Goal: Task Accomplishment & Management: Use online tool/utility

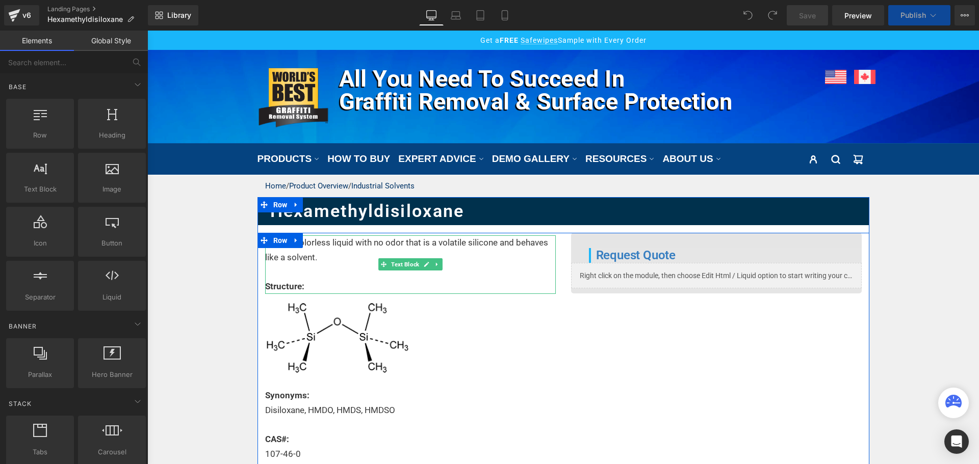
click at [464, 249] on p "A clear, colorless liquid with no odor that is a volatile silicone and behaves …" at bounding box center [410, 251] width 291 height 30
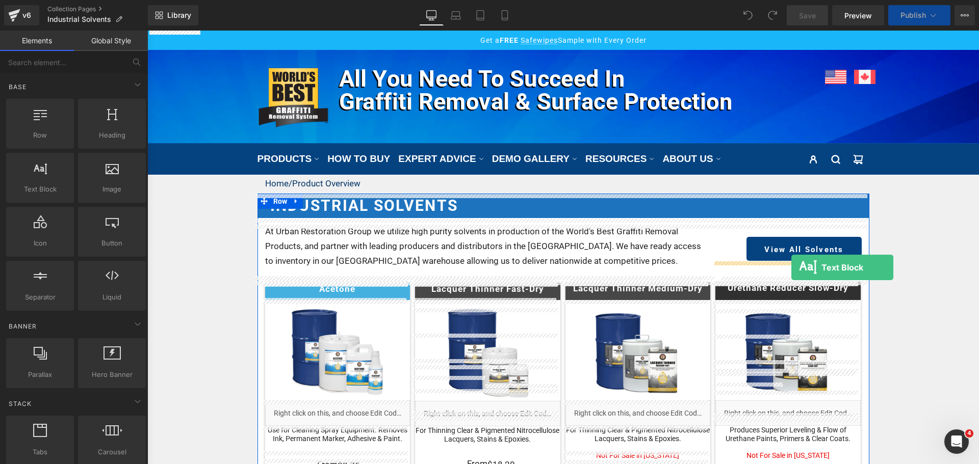
drag, startPoint x: 186, startPoint y: 218, endPoint x: 791, endPoint y: 268, distance: 607.7
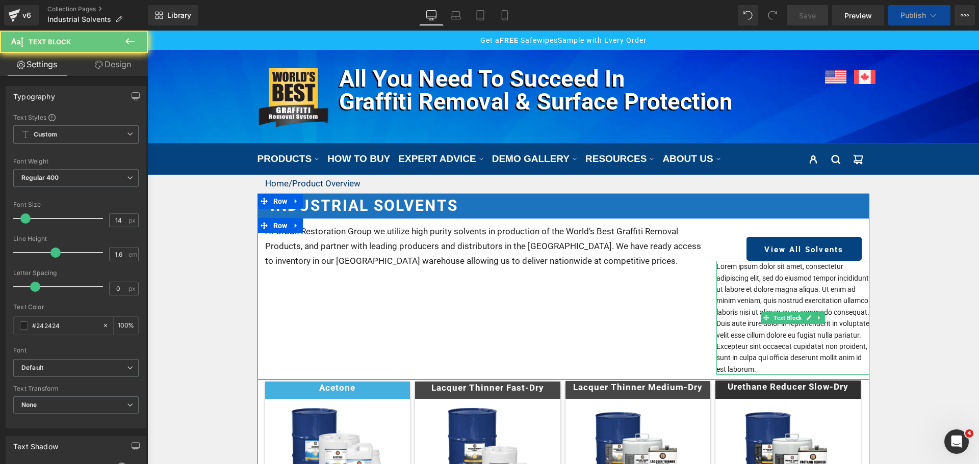
click at [789, 285] on p "Lorem ipsum dolor sit amet, consectetur adipiscing elit, sed do eiusmod tempor …" at bounding box center [792, 318] width 153 height 114
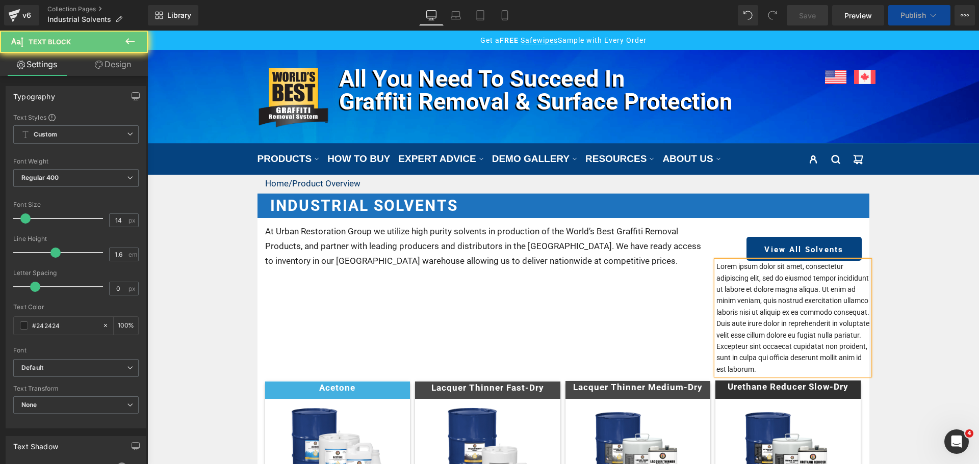
click at [789, 285] on p "Lorem ipsum dolor sit amet, consectetur adipiscing elit, sed do eiusmod tempor …" at bounding box center [792, 318] width 153 height 114
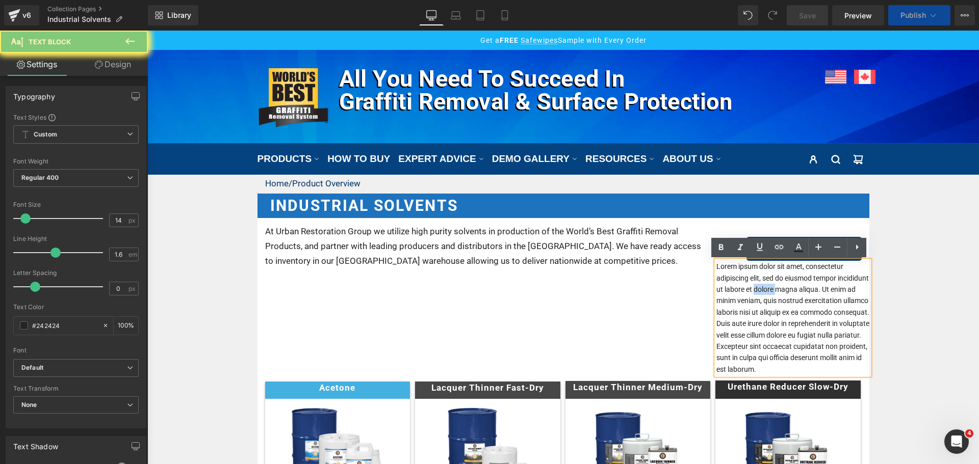
click at [789, 285] on p "Lorem ipsum dolor sit amet, consectetur adipiscing elit, sed do eiusmod tempor …" at bounding box center [792, 318] width 153 height 114
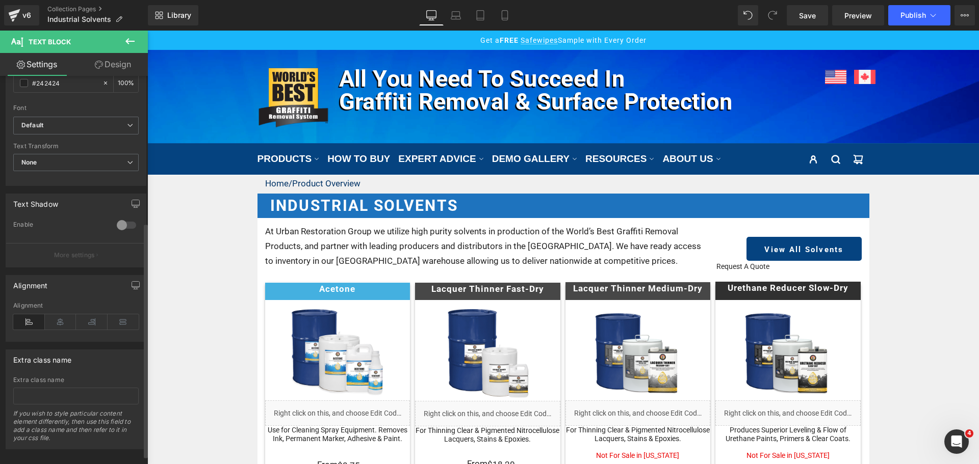
scroll to position [255, 0]
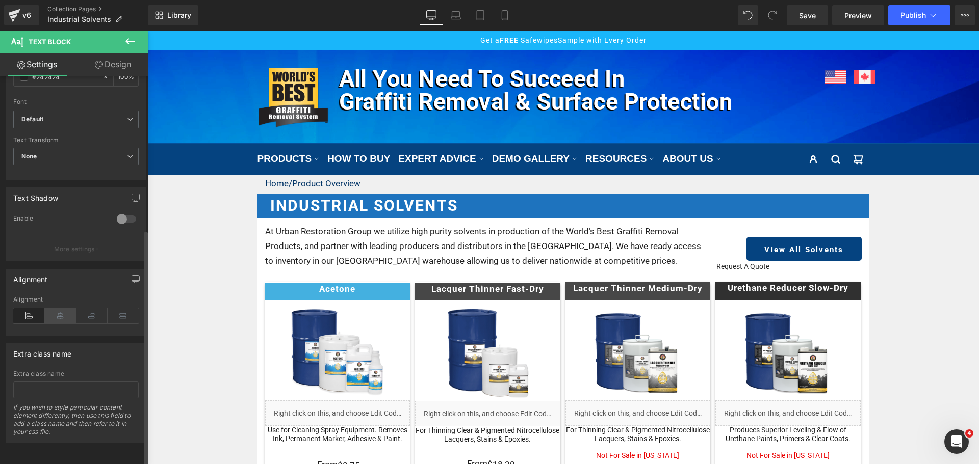
drag, startPoint x: 65, startPoint y: 308, endPoint x: 164, endPoint y: 271, distance: 105.7
click at [65, 308] on icon at bounding box center [61, 315] width 32 height 15
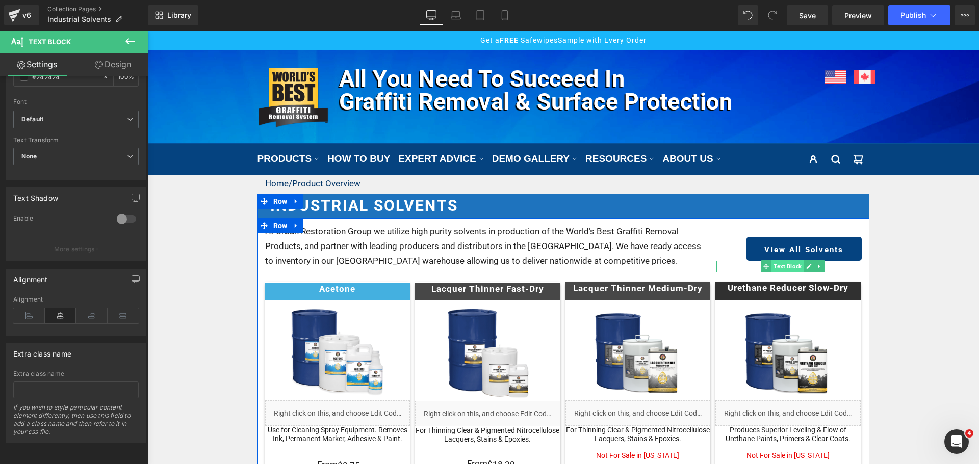
click at [784, 266] on span "Text Block" at bounding box center [787, 266] width 32 height 12
click at [796, 248] on span "Button" at bounding box center [804, 249] width 22 height 12
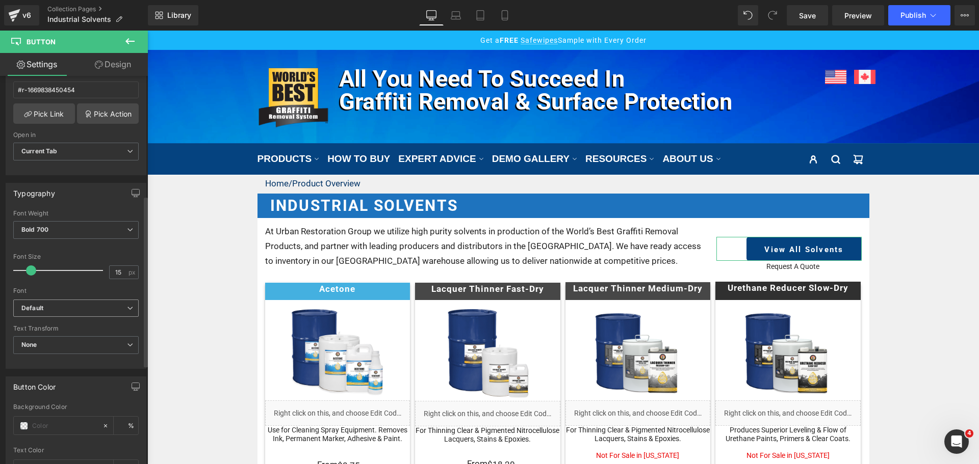
scroll to position [306, 0]
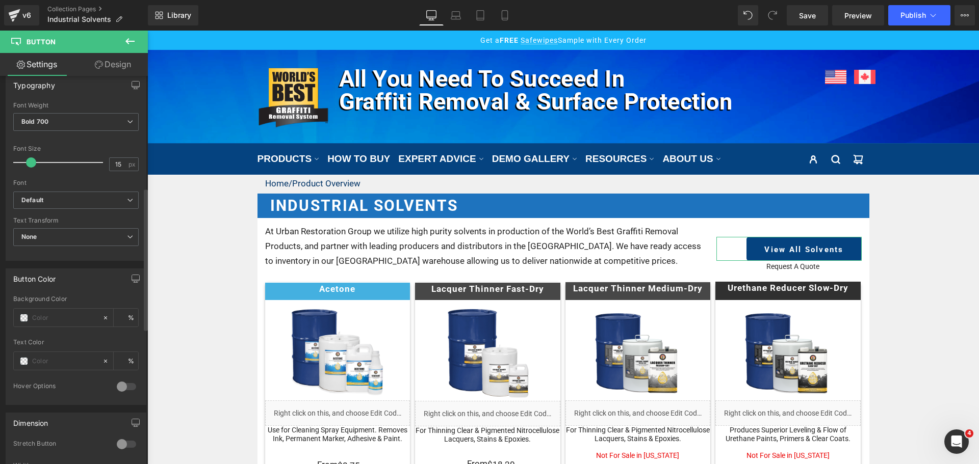
click at [118, 444] on div at bounding box center [126, 444] width 24 height 16
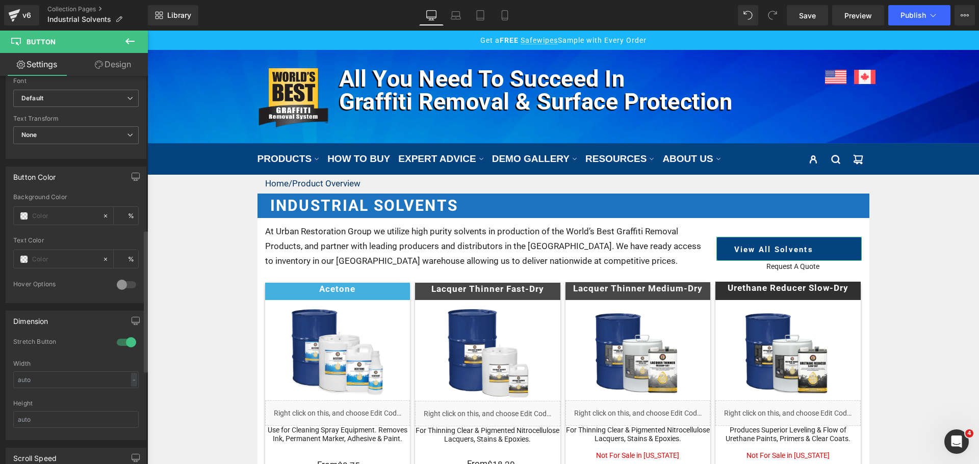
scroll to position [459, 0]
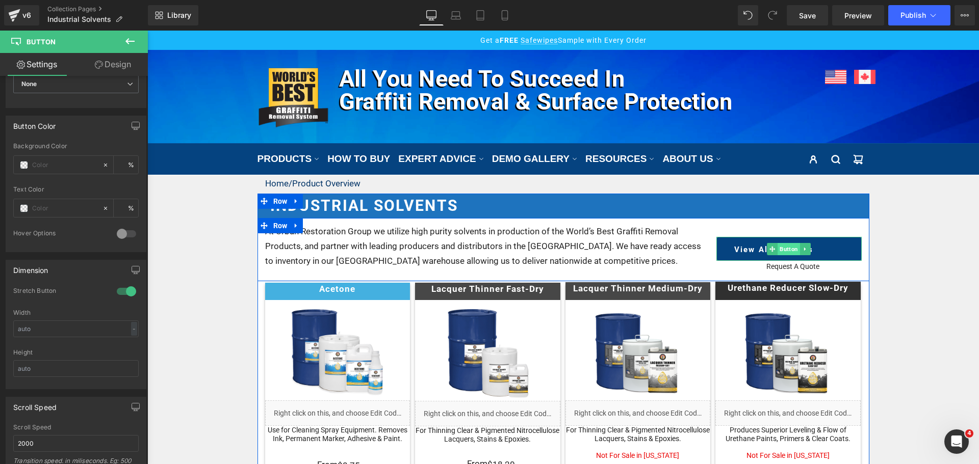
click at [777, 251] on span "Button" at bounding box center [788, 249] width 22 height 12
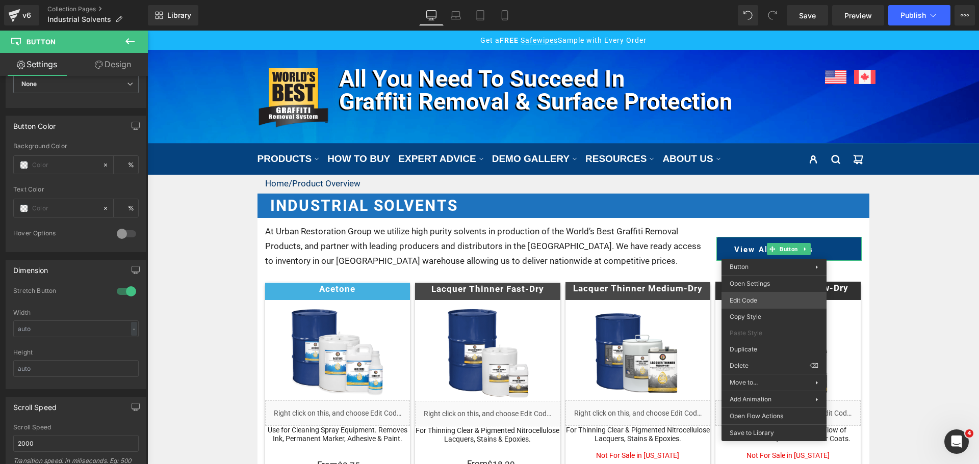
click at [749, 0] on div "Button You are previewing how the will restyle your page. You can not edit Elem…" at bounding box center [489, 0] width 979 height 0
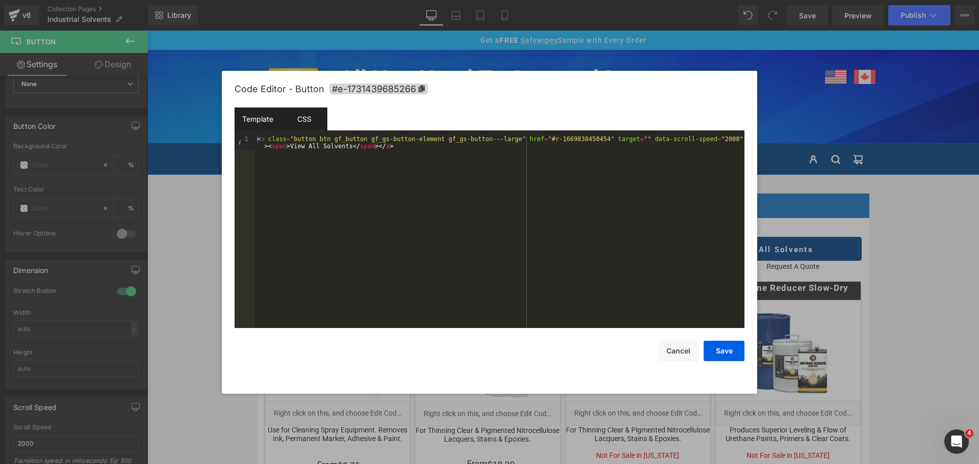
click at [314, 123] on div "CSS" at bounding box center [304, 119] width 46 height 23
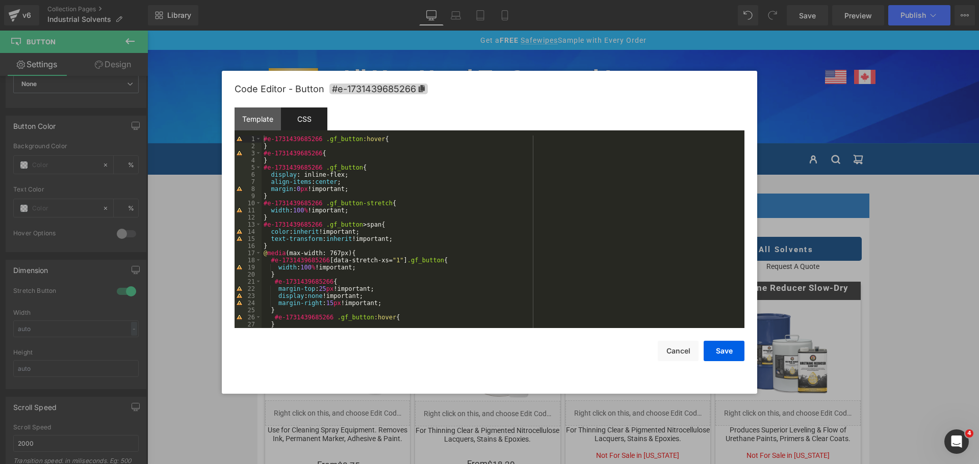
click at [438, 214] on div "#e-1731439685266 .gf_button :hover { } #e-1731439685266 { } #e-1731439685266 .g…" at bounding box center [501, 239] width 479 height 207
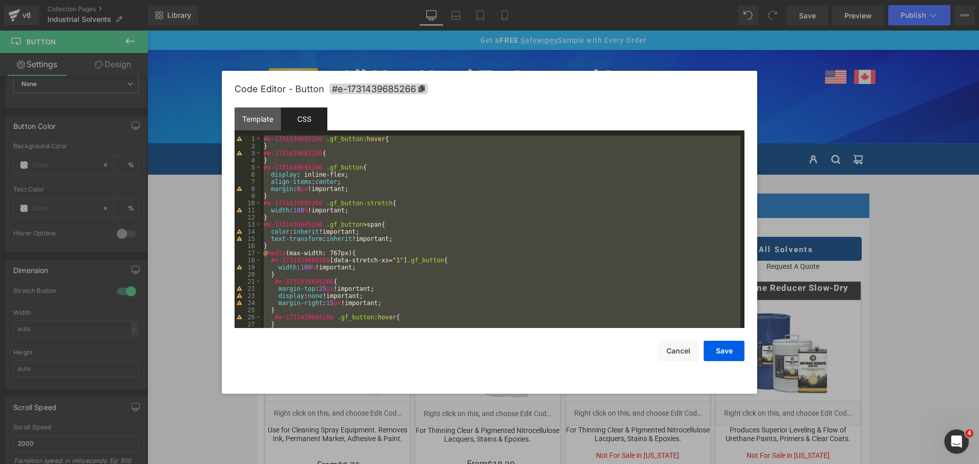
click at [408, 179] on div "#e-1731439685266 .gf_button :hover { } #e-1731439685266 { } #e-1731439685266 .g…" at bounding box center [501, 232] width 479 height 193
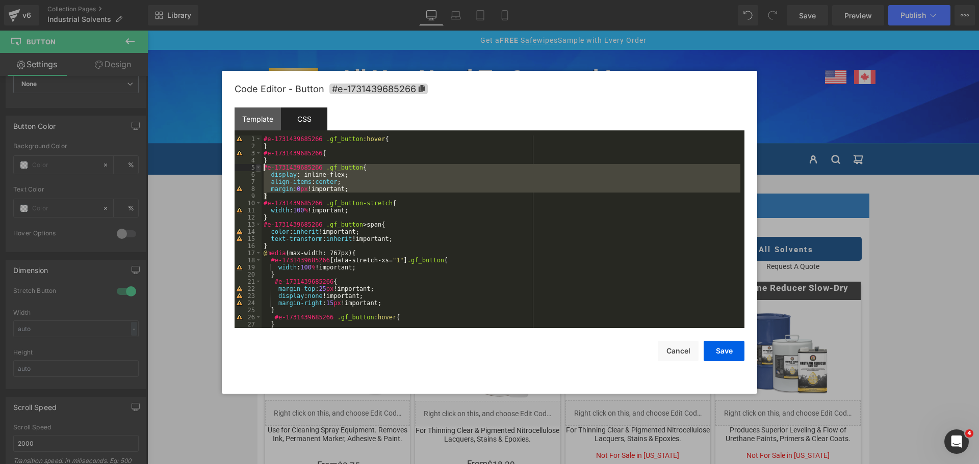
drag, startPoint x: 289, startPoint y: 196, endPoint x: 259, endPoint y: 168, distance: 40.7
click at [259, 168] on pre "1 2 3 4 5 6 7 8 9 10 11 12 13 14 15 16 17 18 19 20 21 22 23 24 25 26 27 28 #e-1…" at bounding box center [490, 232] width 510 height 193
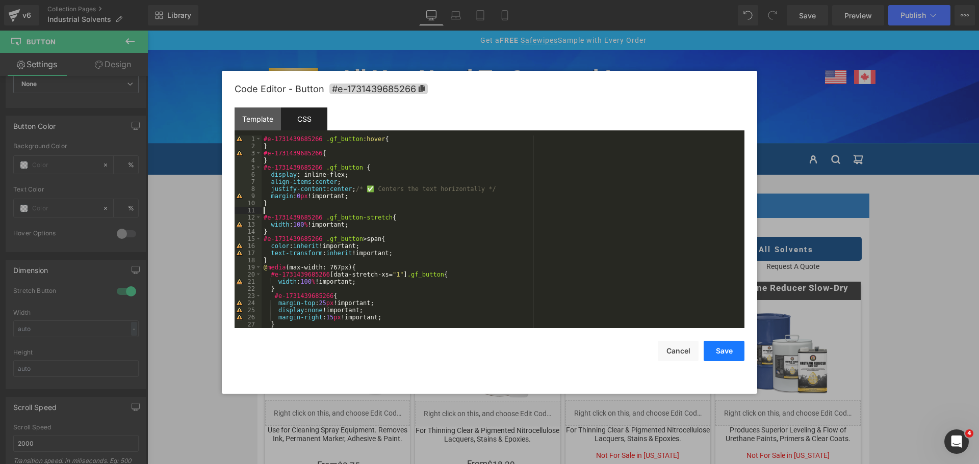
click at [725, 342] on button "Save" at bounding box center [724, 351] width 41 height 20
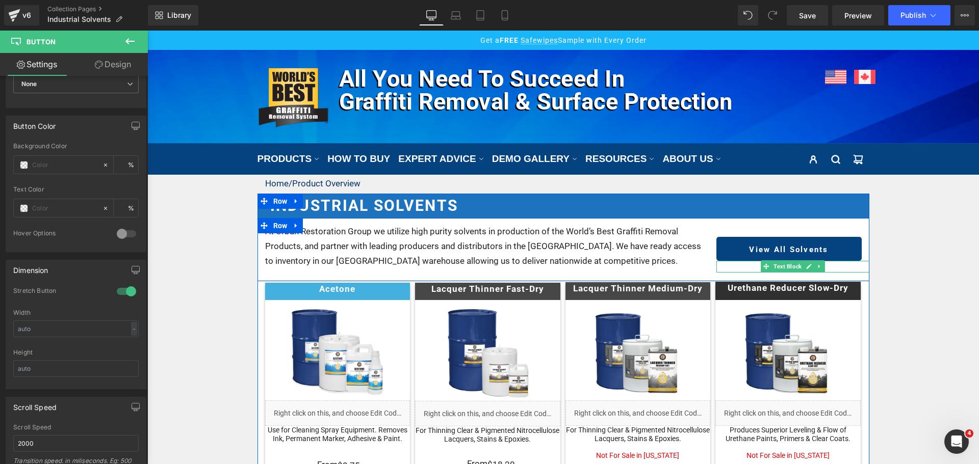
drag, startPoint x: 781, startPoint y: 264, endPoint x: 182, endPoint y: 129, distance: 614.4
click at [781, 264] on span "Text Block" at bounding box center [787, 266] width 32 height 12
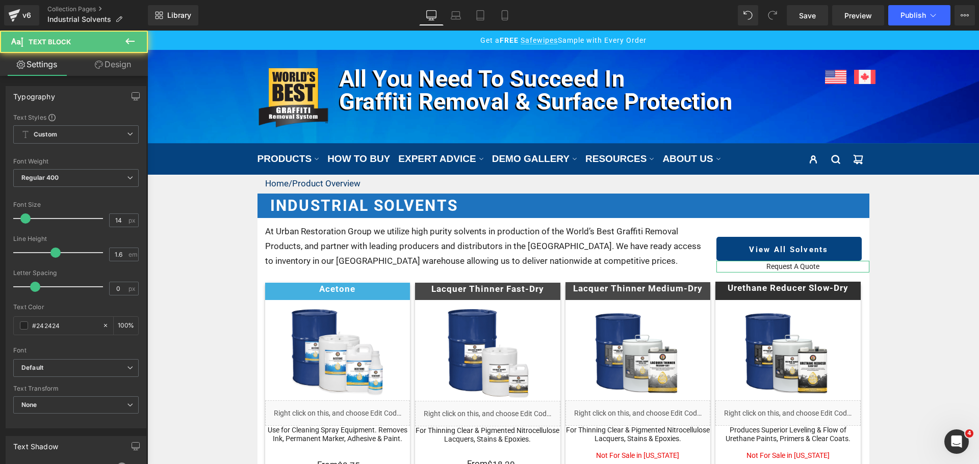
click at [127, 57] on link "Design" at bounding box center [113, 64] width 74 height 23
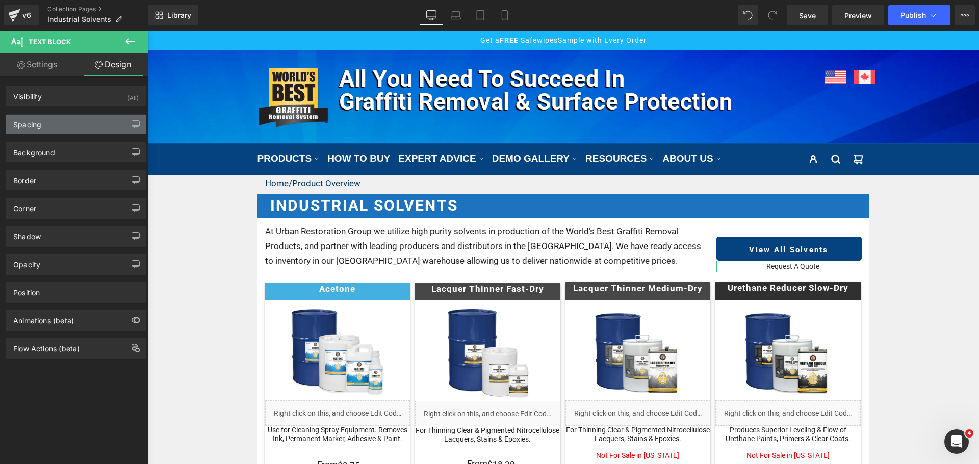
click at [63, 131] on div "Spacing" at bounding box center [76, 124] width 140 height 19
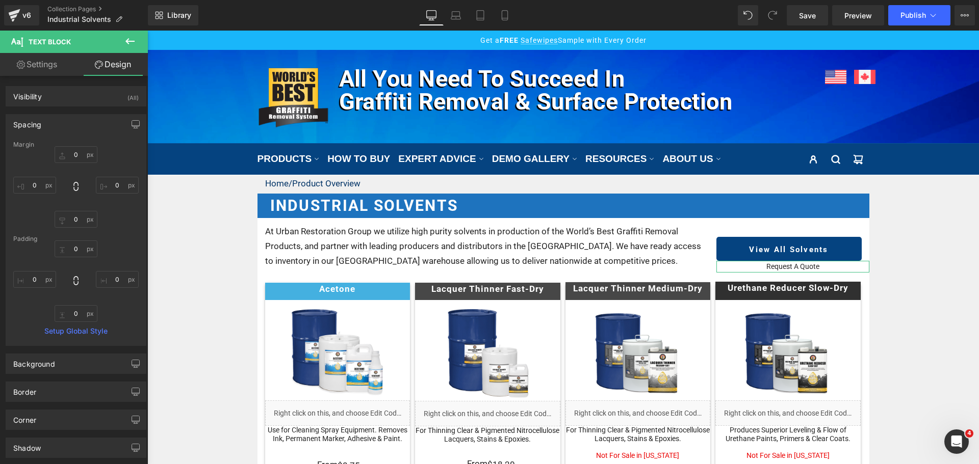
click at [75, 164] on div "0 0 0 0" at bounding box center [75, 187] width 125 height 82
click at [75, 156] on input "0" at bounding box center [76, 154] width 43 height 17
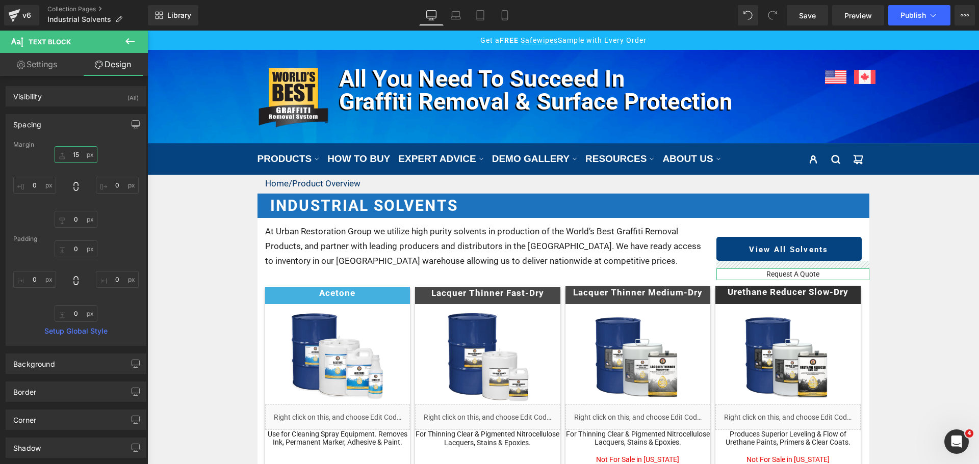
click at [82, 154] on input "15" at bounding box center [76, 154] width 43 height 17
type input "10"
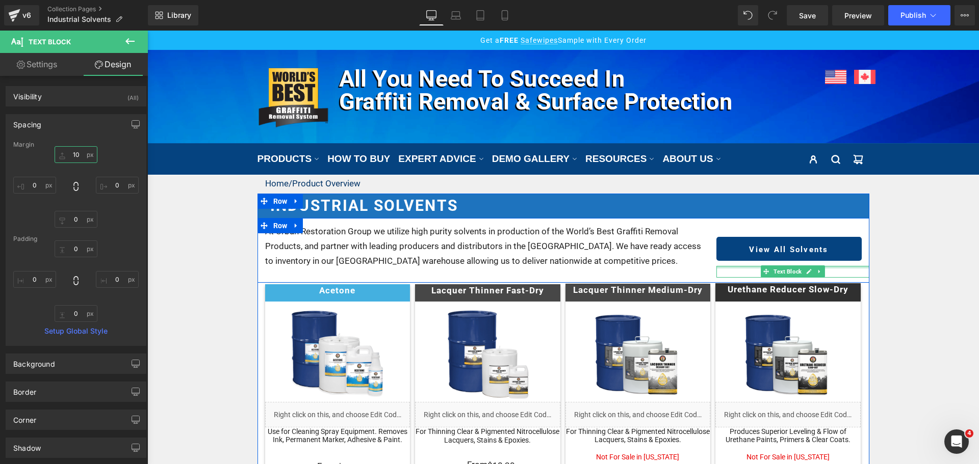
click at [823, 269] on div at bounding box center [792, 267] width 153 height 3
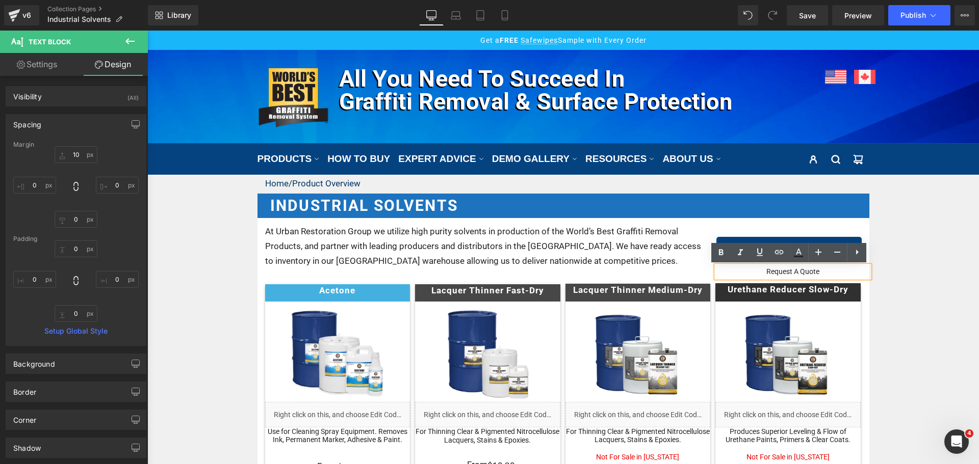
click at [823, 269] on p "Request A Quote" at bounding box center [792, 271] width 153 height 11
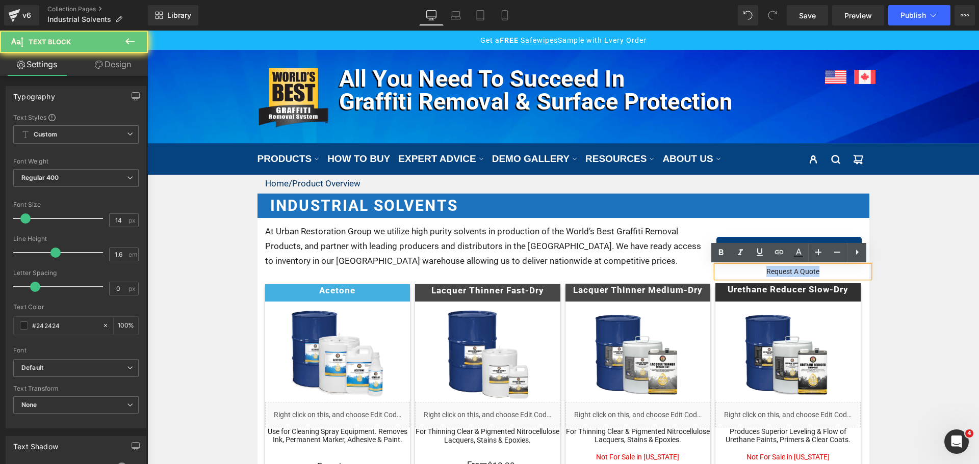
click at [823, 269] on p "Request A Quote" at bounding box center [792, 271] width 153 height 11
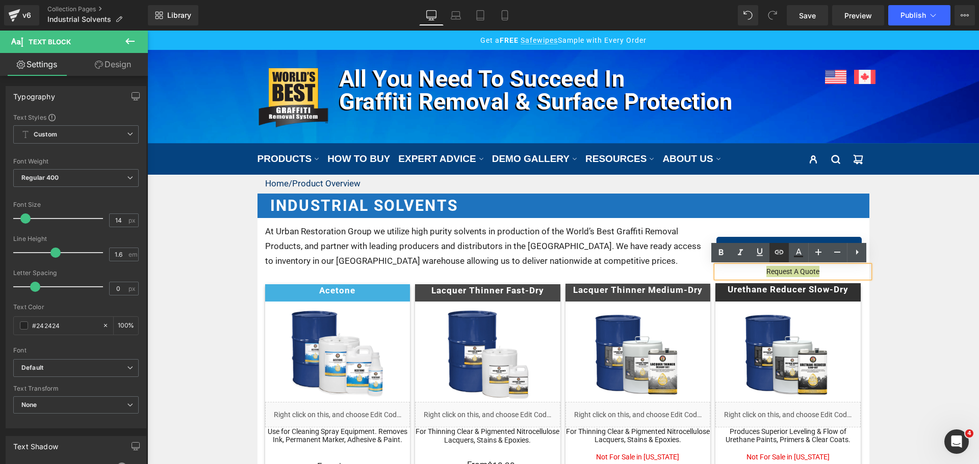
click at [783, 255] on icon at bounding box center [779, 252] width 12 height 12
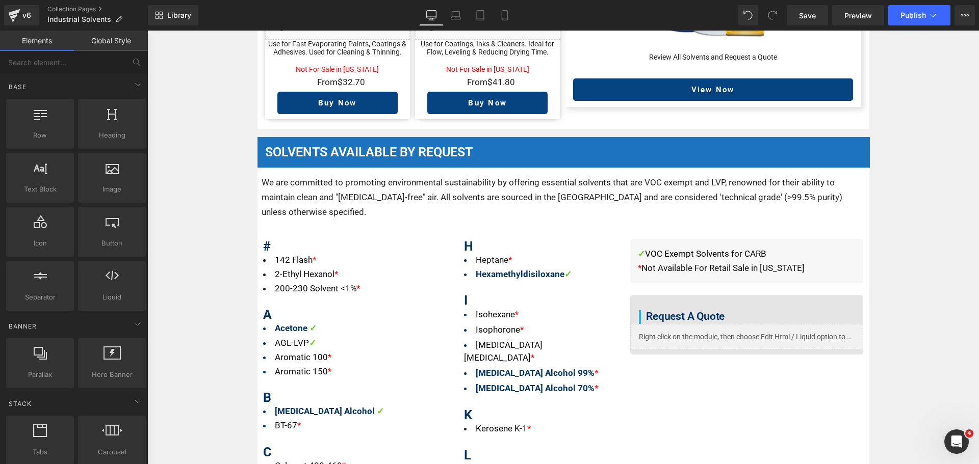
scroll to position [1580, 0]
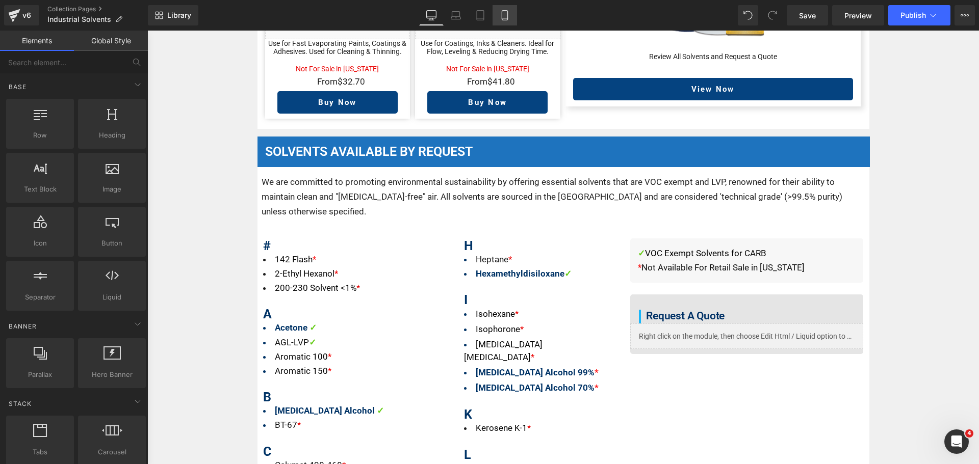
click at [501, 10] on icon at bounding box center [505, 15] width 10 height 10
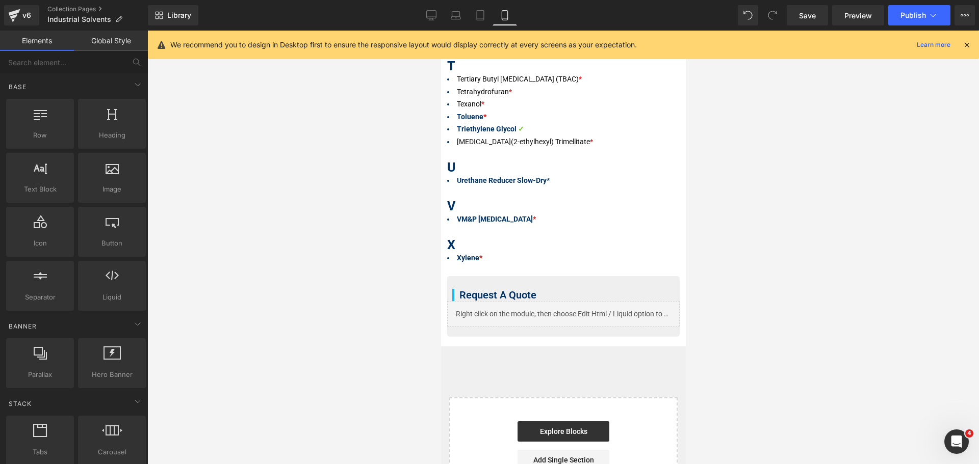
scroll to position [3414, 0]
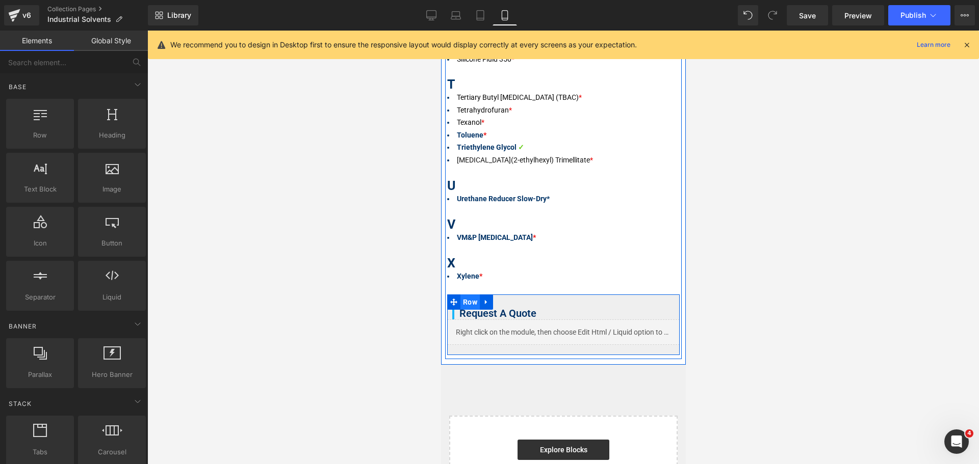
click at [474, 295] on span "Row" at bounding box center [469, 302] width 19 height 15
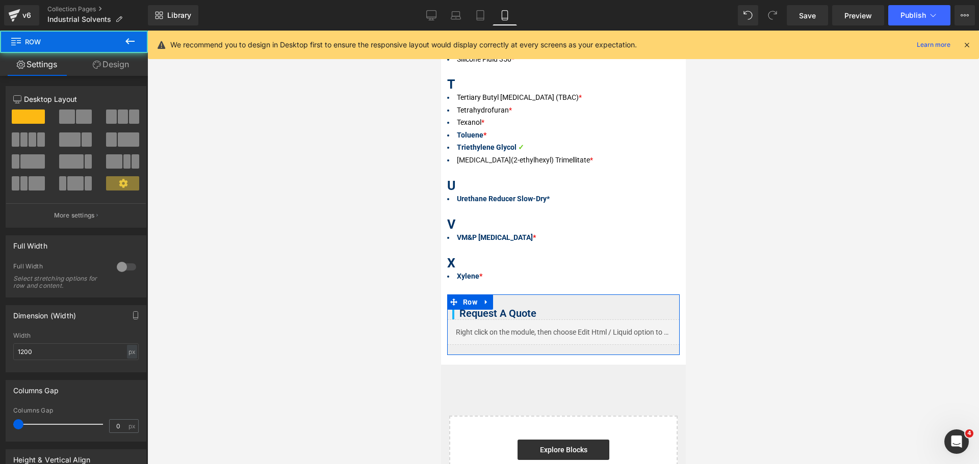
click at [110, 71] on link "Design" at bounding box center [111, 64] width 74 height 23
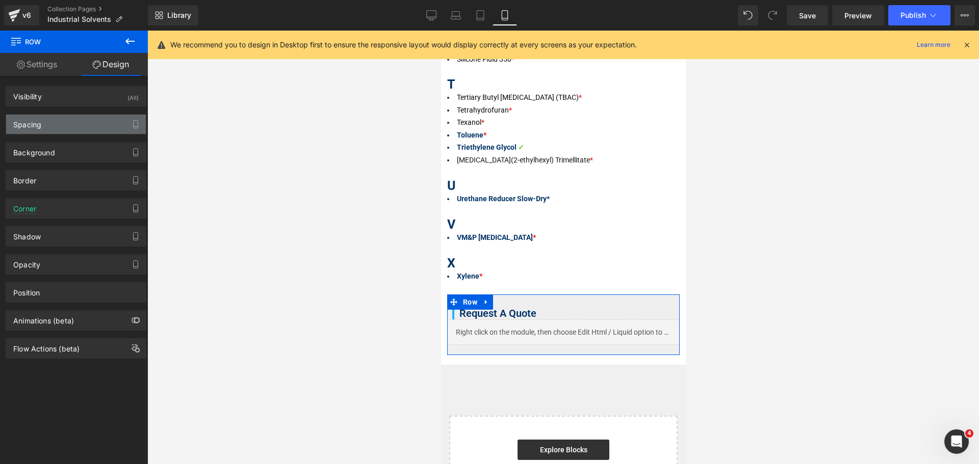
click at [64, 122] on div "Spacing" at bounding box center [76, 124] width 140 height 19
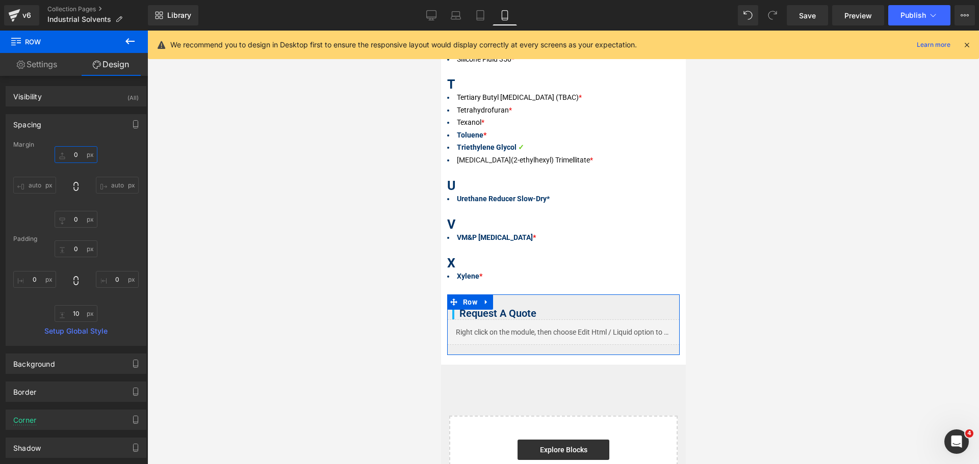
click at [80, 150] on input "text" at bounding box center [76, 154] width 43 height 17
type input "15"
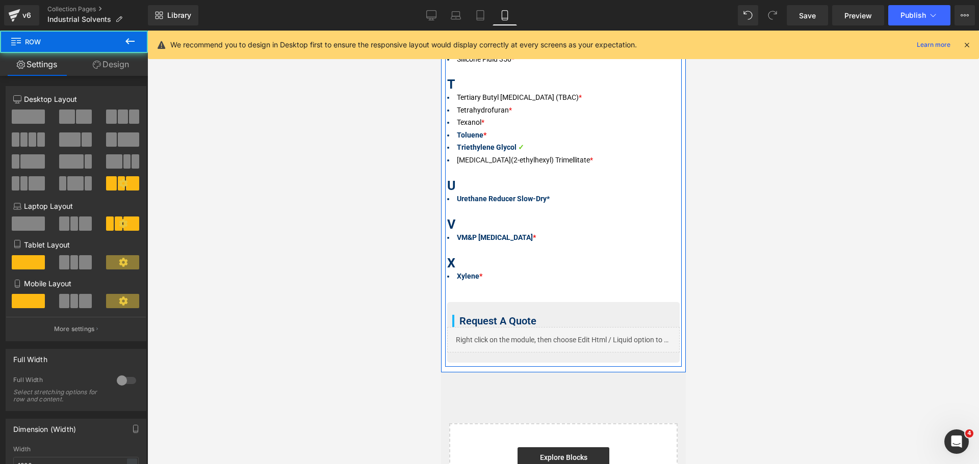
click at [471, 295] on div "✓ VOC Exempt Solvents for CARB * Not Available For Retail Sale in California Te…" at bounding box center [563, 329] width 236 height 68
click at [470, 302] on span "Row" at bounding box center [469, 309] width 19 height 15
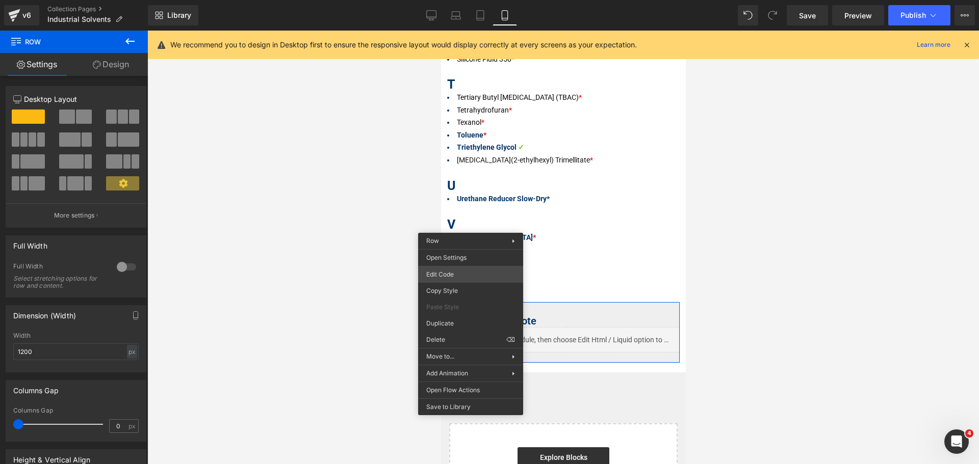
click at [449, 0] on div "Row You are previewing how the will restyle your page. You can not edit Element…" at bounding box center [489, 0] width 979 height 0
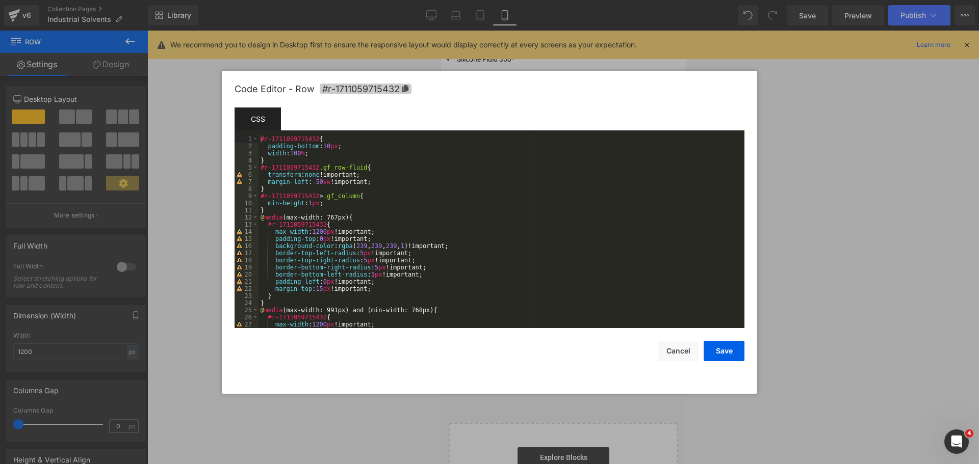
click at [405, 88] on icon at bounding box center [405, 88] width 6 height 7
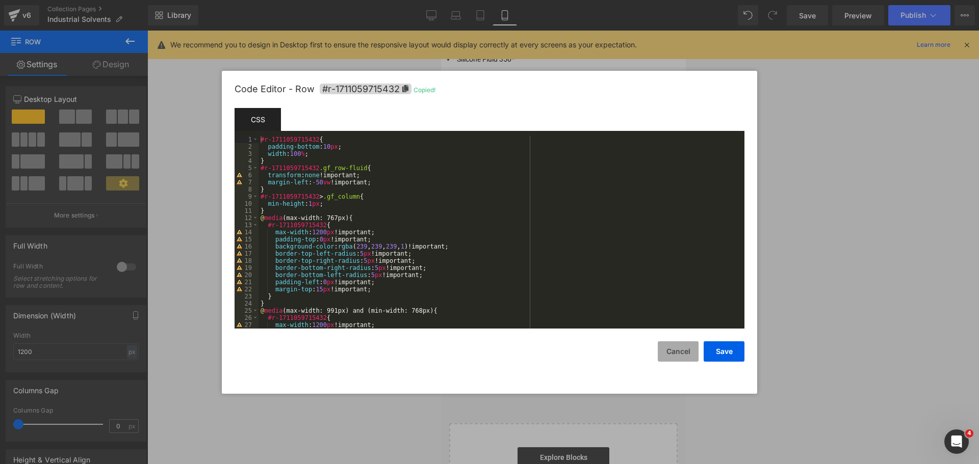
click at [672, 351] on button "Cancel" at bounding box center [678, 352] width 41 height 20
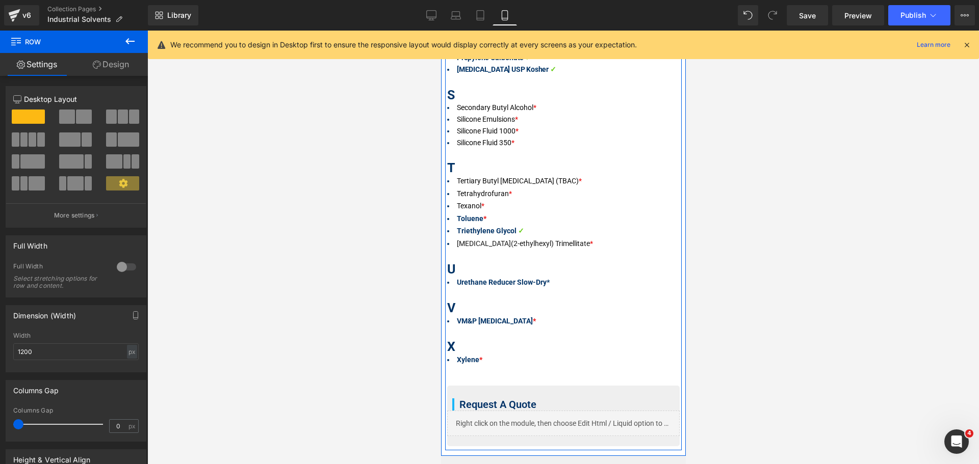
scroll to position [3210, 0]
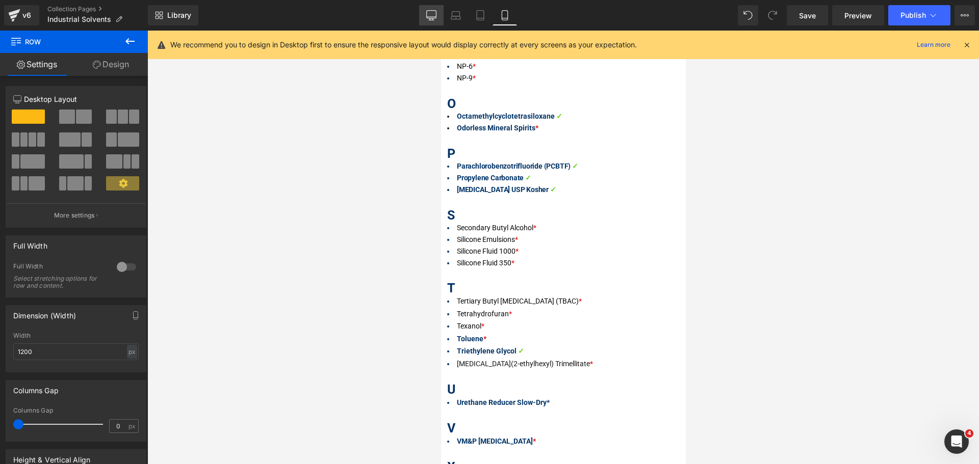
click at [431, 16] on icon at bounding box center [431, 15] width 10 height 10
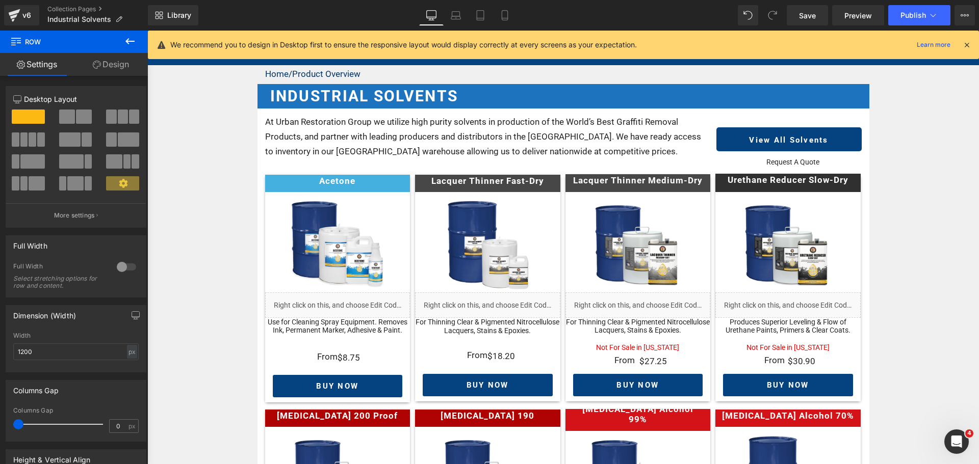
scroll to position [0, 0]
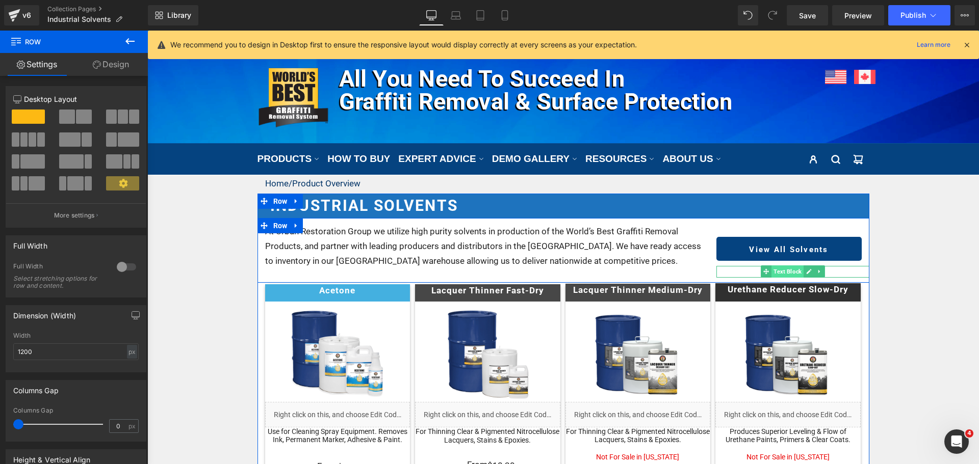
click at [794, 272] on span "Text Block" at bounding box center [787, 272] width 32 height 12
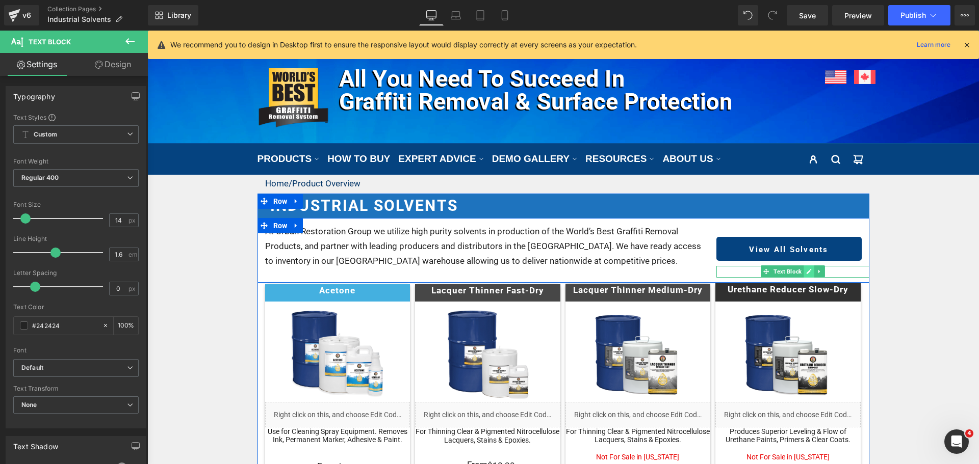
click at [807, 274] on icon at bounding box center [809, 272] width 6 height 6
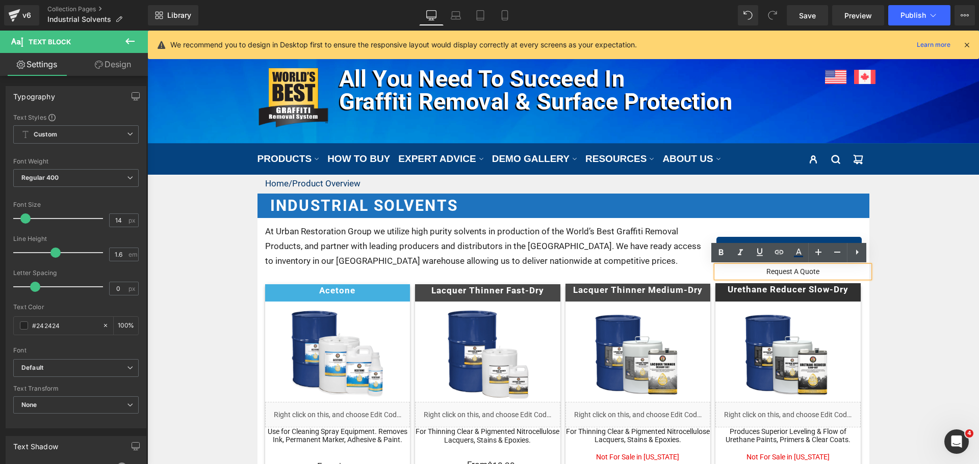
click at [791, 271] on p "Request A Quote" at bounding box center [792, 271] width 153 height 11
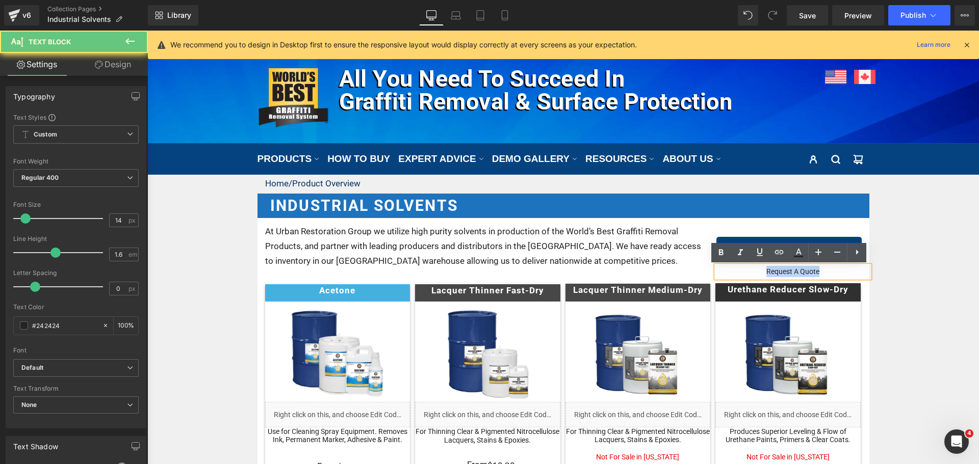
click at [791, 271] on p "Request A Quote" at bounding box center [792, 271] width 153 height 11
click at [776, 257] on icon at bounding box center [779, 252] width 12 height 12
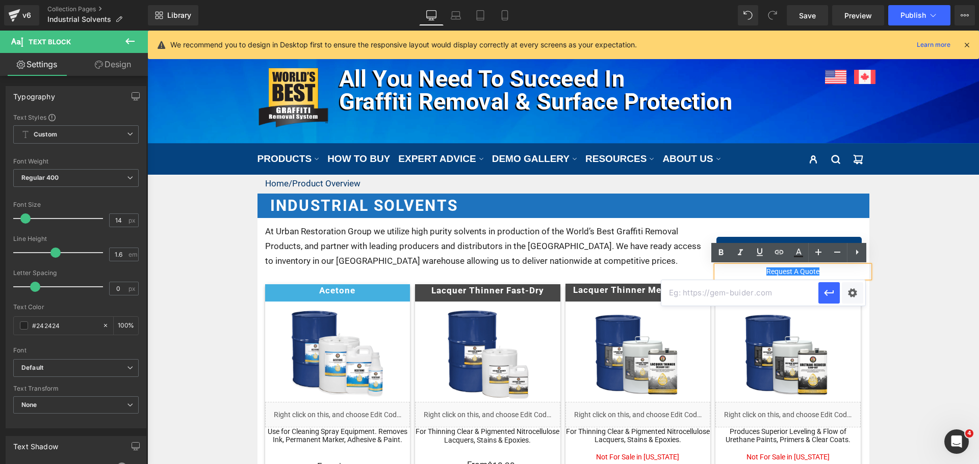
click at [772, 299] on input "text" at bounding box center [739, 292] width 157 height 25
paste input "#r-1711059715432"
type input "#r-1711059715432"
click at [833, 296] on icon "button" at bounding box center [829, 293] width 12 height 12
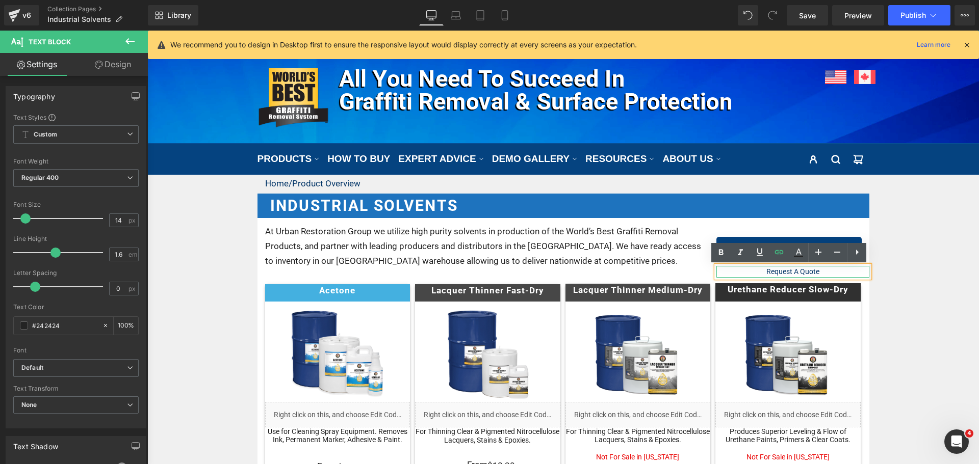
click at [834, 272] on p "Request A Quote" at bounding box center [792, 271] width 153 height 11
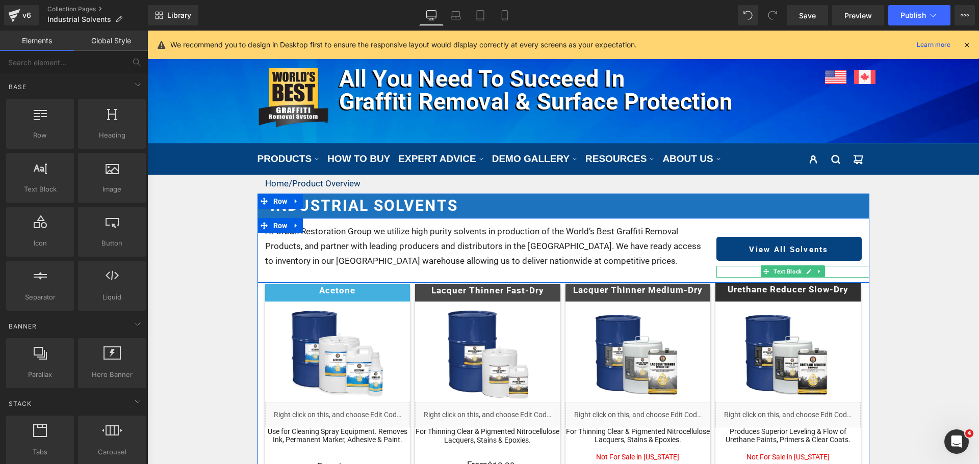
click at [842, 272] on p "Request A Quote" at bounding box center [792, 271] width 153 height 11
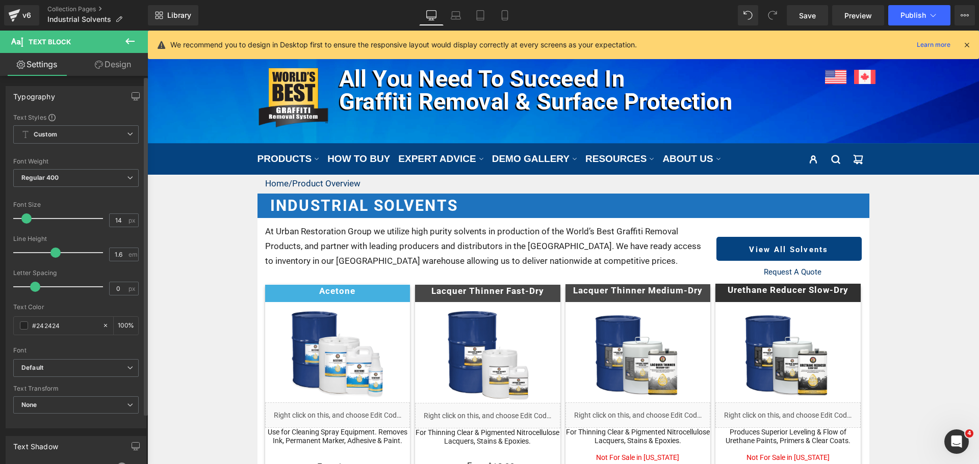
click at [27, 219] on span at bounding box center [26, 219] width 10 height 10
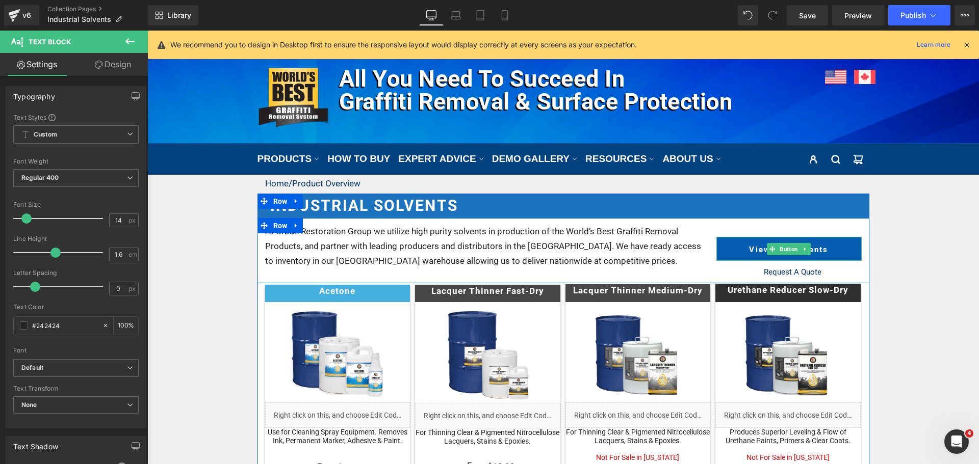
click at [784, 246] on span "Button" at bounding box center [788, 249] width 22 height 12
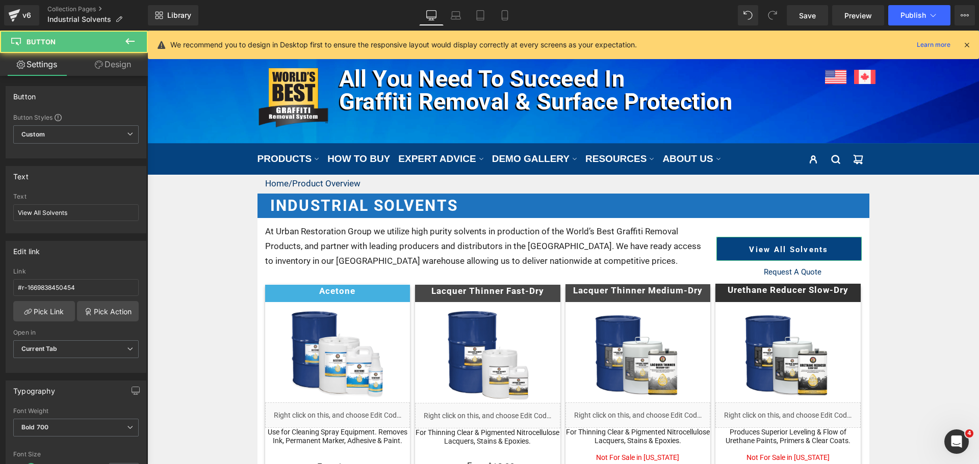
click at [120, 58] on link "Design" at bounding box center [113, 64] width 74 height 23
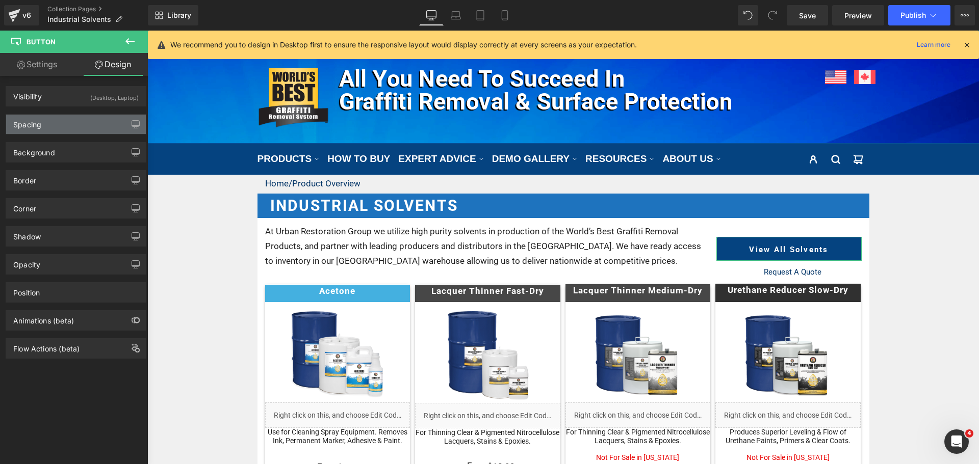
click at [57, 124] on div "Spacing" at bounding box center [76, 124] width 140 height 19
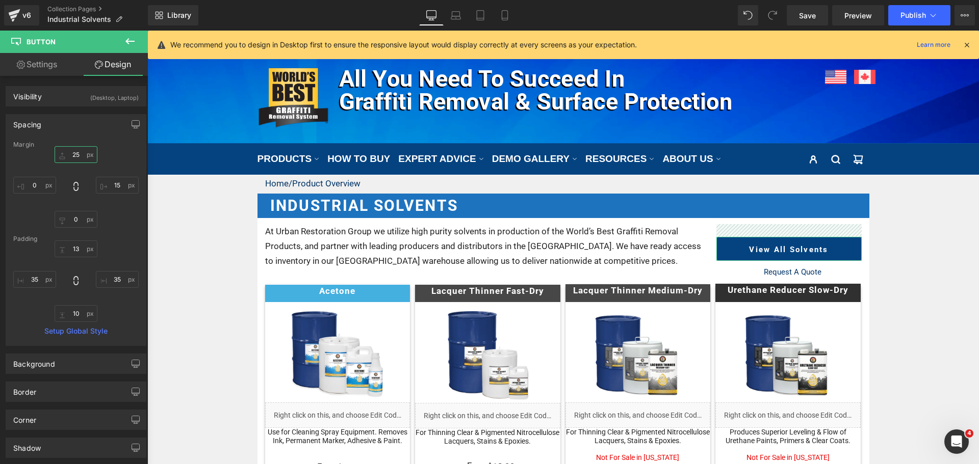
click at [77, 153] on input "25" at bounding box center [76, 154] width 43 height 17
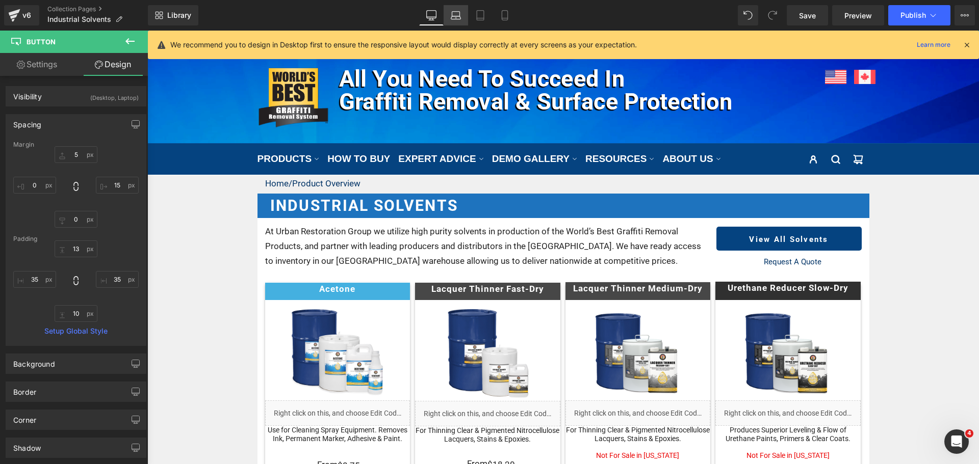
click at [462, 20] on link "Laptop" at bounding box center [456, 15] width 24 height 20
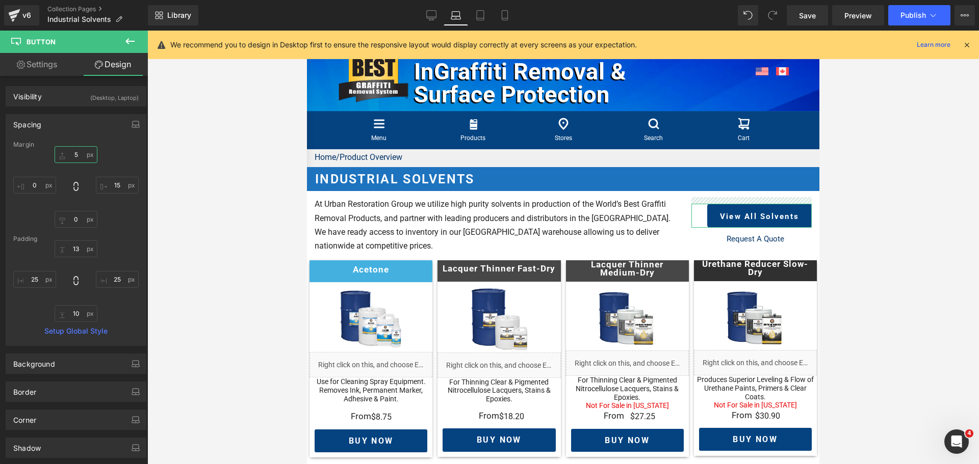
click at [73, 156] on input "5" at bounding box center [76, 154] width 43 height 17
type input "5"
click at [481, 15] on icon at bounding box center [480, 15] width 10 height 10
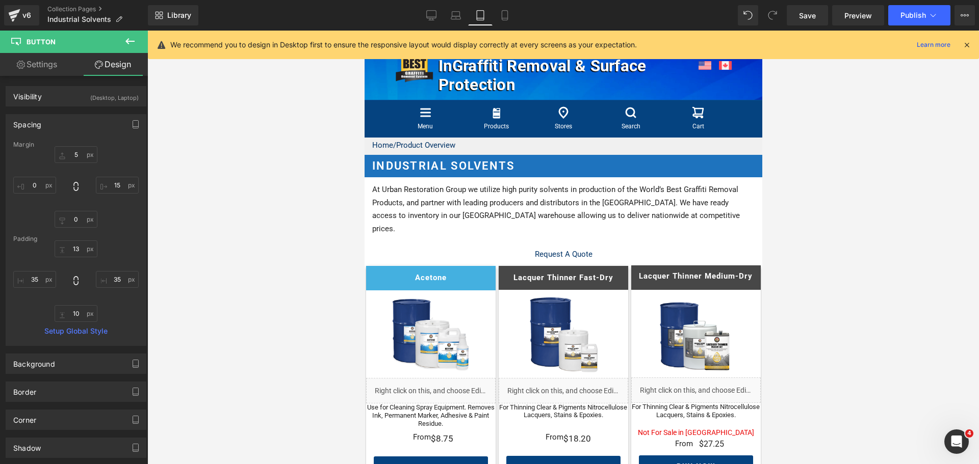
scroll to position [0, 0]
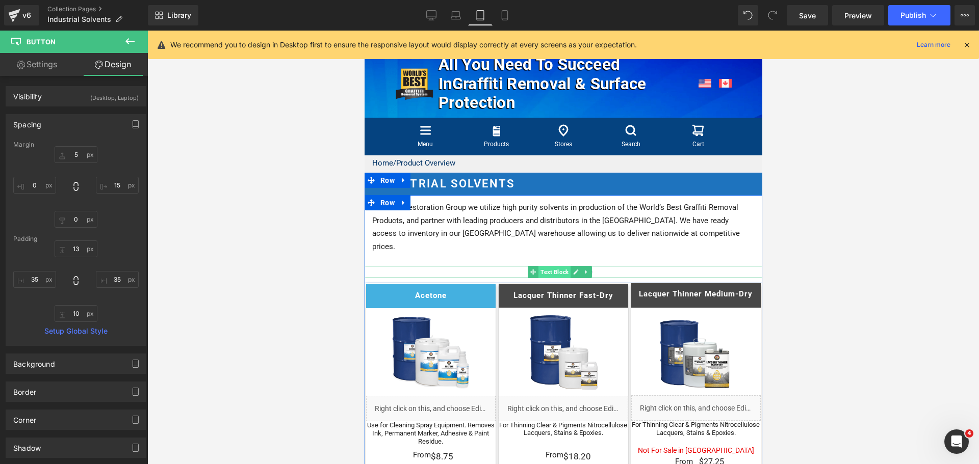
click at [559, 266] on span "Text Block" at bounding box center [554, 272] width 32 height 12
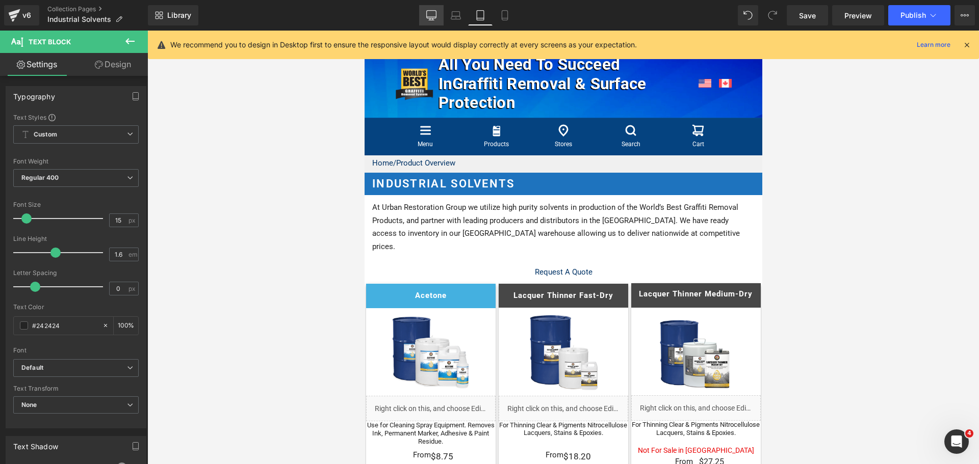
click at [428, 13] on icon at bounding box center [431, 15] width 10 height 10
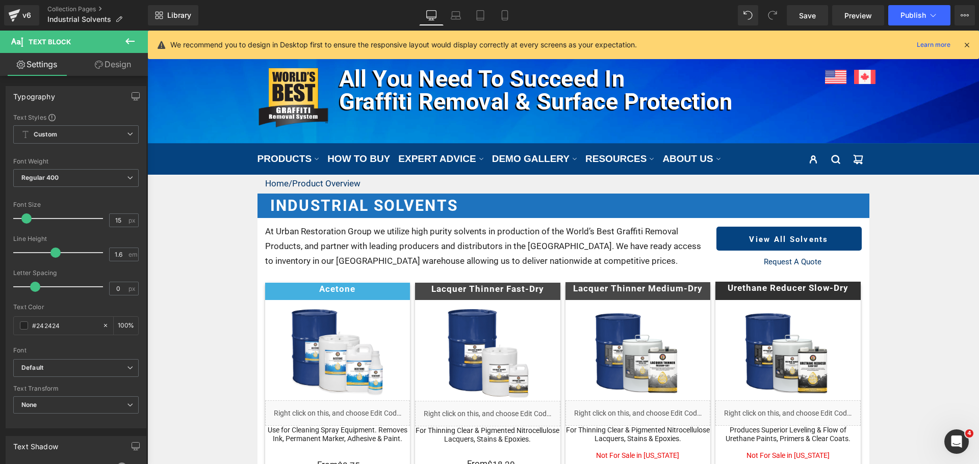
scroll to position [4, 0]
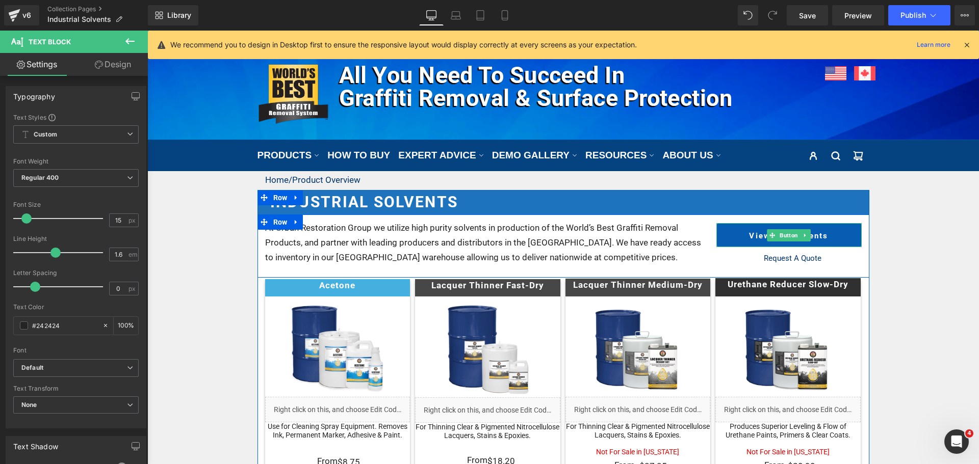
click at [786, 232] on span "Button" at bounding box center [788, 235] width 22 height 12
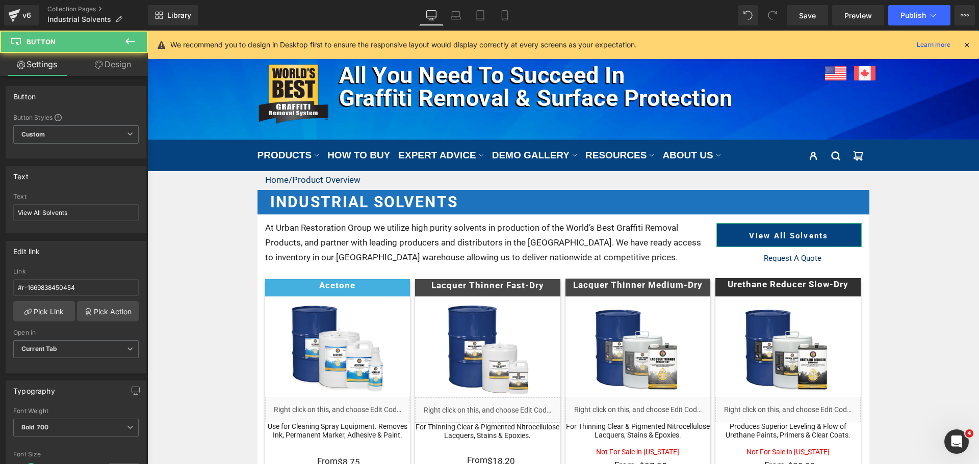
click at [126, 62] on link "Design" at bounding box center [113, 64] width 74 height 23
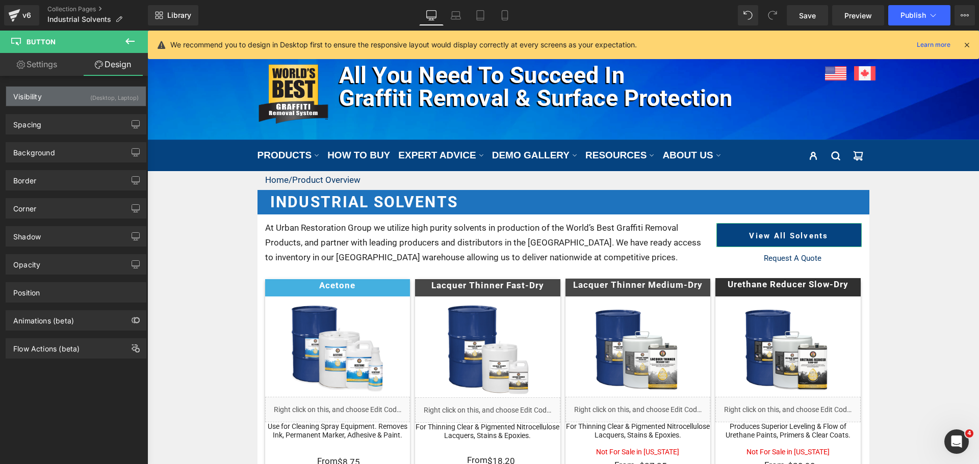
click at [106, 94] on div "(Desktop, Laptop)" at bounding box center [114, 95] width 48 height 17
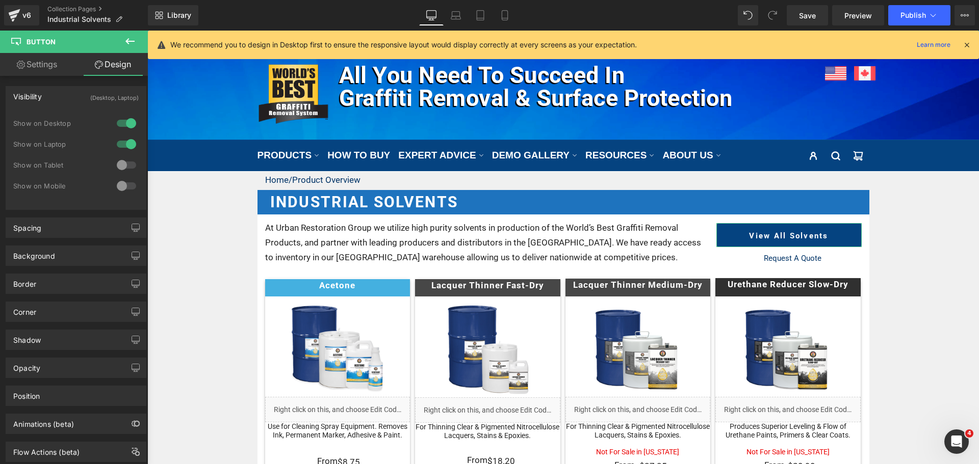
click at [125, 167] on div at bounding box center [126, 165] width 24 height 16
click at [484, 13] on icon at bounding box center [480, 16] width 7 height 10
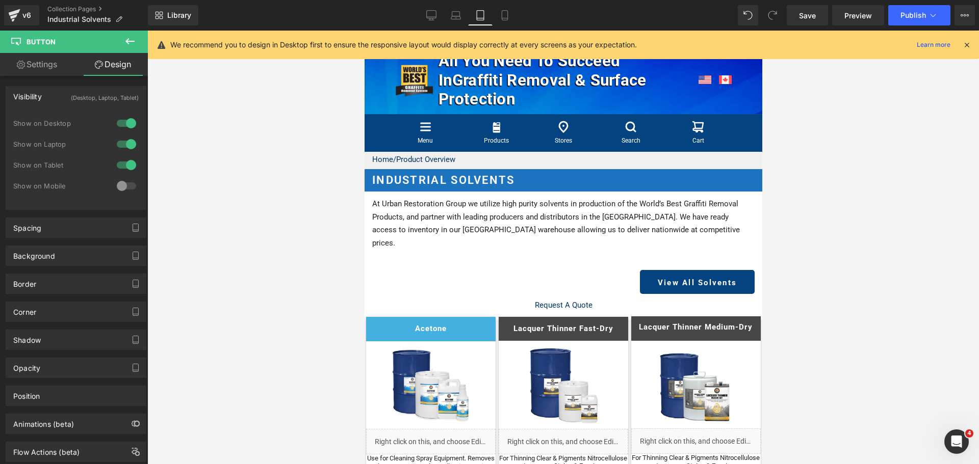
scroll to position [38, 0]
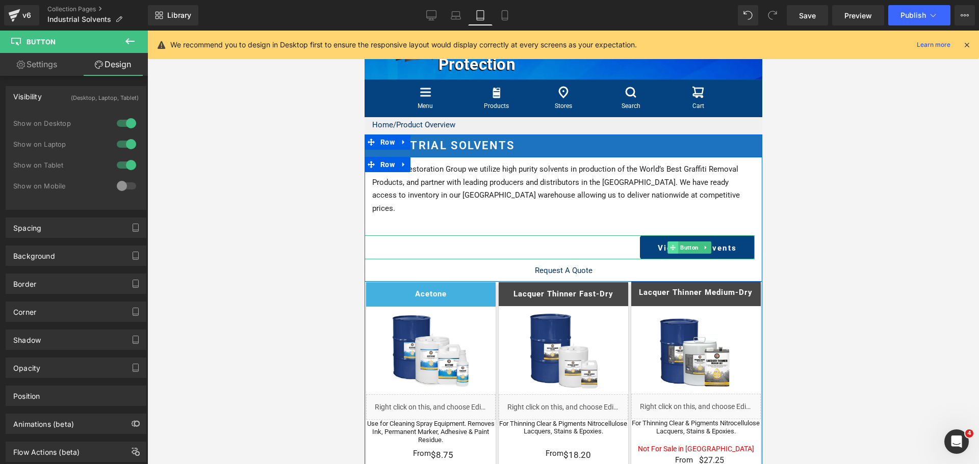
click at [675, 245] on icon at bounding box center [673, 248] width 6 height 6
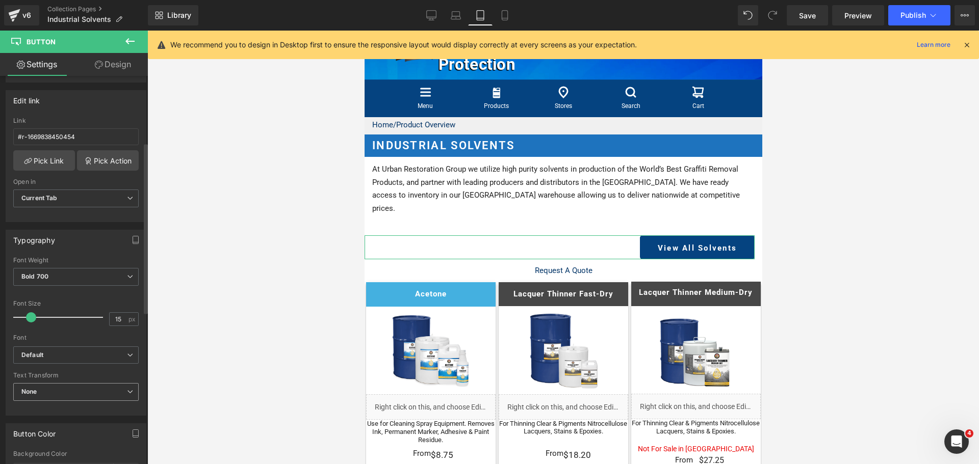
scroll to position [153, 0]
click at [430, 14] on icon at bounding box center [431, 15] width 10 height 10
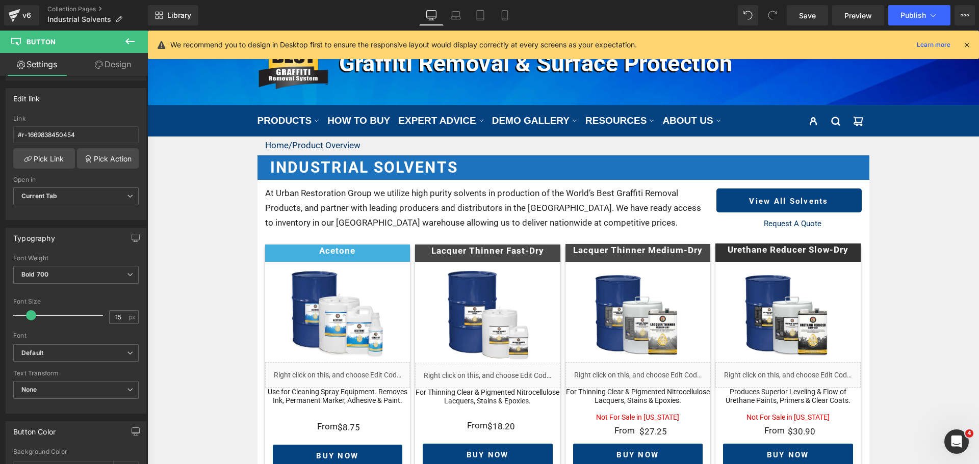
scroll to position [5, 0]
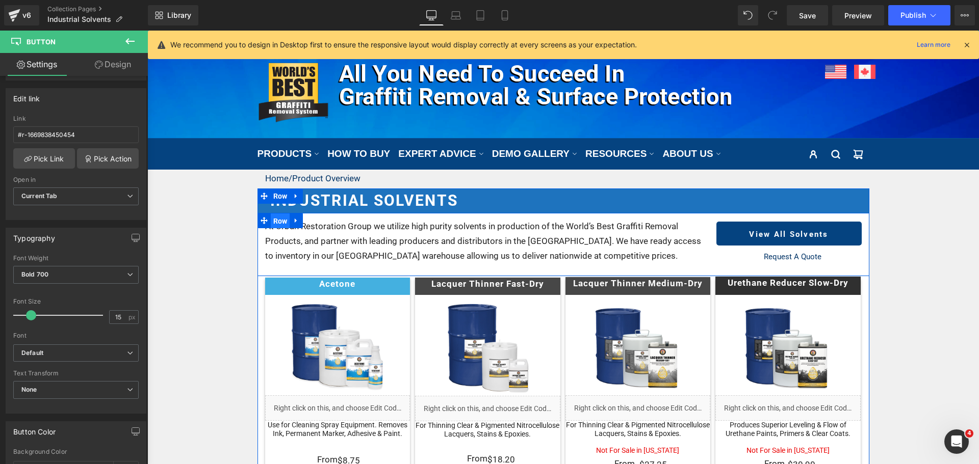
click at [280, 222] on span "Row" at bounding box center [280, 221] width 19 height 15
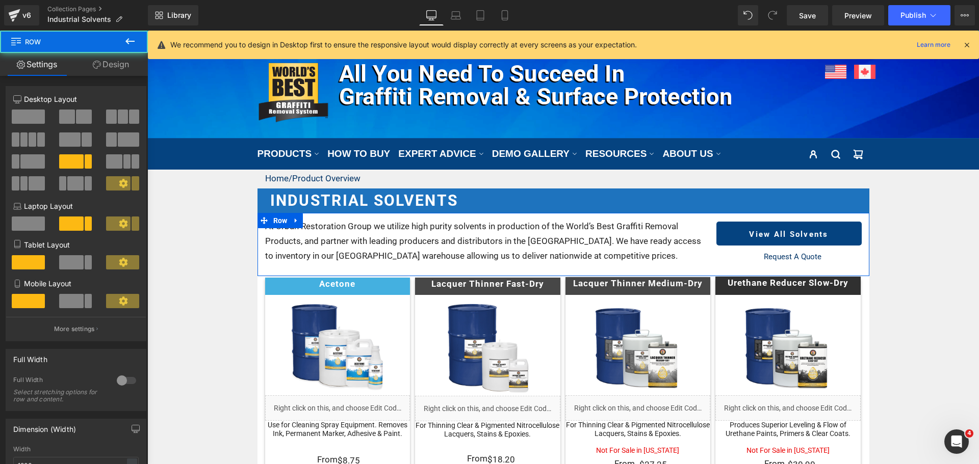
click at [116, 64] on link "Design" at bounding box center [111, 64] width 74 height 23
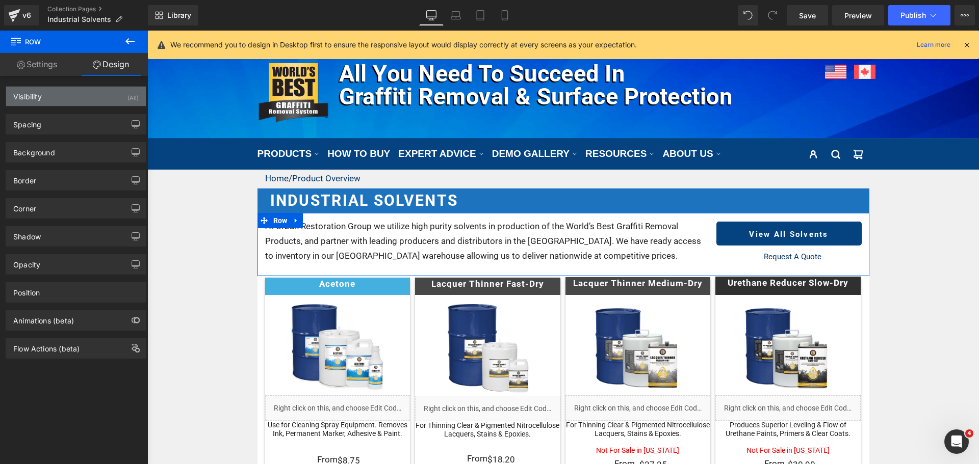
click at [111, 92] on div "Visibility (All)" at bounding box center [76, 96] width 140 height 19
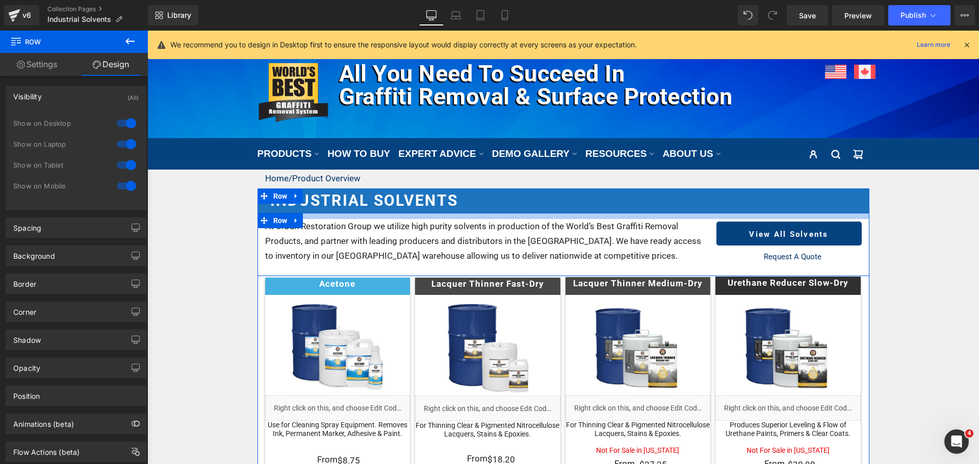
click at [321, 218] on div at bounding box center [563, 216] width 612 height 6
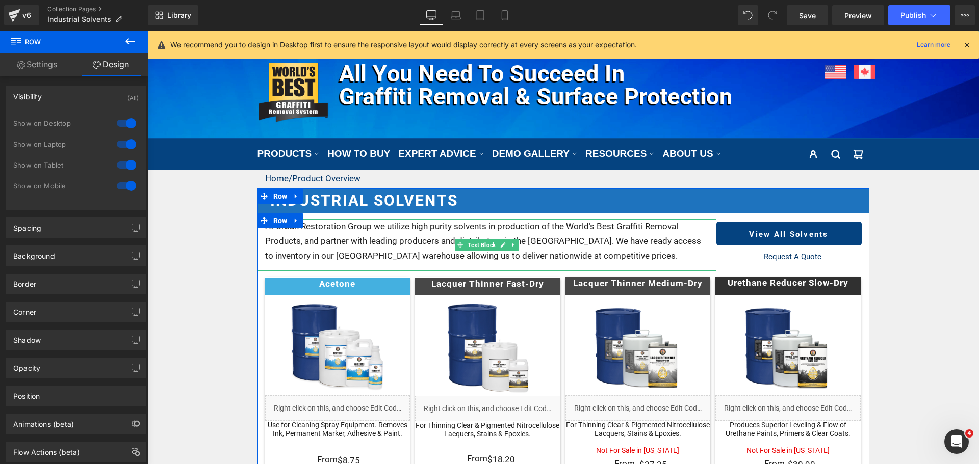
click at [325, 232] on p "At Urban Restoration Group we utilize high purity solvents in production of the…" at bounding box center [487, 241] width 444 height 44
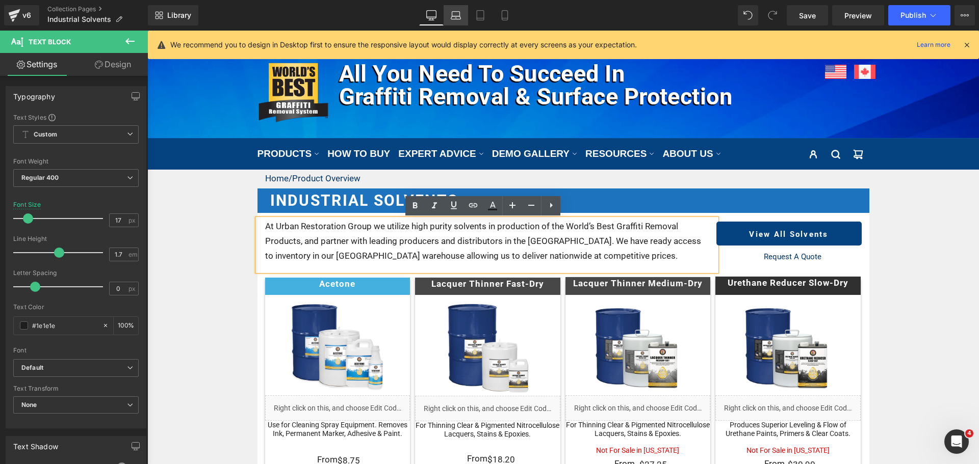
click at [446, 13] on link "Laptop" at bounding box center [456, 15] width 24 height 20
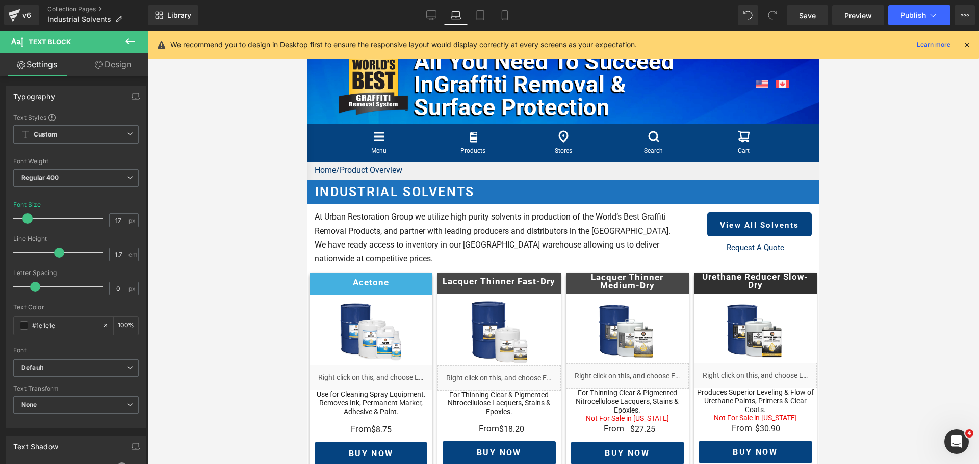
scroll to position [19, 0]
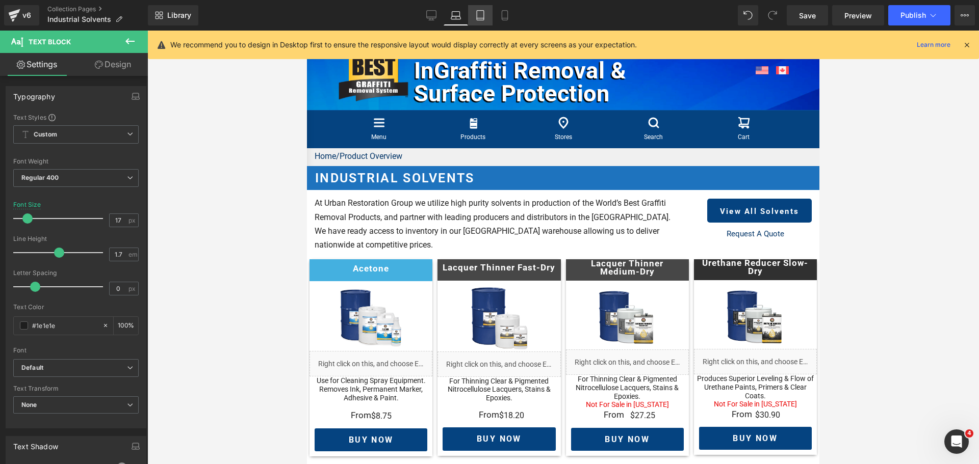
click at [488, 18] on link "Tablet" at bounding box center [480, 15] width 24 height 20
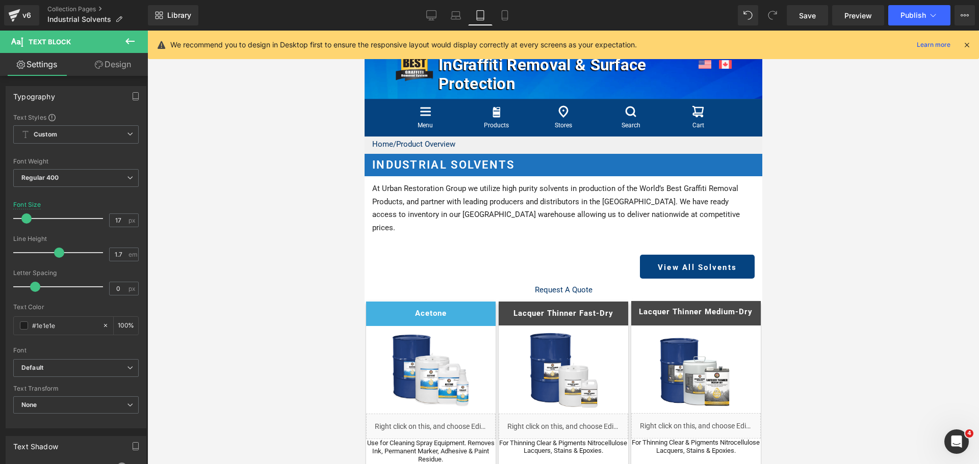
scroll to position [0, 0]
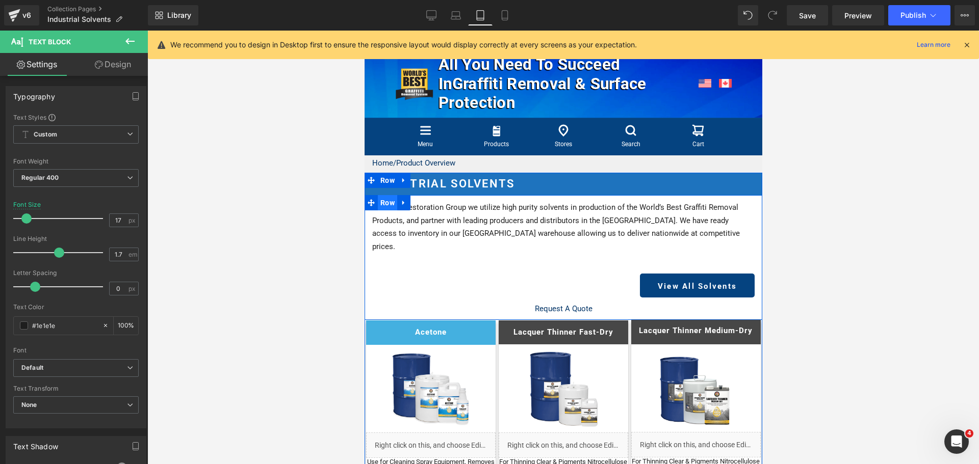
click at [388, 204] on span "Row" at bounding box center [386, 202] width 19 height 15
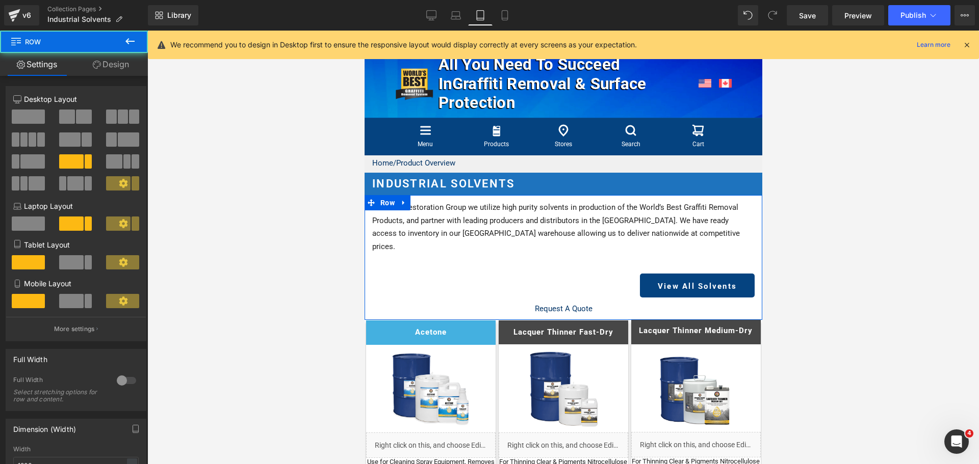
click at [74, 260] on span at bounding box center [71, 262] width 24 height 14
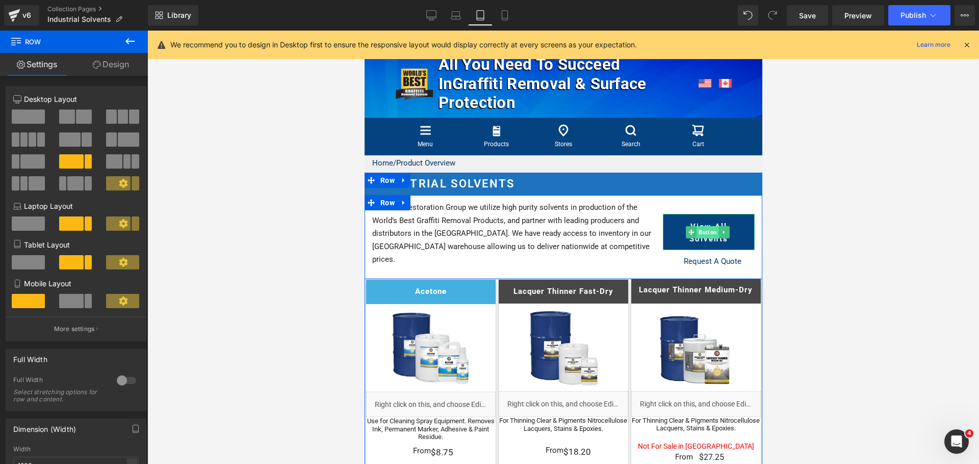
click at [699, 228] on span "Button" at bounding box center [707, 232] width 22 height 12
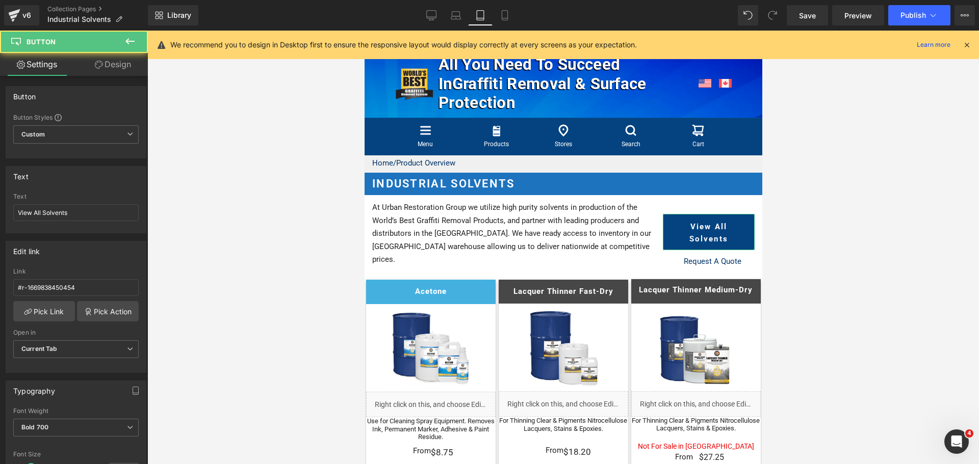
click at [119, 68] on link "Design" at bounding box center [113, 64] width 74 height 23
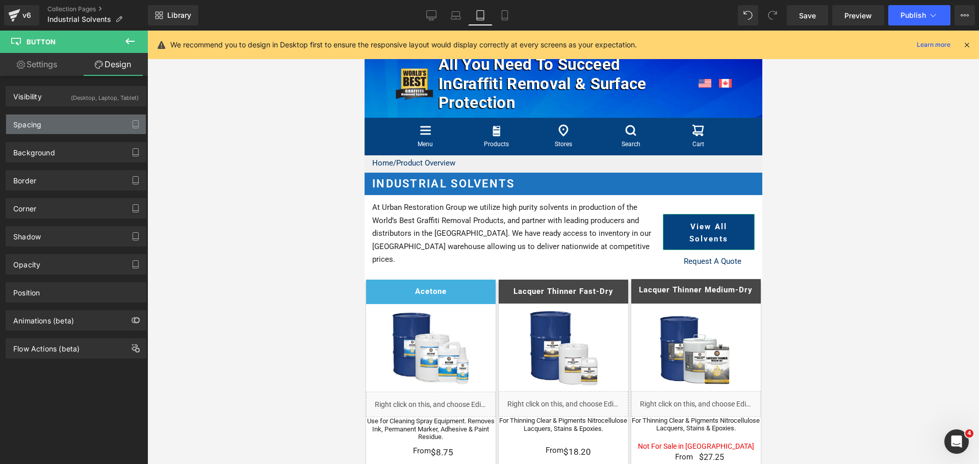
click at [58, 126] on div "Spacing" at bounding box center [76, 124] width 140 height 19
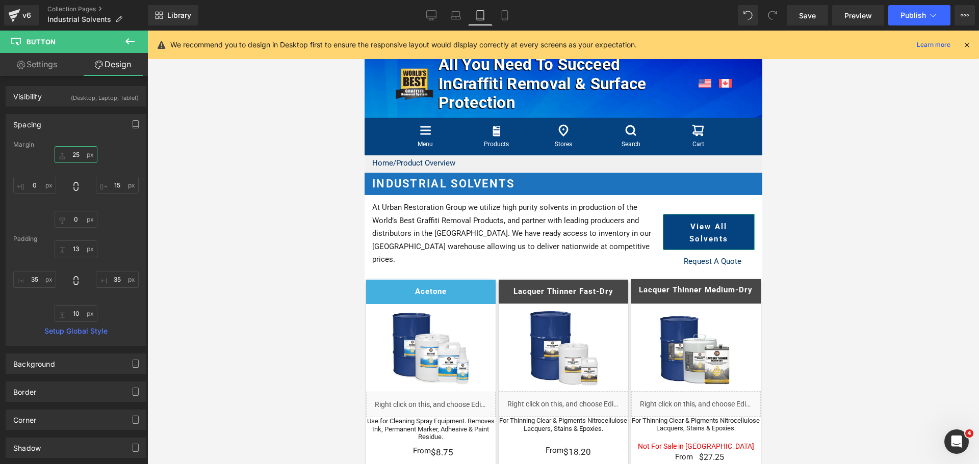
click at [75, 159] on input "25" at bounding box center [76, 154] width 43 height 17
type input "3"
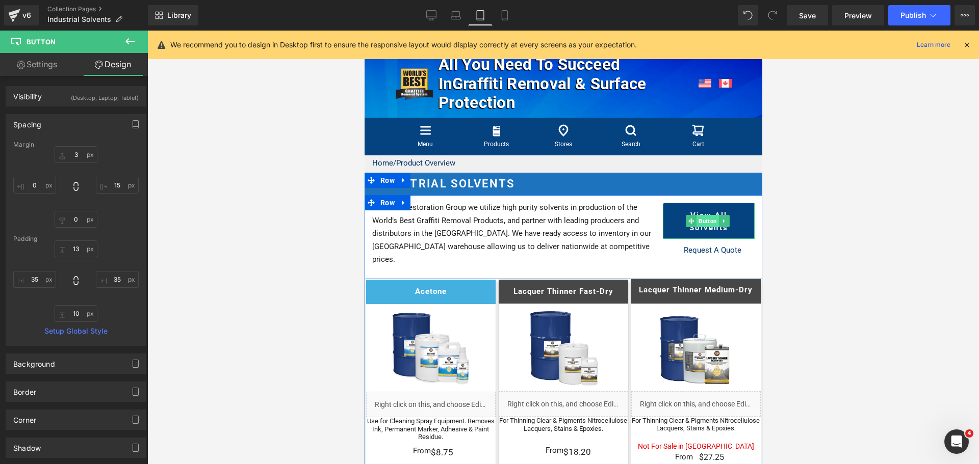
click at [699, 222] on span "Button" at bounding box center [707, 221] width 22 height 12
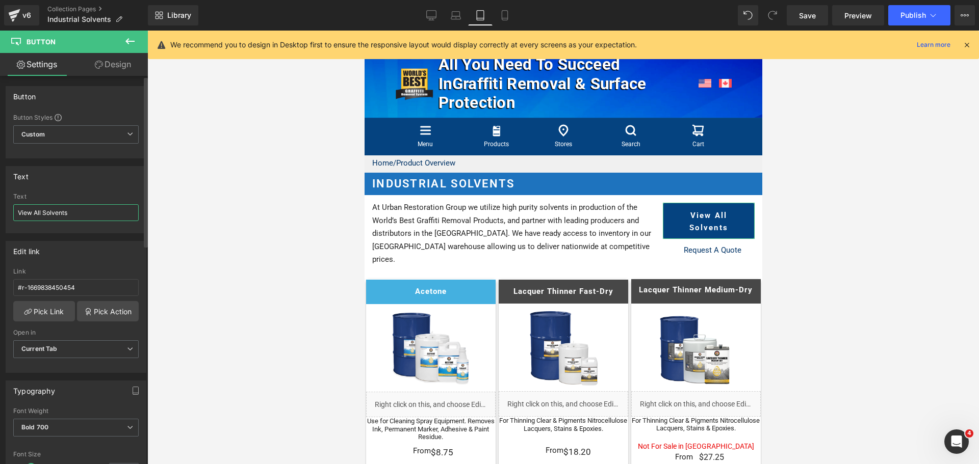
click at [75, 212] on input "View All Solvents" at bounding box center [75, 212] width 125 height 17
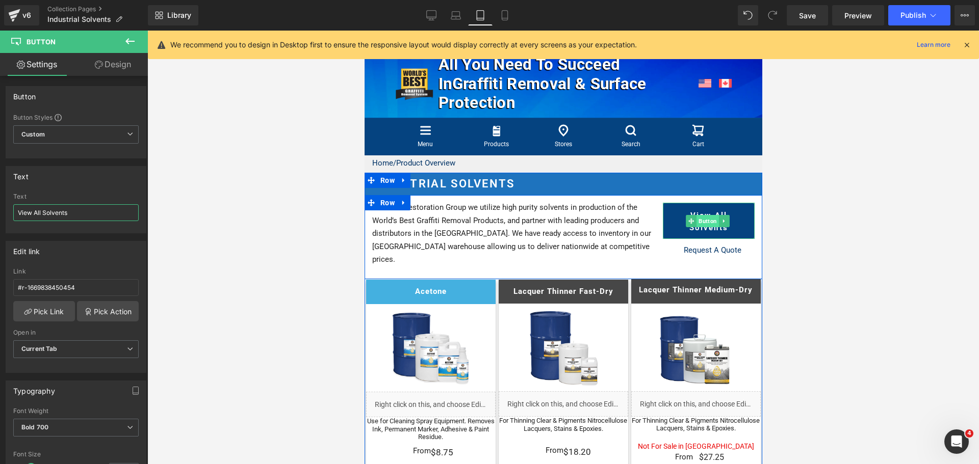
click at [703, 224] on span "Button" at bounding box center [707, 221] width 22 height 12
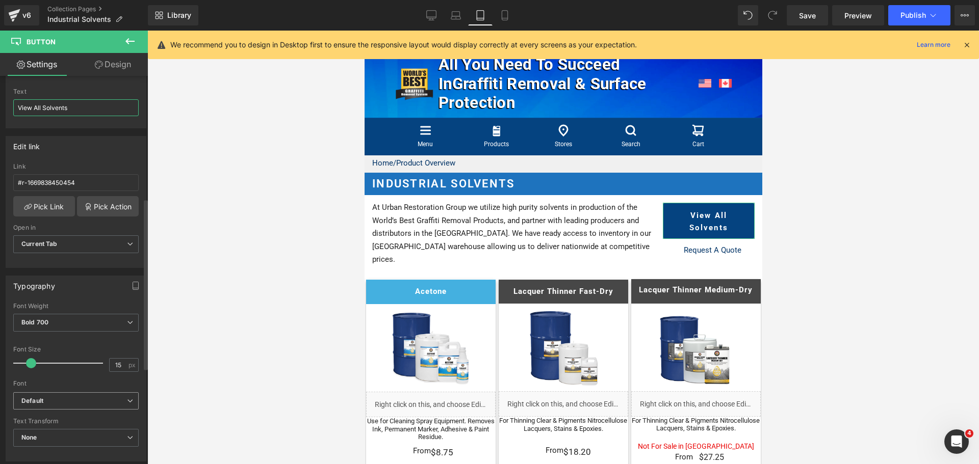
scroll to position [102, 0]
click at [113, 365] on input "15" at bounding box center [119, 368] width 18 height 13
type input "14"
click at [117, 63] on link "Design" at bounding box center [113, 64] width 74 height 23
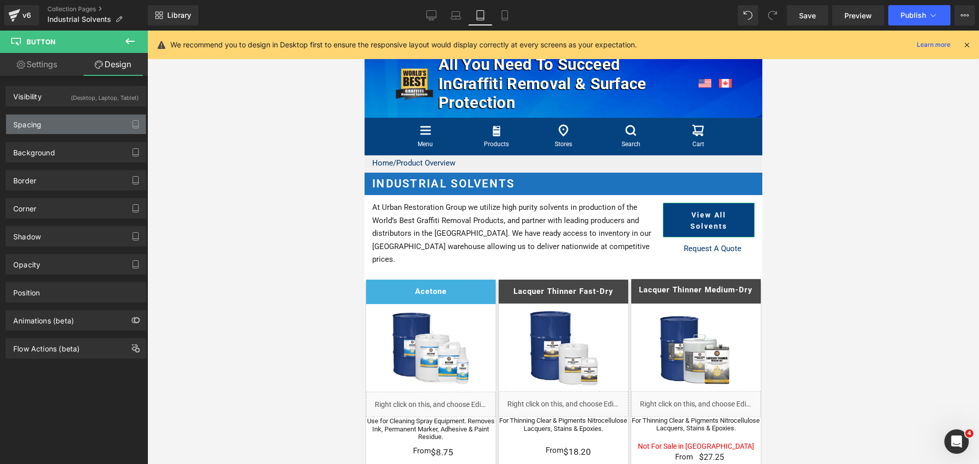
click at [48, 122] on div "Spacing" at bounding box center [76, 124] width 140 height 19
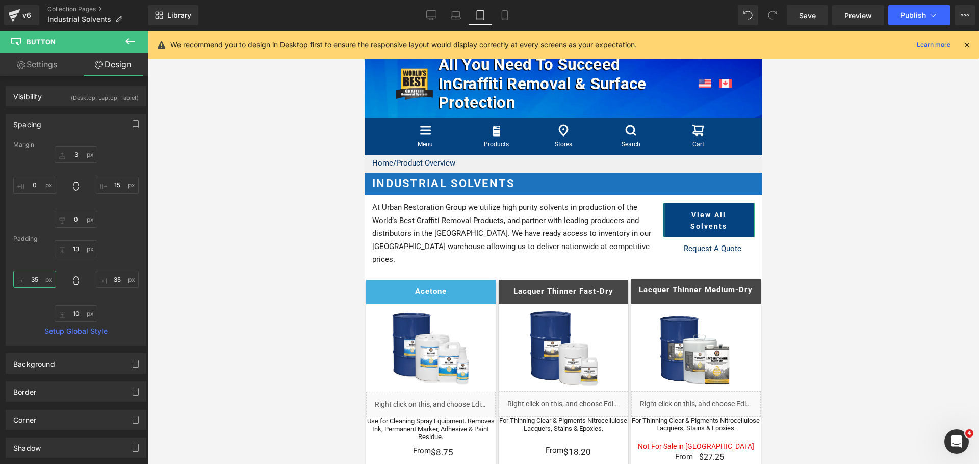
click at [42, 277] on input "text" at bounding box center [34, 279] width 43 height 17
type input "15"
click at [123, 275] on input "text" at bounding box center [117, 279] width 43 height 17
type input "15"
click at [41, 280] on input "15" at bounding box center [34, 279] width 43 height 17
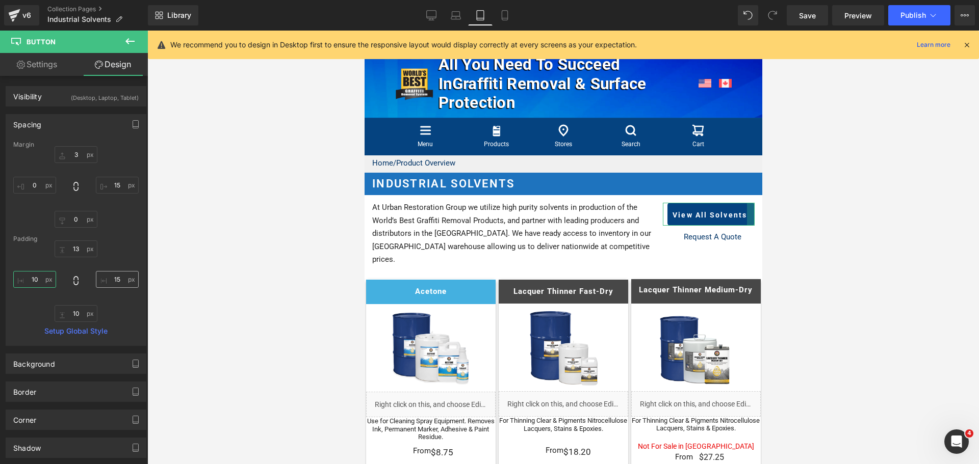
type input "10"
click at [114, 279] on input "15" at bounding box center [117, 279] width 43 height 17
type input "10"
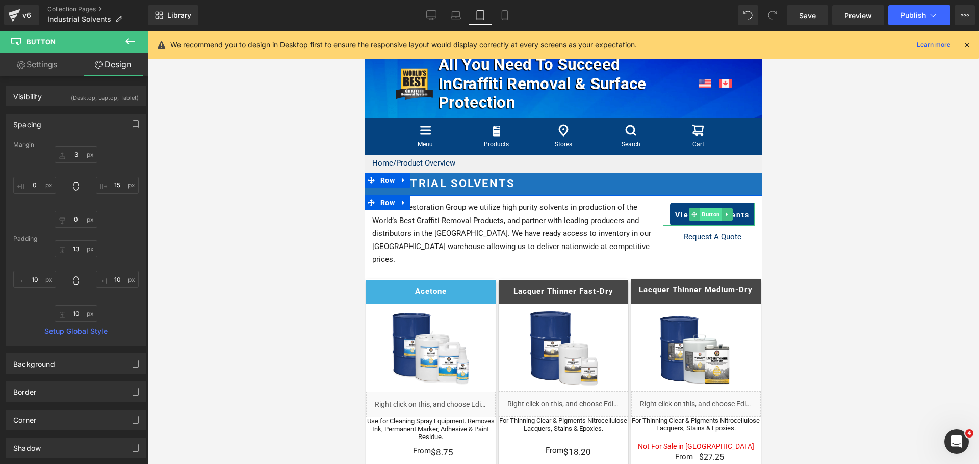
click at [703, 211] on span "Button" at bounding box center [710, 215] width 22 height 12
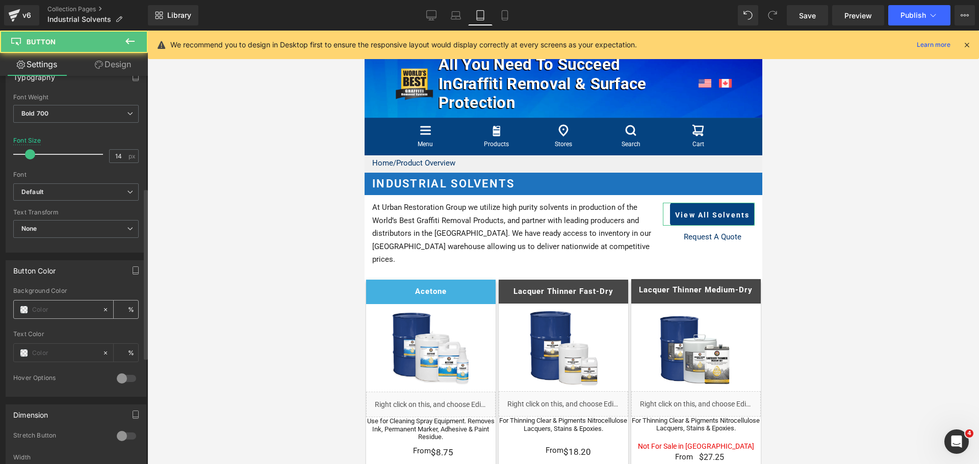
scroll to position [408, 0]
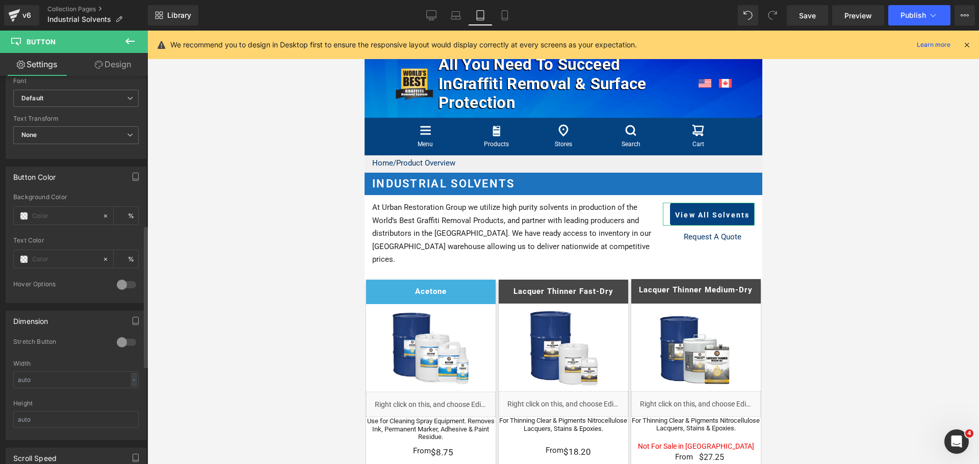
click at [122, 340] on div at bounding box center [126, 342] width 24 height 16
drag, startPoint x: 452, startPoint y: 14, endPoint x: 221, endPoint y: 42, distance: 233.1
click at [452, 14] on icon at bounding box center [456, 14] width 8 height 5
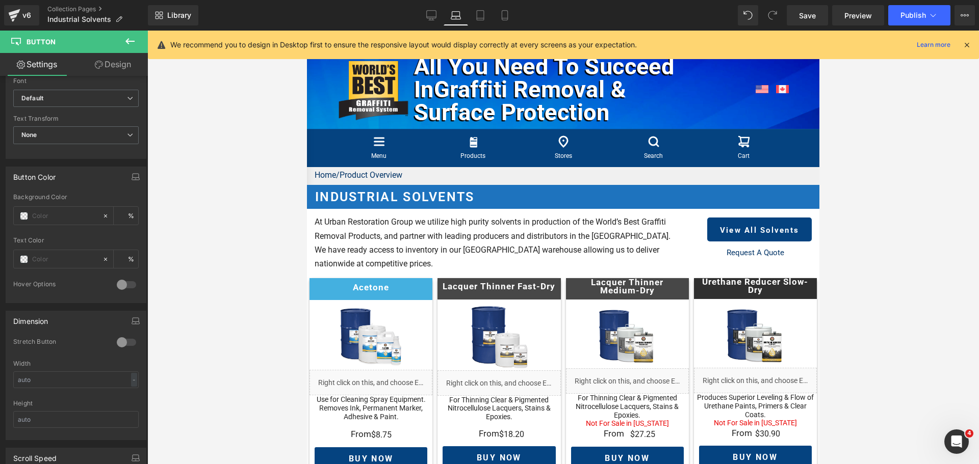
scroll to position [38, 0]
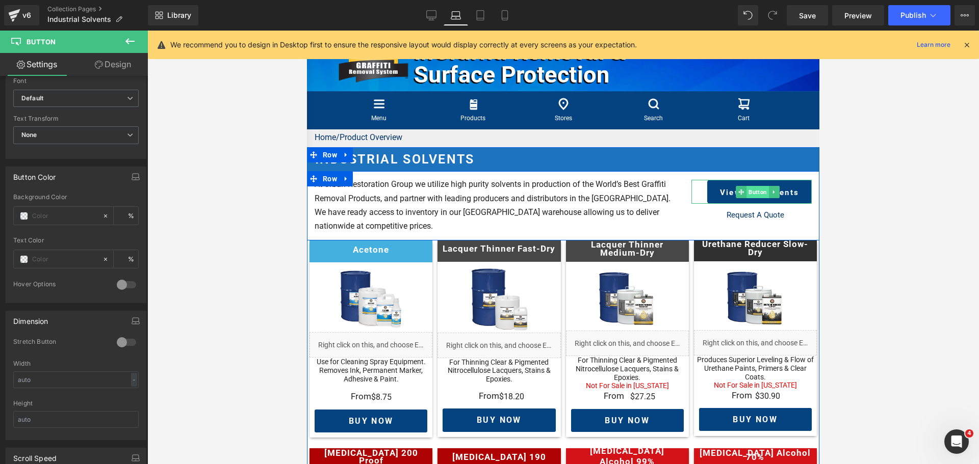
click at [746, 198] on span "Button" at bounding box center [757, 192] width 22 height 12
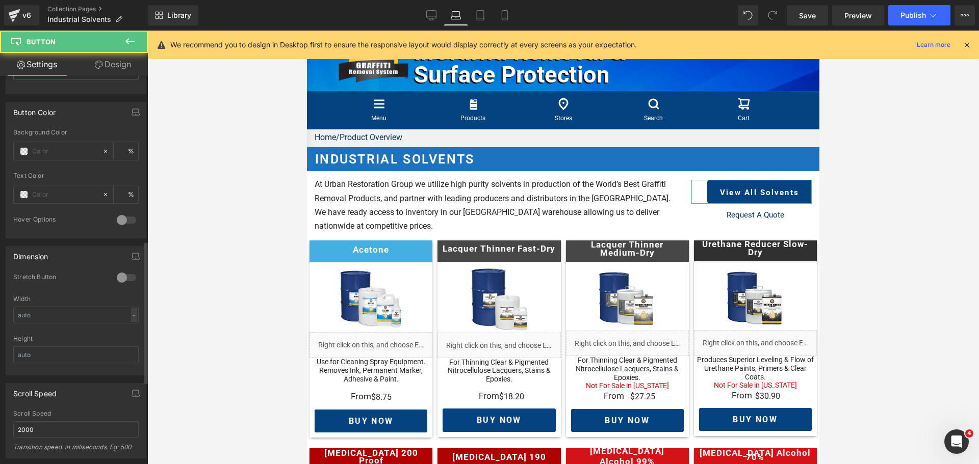
scroll to position [561, 0]
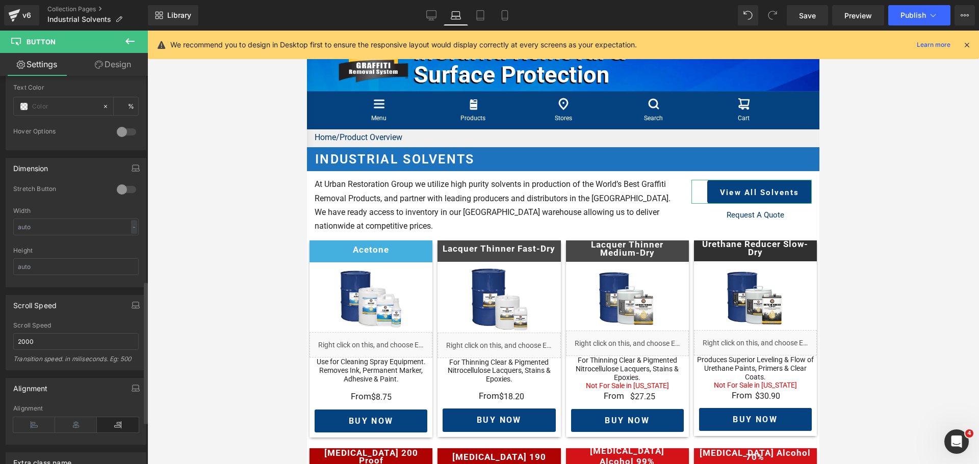
click at [120, 188] on div at bounding box center [126, 189] width 24 height 16
click at [507, 13] on icon at bounding box center [505, 15] width 10 height 10
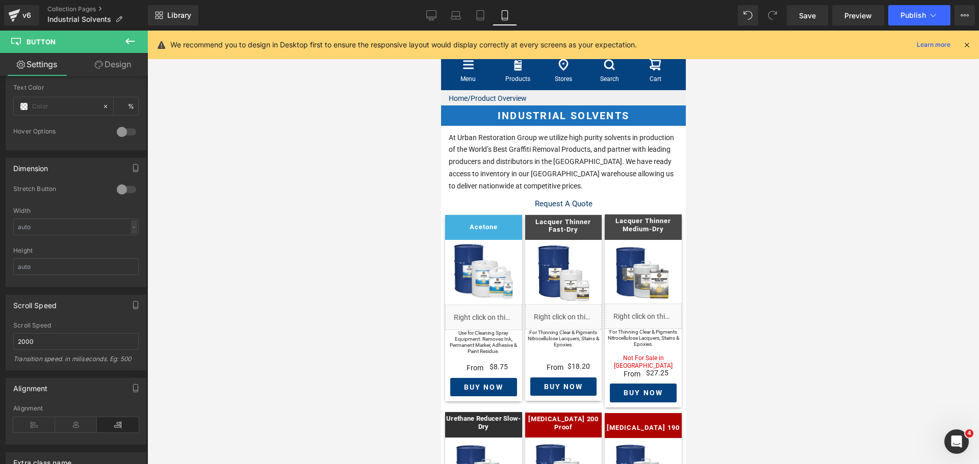
scroll to position [0, 0]
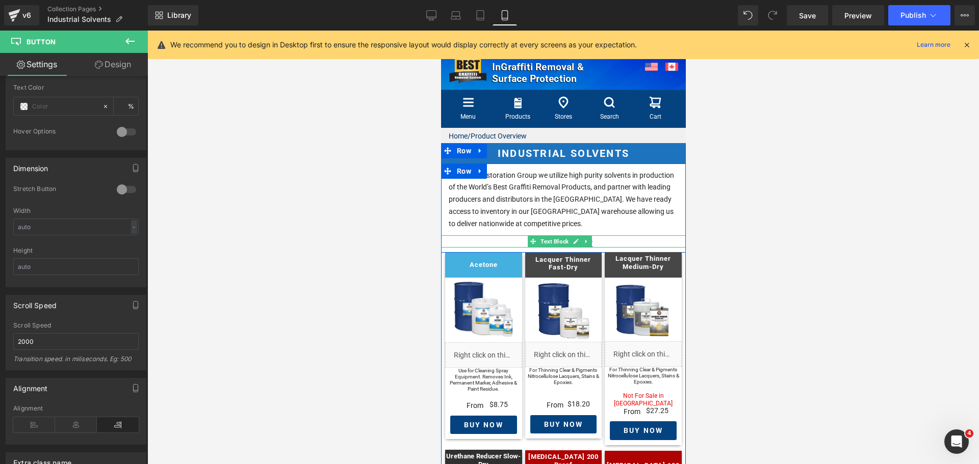
click at [560, 243] on span "Text Block" at bounding box center [554, 242] width 32 height 12
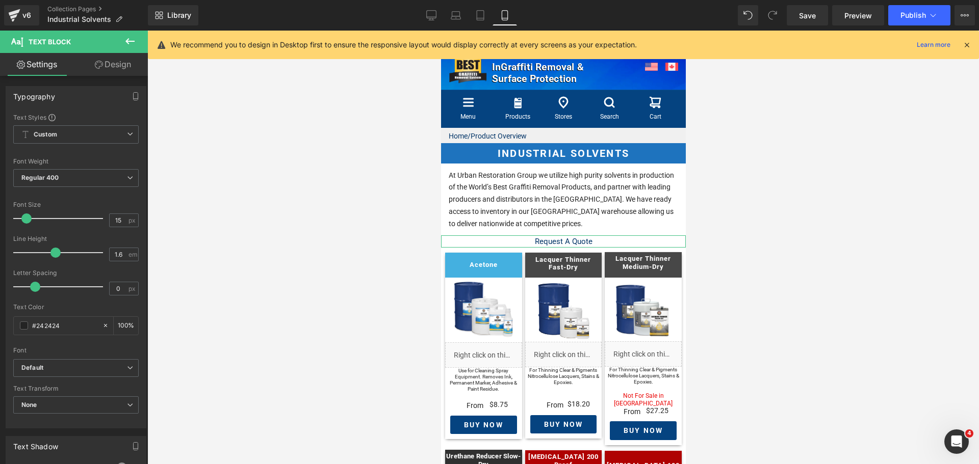
click at [120, 68] on link "Design" at bounding box center [113, 64] width 74 height 23
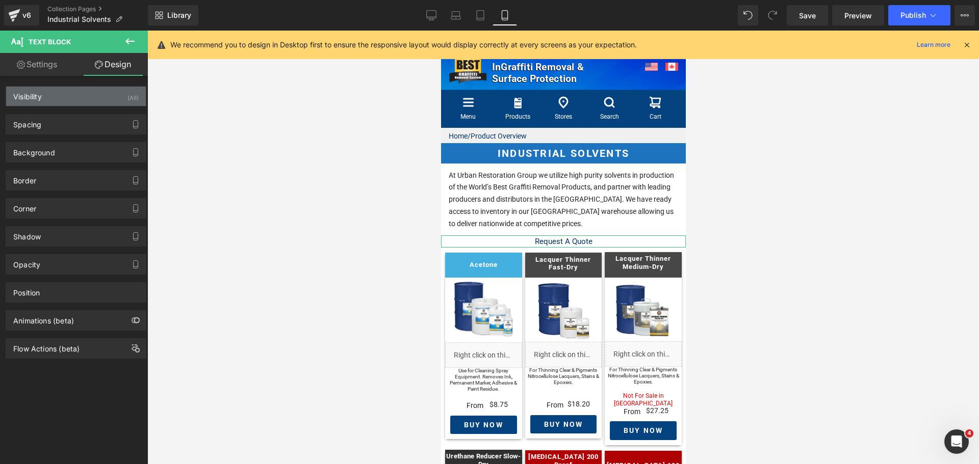
click at [57, 100] on div "Visibility (All)" at bounding box center [76, 96] width 140 height 19
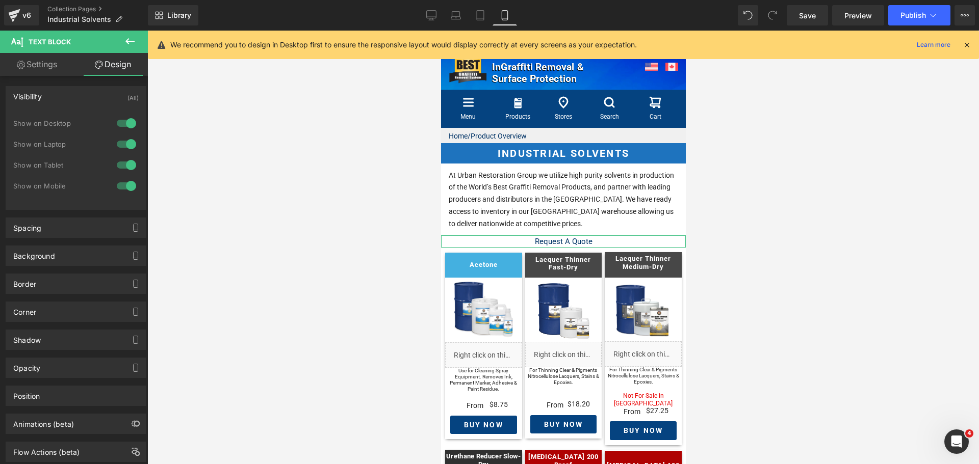
click at [121, 183] on div at bounding box center [126, 186] width 24 height 16
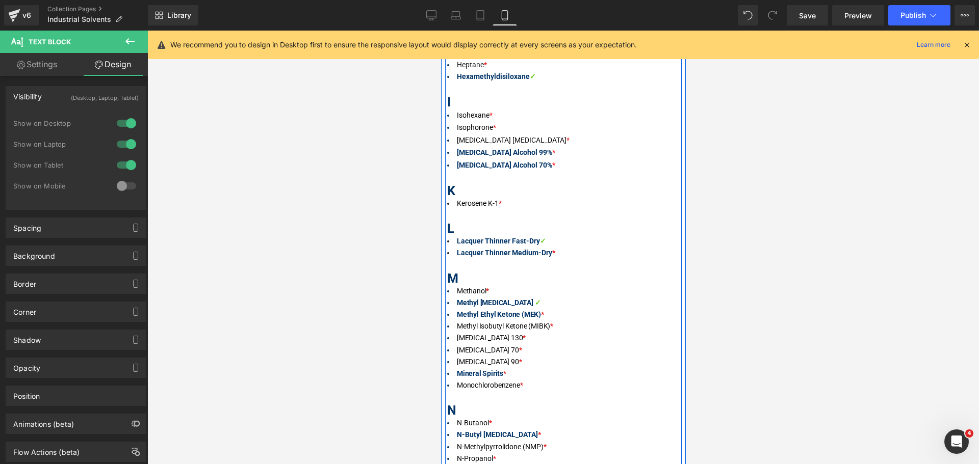
scroll to position [2906, 0]
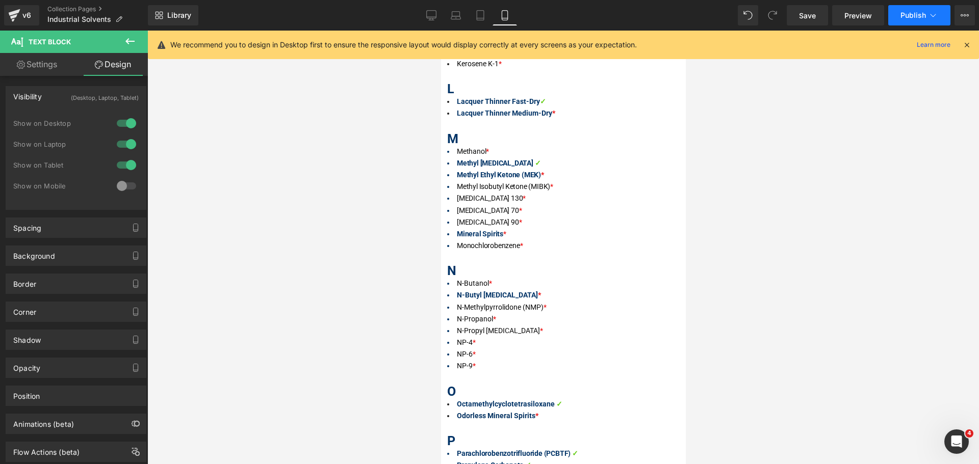
click at [898, 18] on button "Publish" at bounding box center [919, 15] width 62 height 20
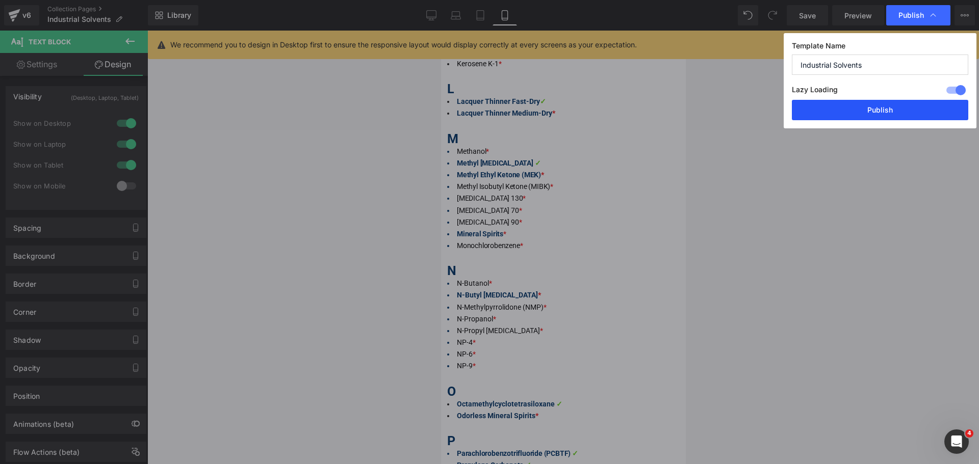
click at [862, 111] on button "Publish" at bounding box center [880, 110] width 176 height 20
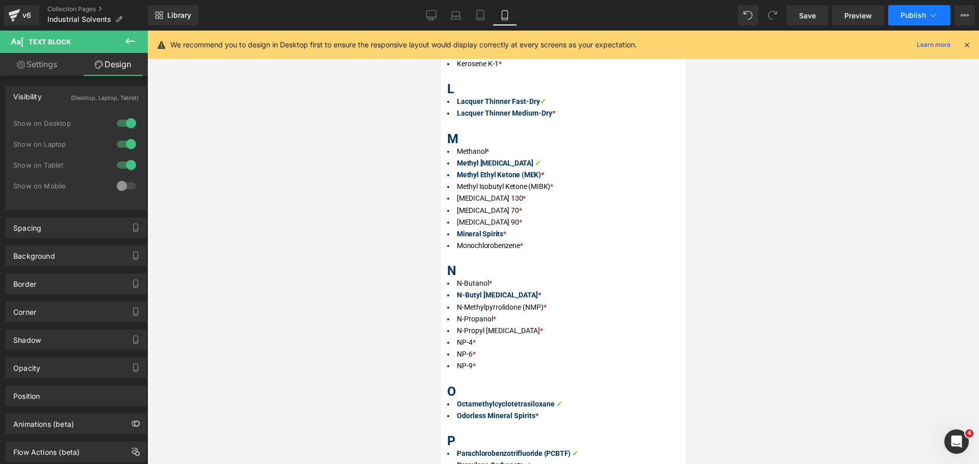
click at [914, 8] on button "Publish" at bounding box center [919, 15] width 62 height 20
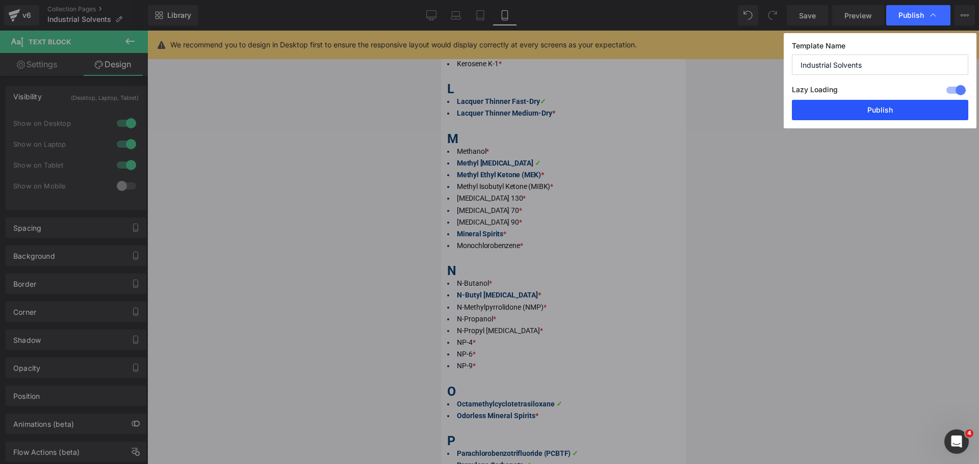
click at [904, 113] on button "Publish" at bounding box center [880, 110] width 176 height 20
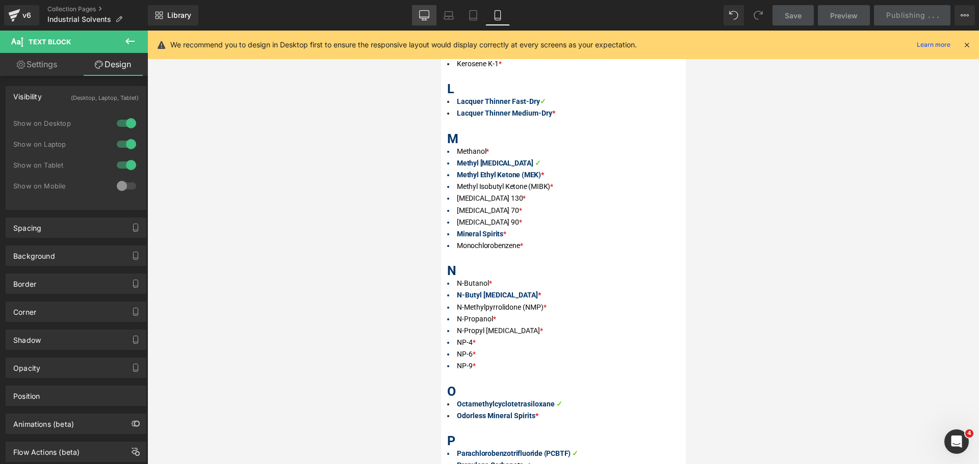
click at [421, 11] on icon at bounding box center [424, 15] width 10 height 10
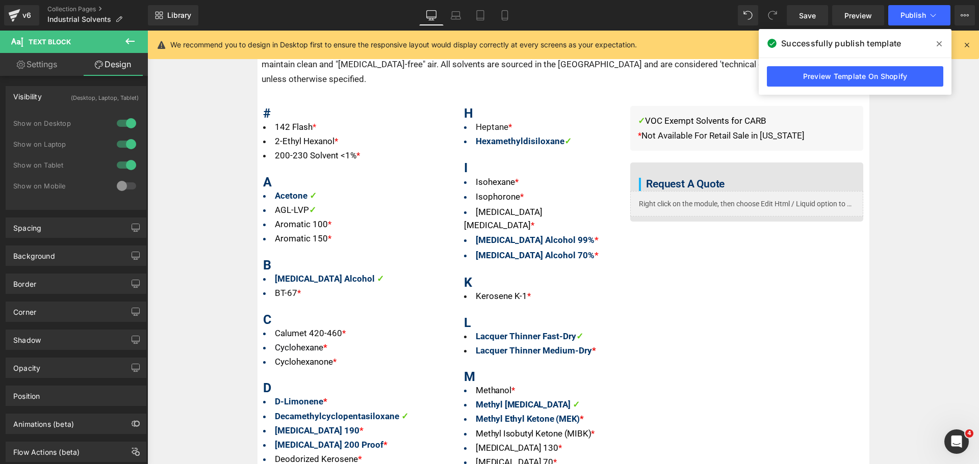
scroll to position [1507, 0]
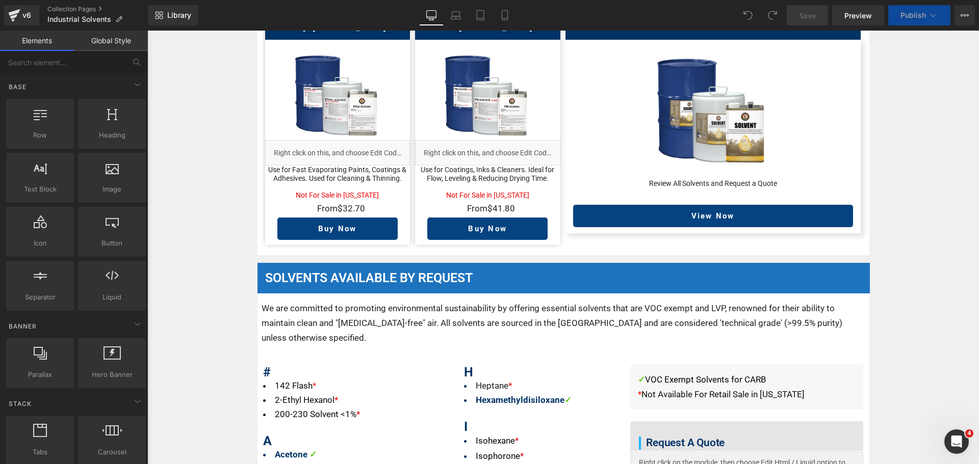
scroll to position [1474, 0]
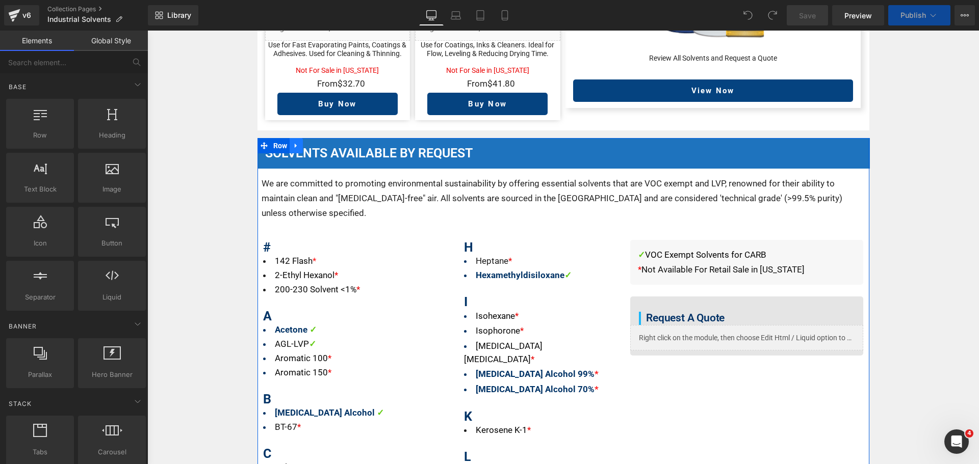
click at [293, 142] on icon at bounding box center [296, 146] width 7 height 8
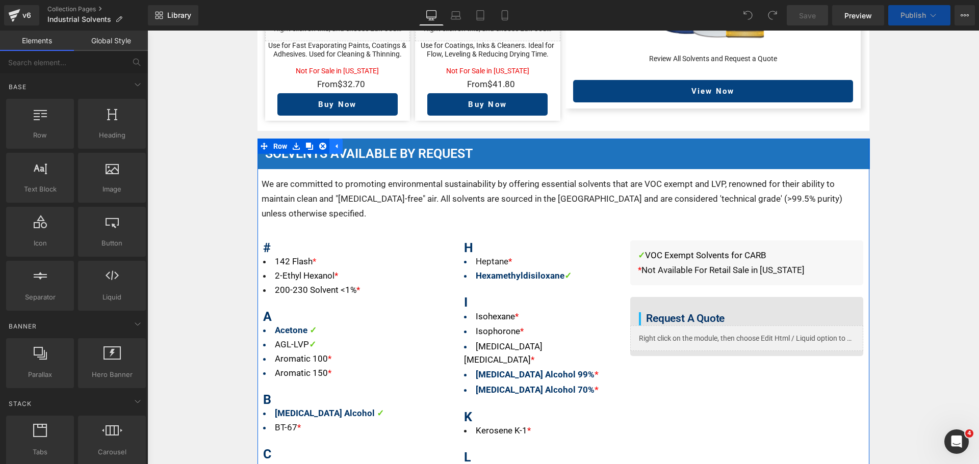
scroll to position [1577, 0]
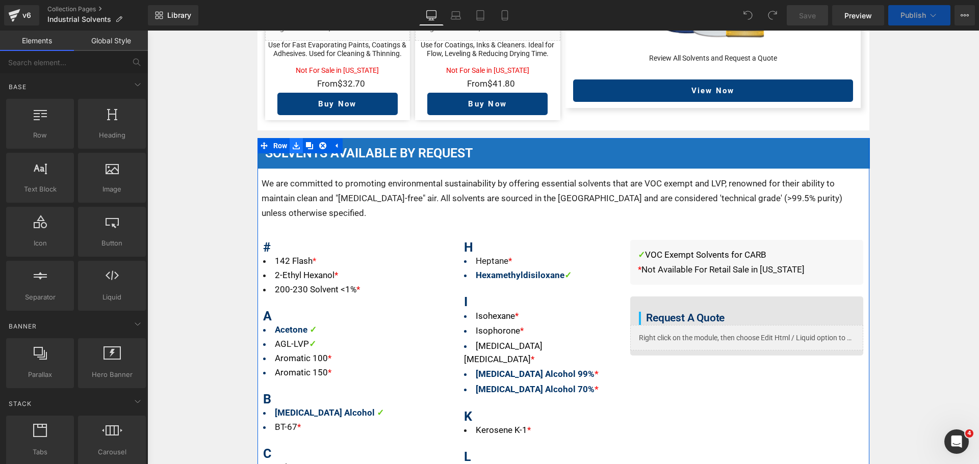
click at [293, 142] on icon at bounding box center [296, 145] width 7 height 7
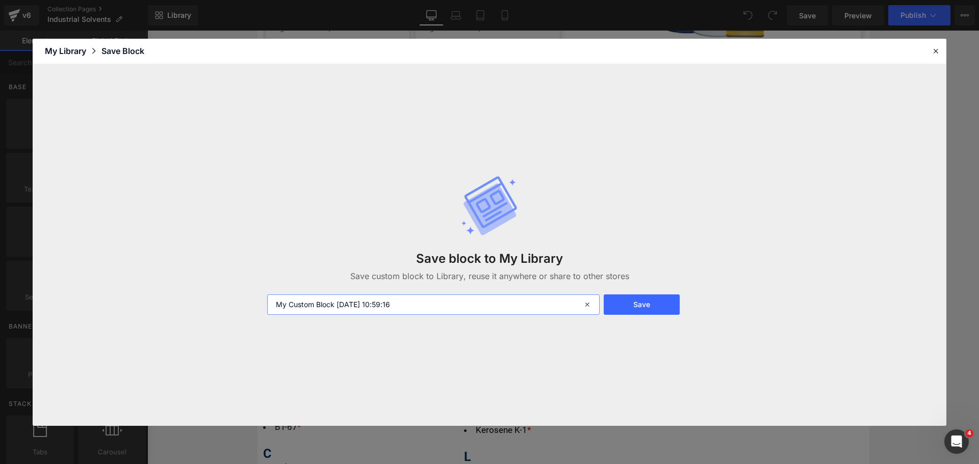
drag, startPoint x: 374, startPoint y: 319, endPoint x: 122, endPoint y: 319, distance: 252.3
click at [122, 319] on div "Save block to My Library Save custom block to Library, reuse it anywhere or sha…" at bounding box center [490, 245] width 914 height 362
type input "Solvent Quote Request Form"
click at [623, 309] on button "Save" at bounding box center [642, 305] width 76 height 20
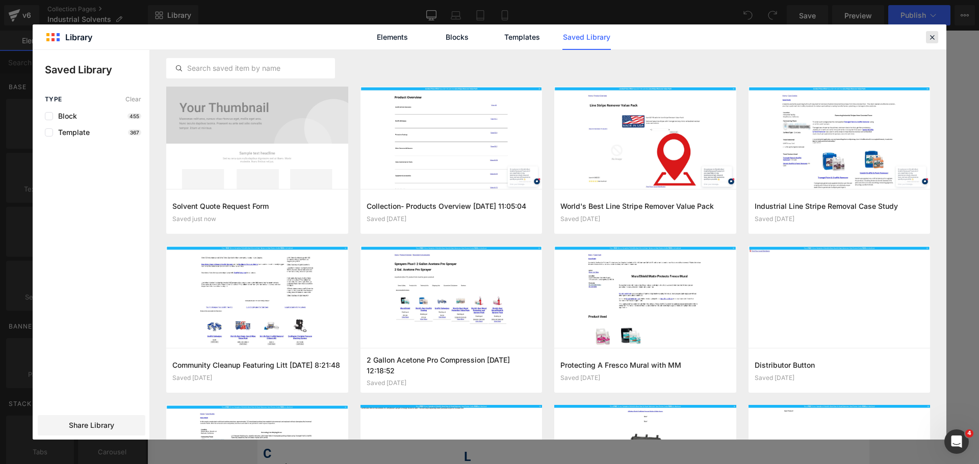
click at [933, 33] on icon at bounding box center [931, 37] width 9 height 9
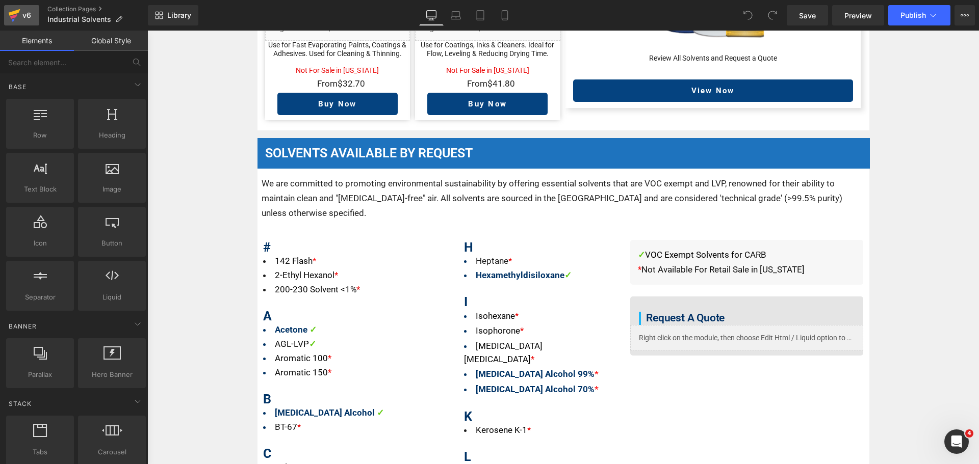
click at [13, 14] on icon at bounding box center [15, 12] width 12 height 7
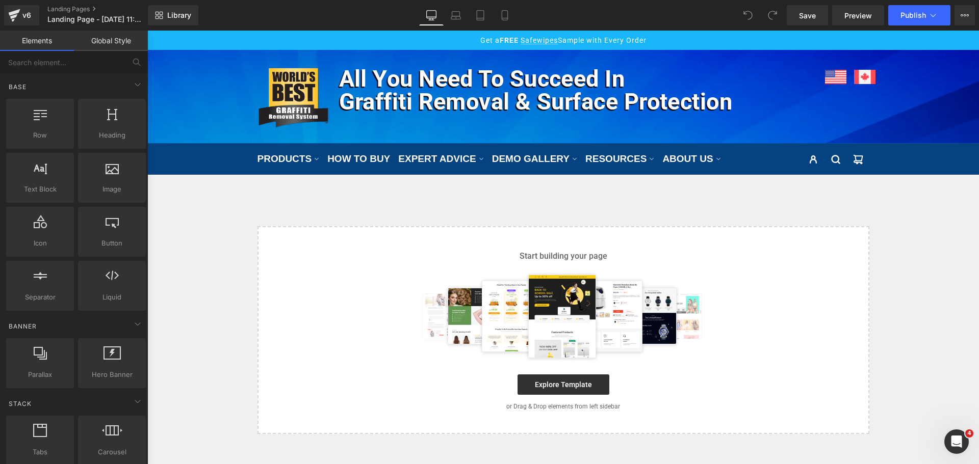
click at [498, 214] on div "Select your layout" at bounding box center [562, 304] width 831 height 259
click at [183, 15] on span "Library" at bounding box center [179, 15] width 24 height 9
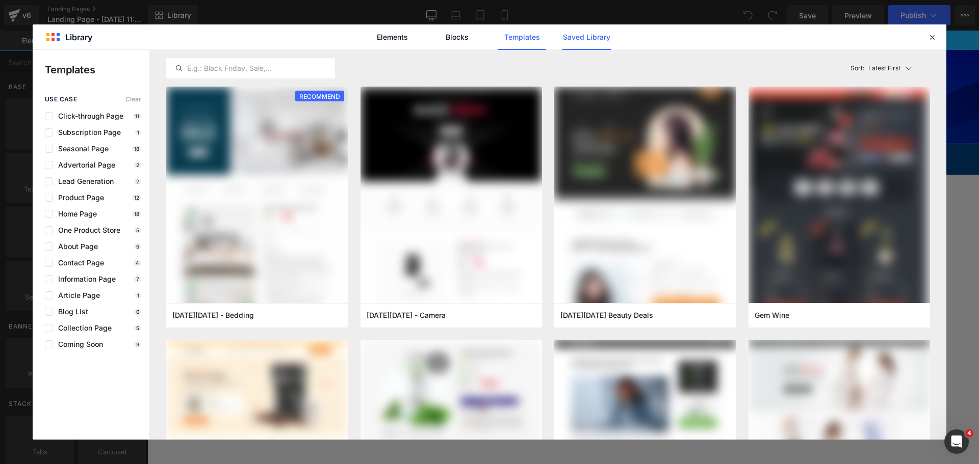
click at [586, 38] on link "Saved Library" at bounding box center [586, 36] width 48 height 25
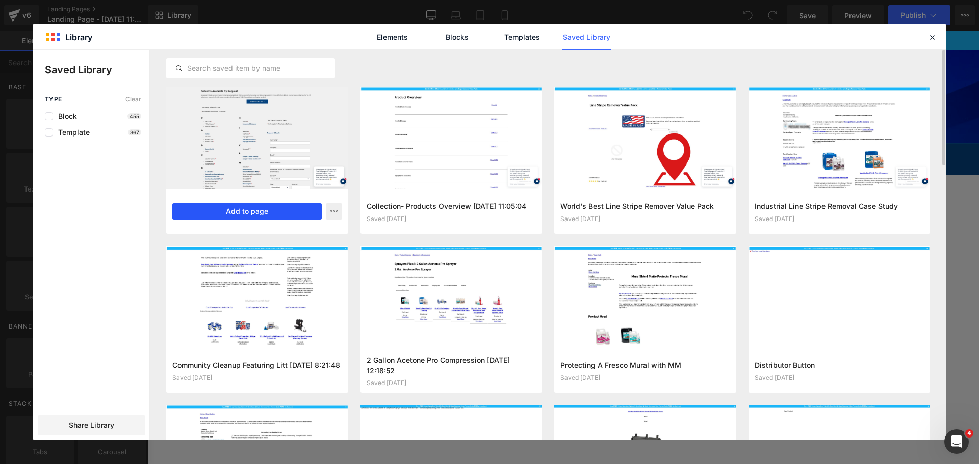
click at [243, 215] on button "Add to page" at bounding box center [246, 211] width 149 height 16
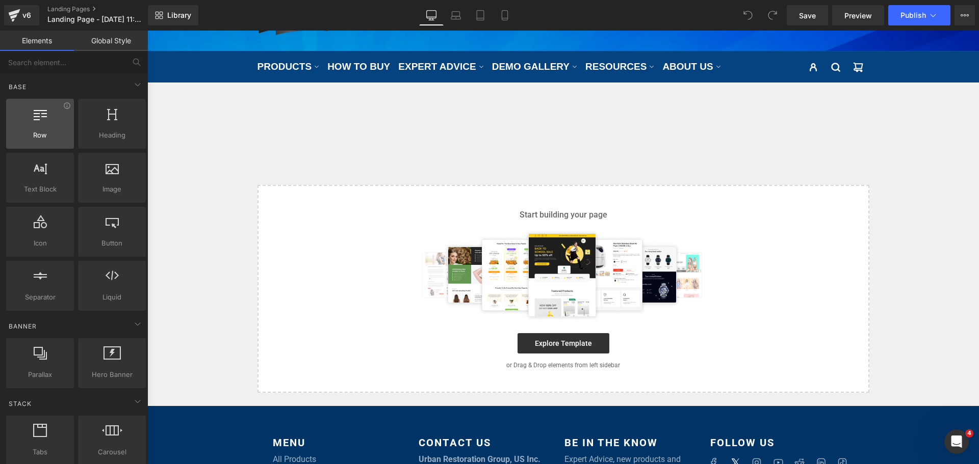
scroll to position [94, 0]
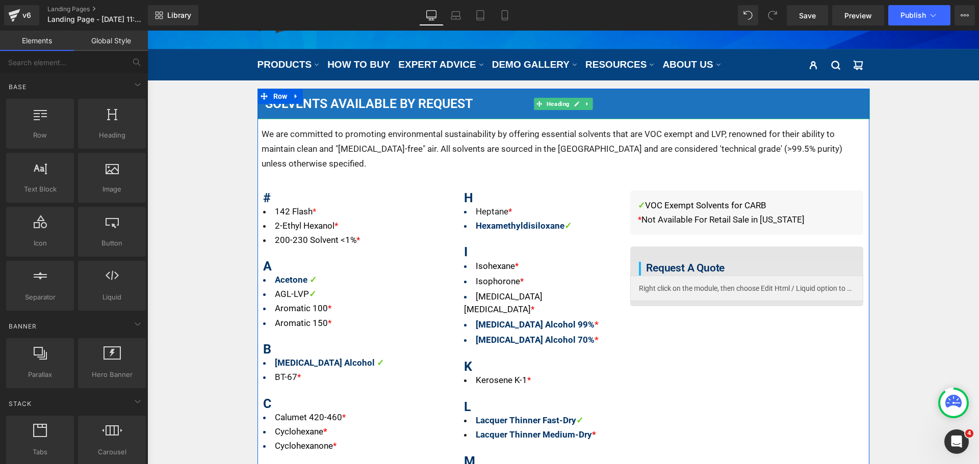
click at [380, 104] on h2 "Solvents Available By Request" at bounding box center [567, 104] width 605 height 20
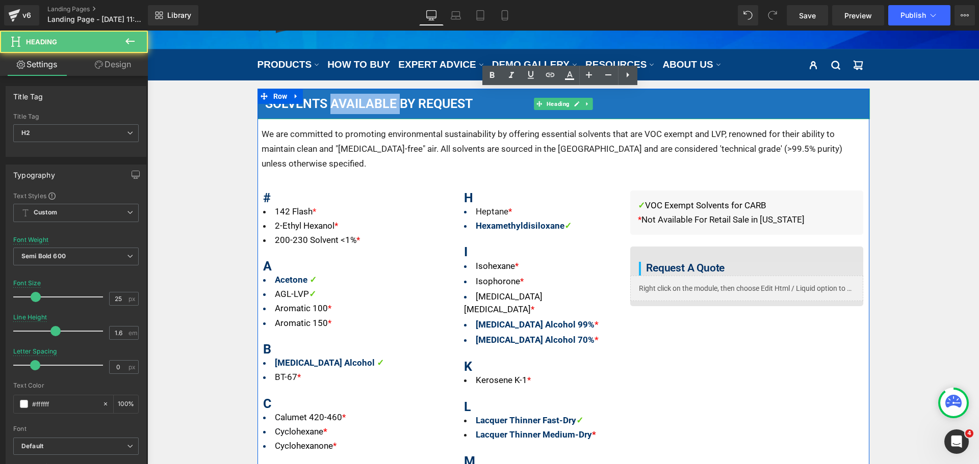
click at [380, 104] on h2 "Solvents Available By Request" at bounding box center [567, 104] width 605 height 20
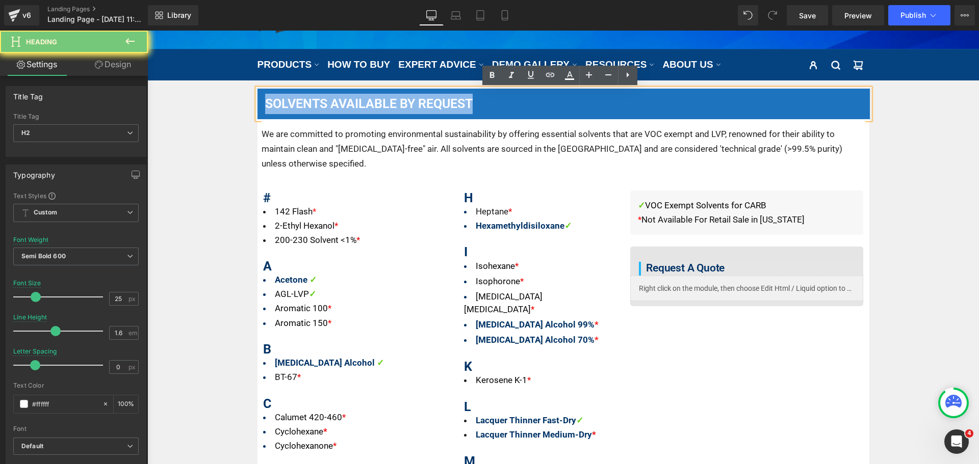
click at [380, 104] on h2 "Solvents Available By Request" at bounding box center [567, 104] width 605 height 20
paste div
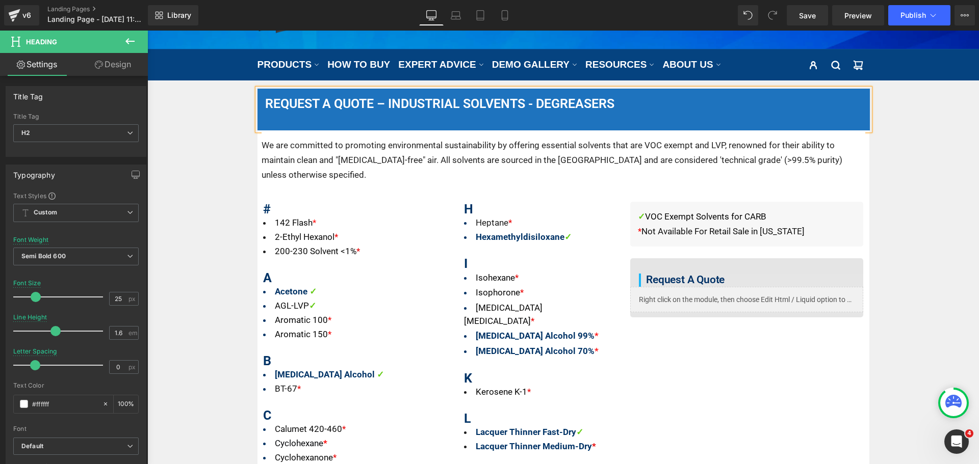
click at [315, 125] on div at bounding box center [567, 119] width 605 height 11
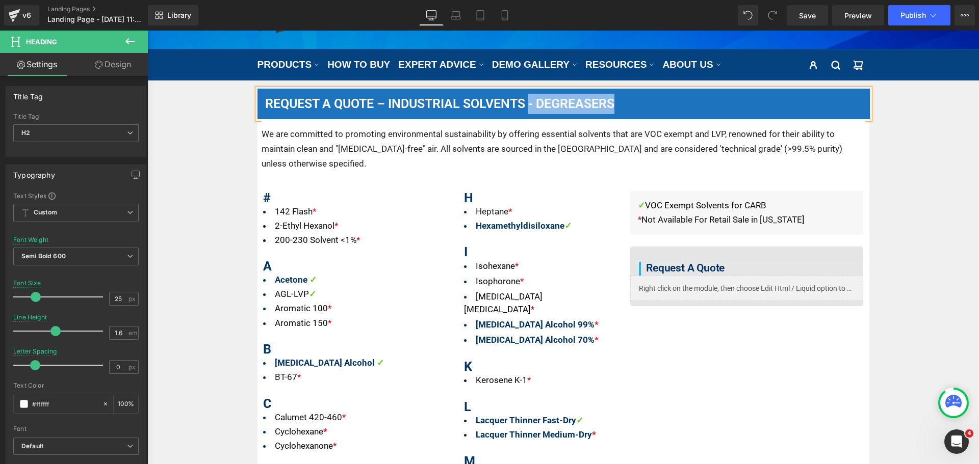
drag, startPoint x: 631, startPoint y: 103, endPoint x: 528, endPoint y: 104, distance: 103.0
click at [528, 104] on h2 "Request a Quote – Industrial Solvents - Degreasers" at bounding box center [567, 104] width 605 height 20
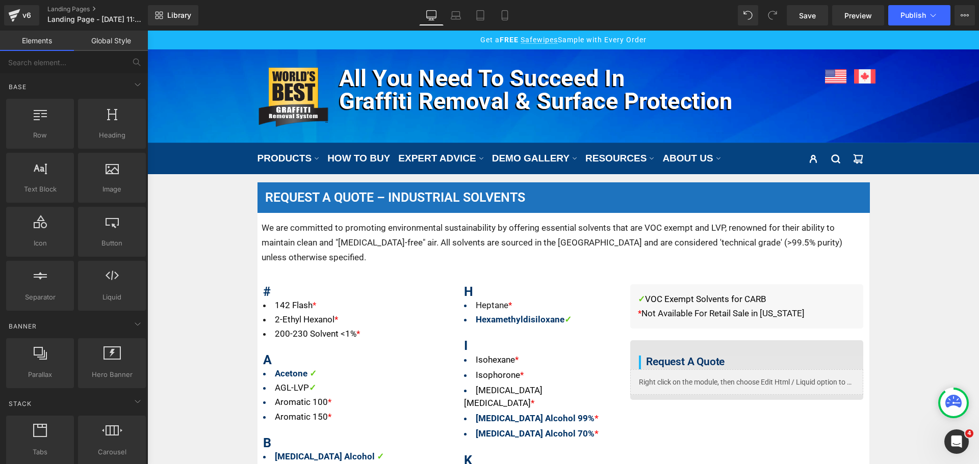
scroll to position [0, 0]
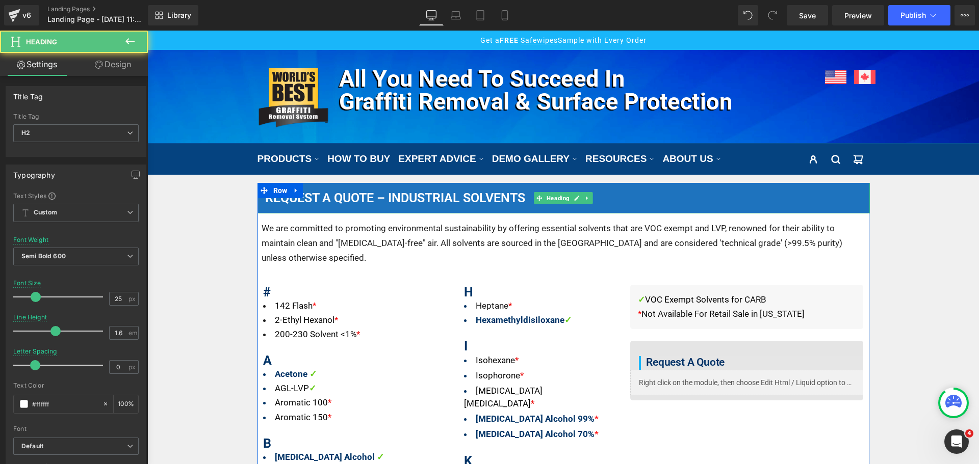
click at [383, 201] on h2 "Request a Quote – Industrial Solvents" at bounding box center [567, 198] width 605 height 20
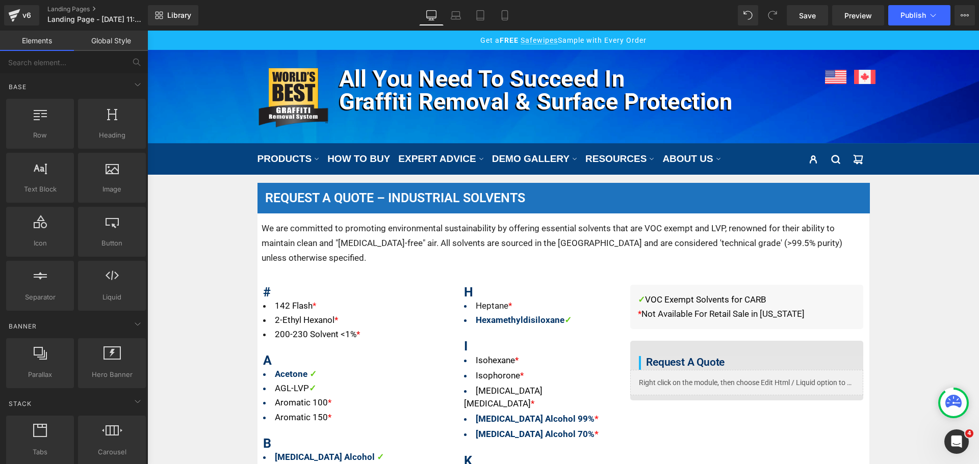
click at [463, 16] on link "Laptop" at bounding box center [456, 15] width 24 height 20
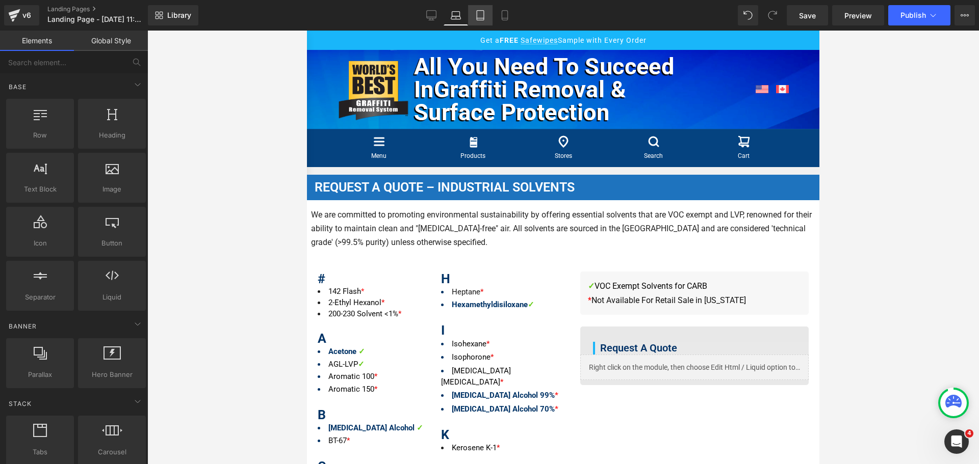
click at [476, 16] on icon at bounding box center [480, 15] width 10 height 10
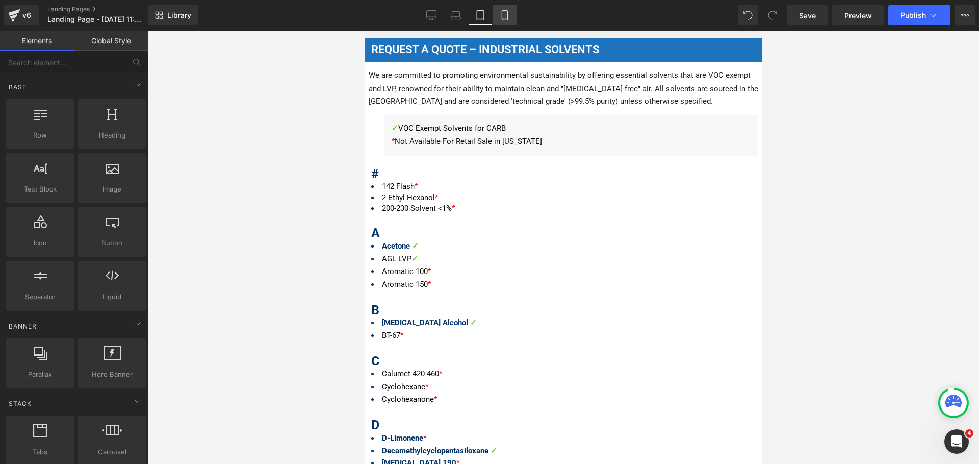
click at [505, 13] on icon at bounding box center [505, 15] width 10 height 10
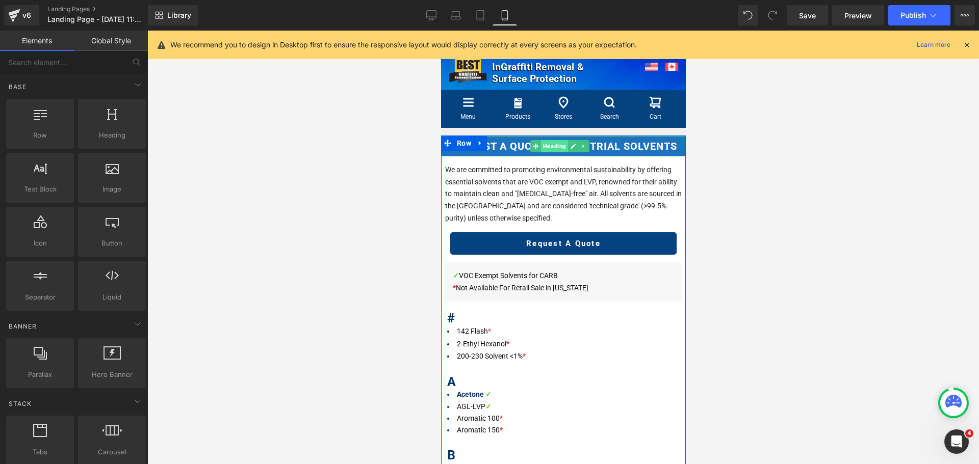
click at [540, 148] on span "Heading" at bounding box center [553, 146] width 27 height 12
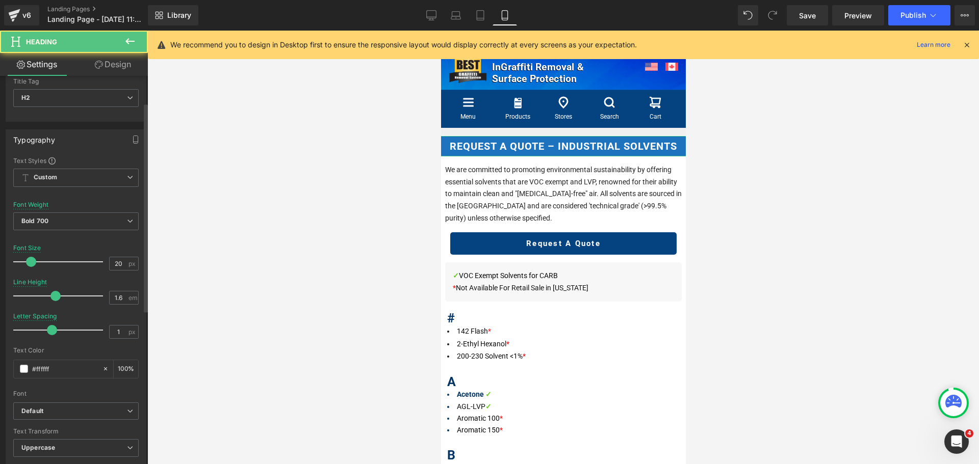
scroll to position [51, 0]
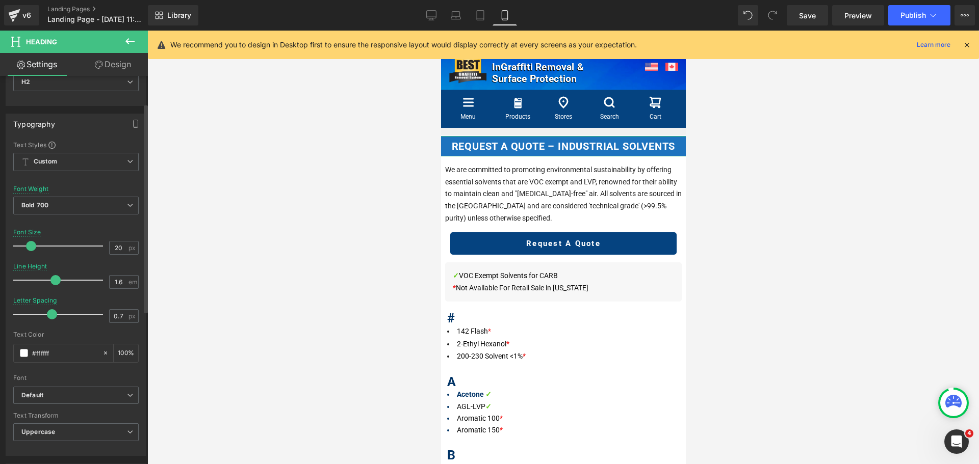
type input "0.6"
drag, startPoint x: 53, startPoint y: 318, endPoint x: 46, endPoint y: 320, distance: 6.4
click at [46, 320] on div at bounding box center [60, 314] width 85 height 20
click at [939, 11] on button "Publish" at bounding box center [919, 15] width 62 height 20
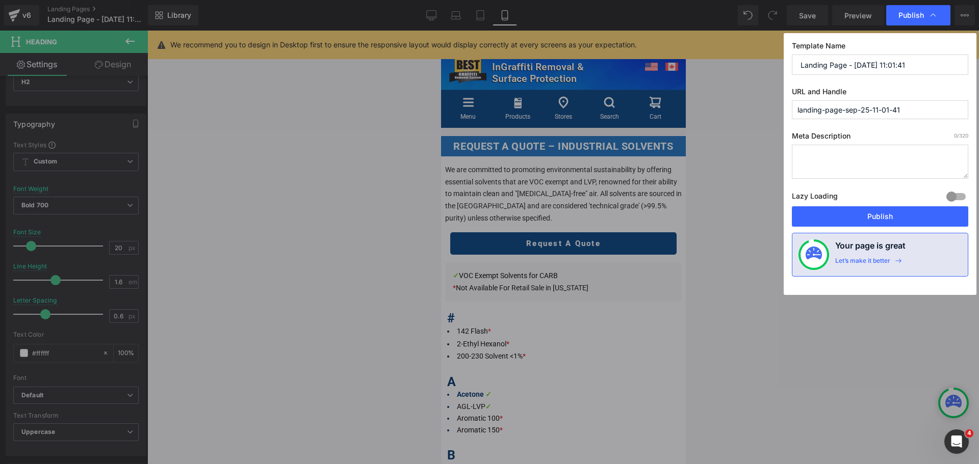
click at [867, 161] on textarea at bounding box center [880, 162] width 176 height 34
paste textarea "Looking for a custom quote? Fill out the form below and our team will get back …"
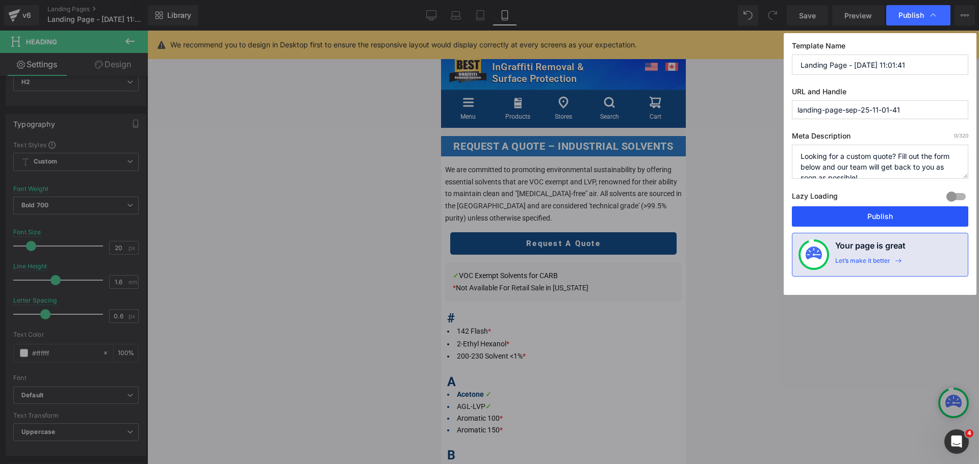
scroll to position [4, 0]
click at [956, 198] on div at bounding box center [956, 197] width 24 height 16
drag, startPoint x: 917, startPoint y: 105, endPoint x: 789, endPoint y: 109, distance: 128.0
click at [789, 109] on div "Template Name Landing Page - Sep 25, 11:01:41 URL and Handle landing-page-sep-2…" at bounding box center [880, 164] width 193 height 262
click at [891, 175] on textarea "Looking for a custom quote? Fill out the form below and our team will get back …" at bounding box center [880, 162] width 176 height 34
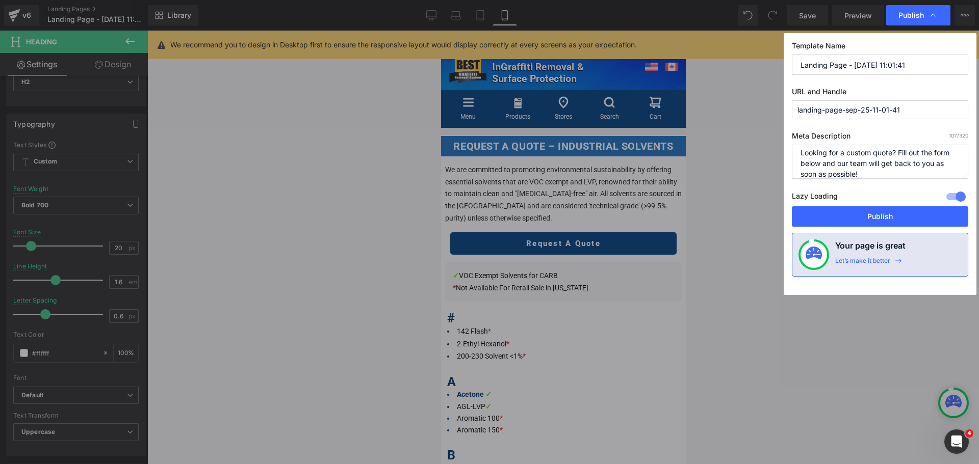
paste textarea "Fast turnaround, competitive rates, expert support — request yours today"
click at [921, 161] on textarea "Looking for a custom quote? Fill out the form below and our team will get back …" at bounding box center [880, 162] width 176 height 34
drag, startPoint x: 852, startPoint y: 170, endPoint x: 779, endPoint y: 123, distance: 86.7
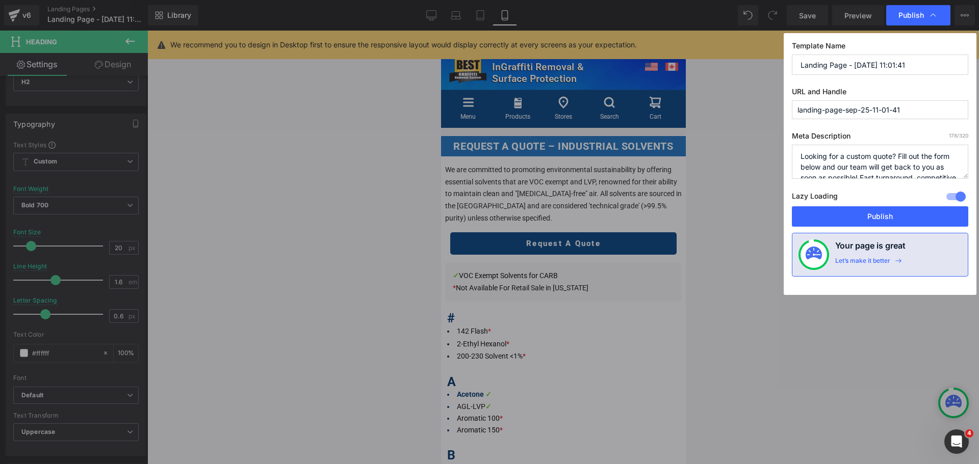
click at [779, 123] on div "Publish Template Name Landing Page - Sep 25, 11:01:41 URL and Handle landing-pa…" at bounding box center [489, 232] width 979 height 464
click at [881, 158] on textarea "Looking for a custom quote? Fill out the form below and our team will get back …" at bounding box center [880, 162] width 176 height 34
drag, startPoint x: 891, startPoint y: 154, endPoint x: 791, endPoint y: 161, distance: 100.2
click at [791, 161] on div "Template Name Landing Page - Sep 25, 11:01:41 URL and Handle landing-page-sep-2…" at bounding box center [880, 164] width 193 height 262
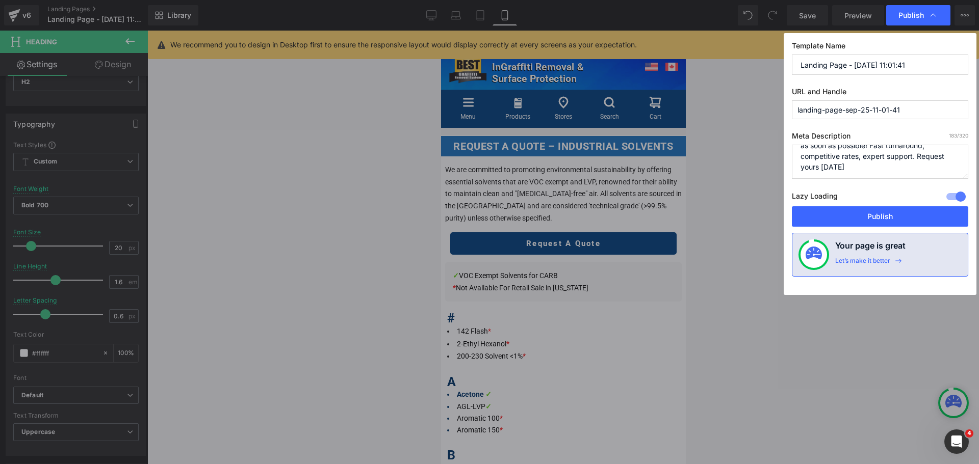
drag, startPoint x: 840, startPoint y: 166, endPoint x: 820, endPoint y: 170, distance: 20.3
click at [820, 170] on textarea "Request your custom quote today. Fill out the form below and our team will get …" at bounding box center [880, 162] width 176 height 34
click at [836, 169] on textarea "Request your custom quote today. Fill out the form below and our team will get …" at bounding box center [880, 162] width 176 height 34
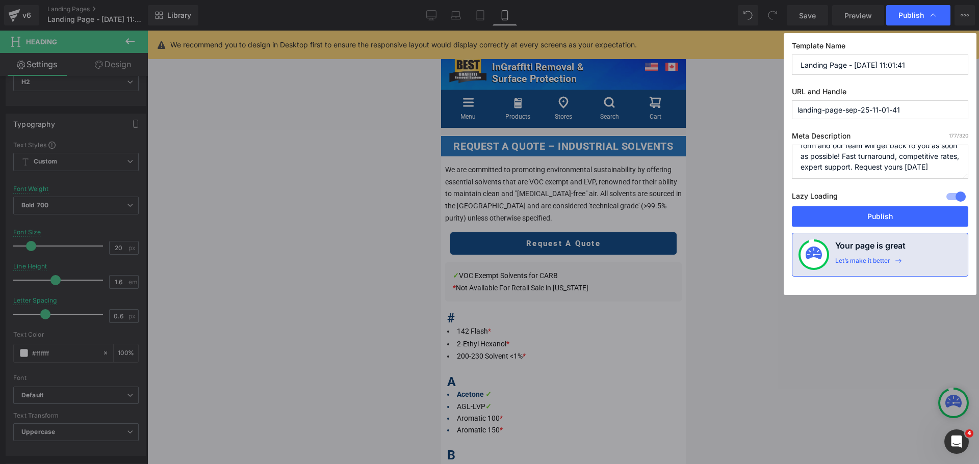
click at [903, 149] on textarea "Request your custom quote today. Fill out the form and our team will get back t…" at bounding box center [880, 162] width 176 height 34
drag, startPoint x: 833, startPoint y: 167, endPoint x: 942, endPoint y: 168, distance: 108.6
click at [942, 168] on textarea "Request your custom quote today. Fill out the form and our team will get back t…" at bounding box center [880, 162] width 176 height 34
click at [884, 165] on textarea "Request your custom quote today. Fill out the form and our team will get back t…" at bounding box center [880, 162] width 176 height 34
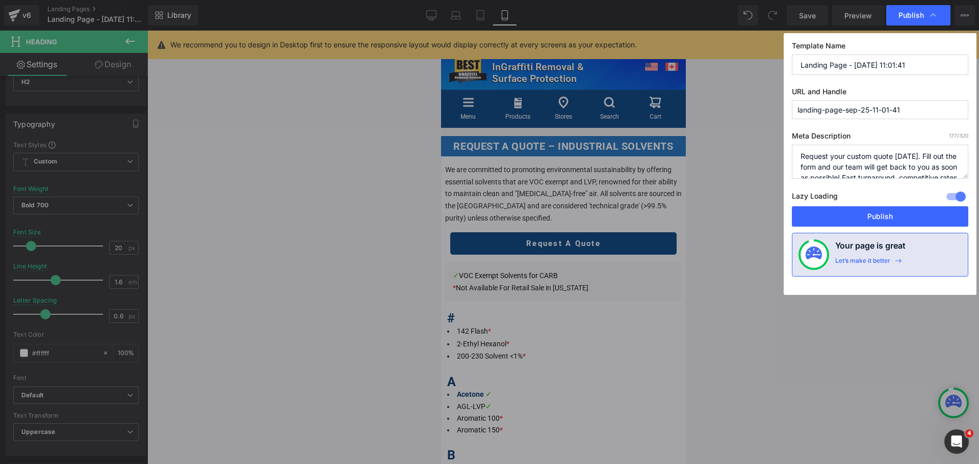
scroll to position [32, 0]
click at [856, 147] on textarea "Request your custom quote today. Fill out the form and our team will get back t…" at bounding box center [880, 162] width 176 height 34
drag, startPoint x: 857, startPoint y: 177, endPoint x: 920, endPoint y: 153, distance: 66.5
click at [920, 153] on textarea "Request your custom quote today. Fill out the form and our team will get back t…" at bounding box center [880, 162] width 176 height 34
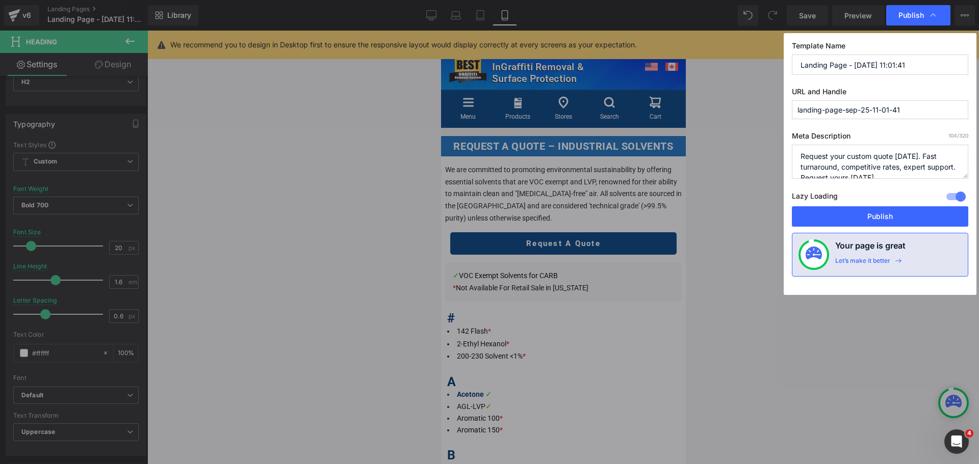
scroll to position [11, 0]
click at [916, 167] on textarea "Request your custom quote today. Fast turnaround, competitive rates, expert sup…" at bounding box center [880, 162] width 176 height 34
type textarea "Request your custom quote [DATE]. Fast turnaround, competitive rates, expert su…"
drag, startPoint x: 912, startPoint y: 65, endPoint x: 701, endPoint y: 67, distance: 211.1
click at [701, 67] on div "Publish Template Name Landing Page - Sep 25, 11:01:41 URL and Handle landing-pa…" at bounding box center [489, 232] width 979 height 464
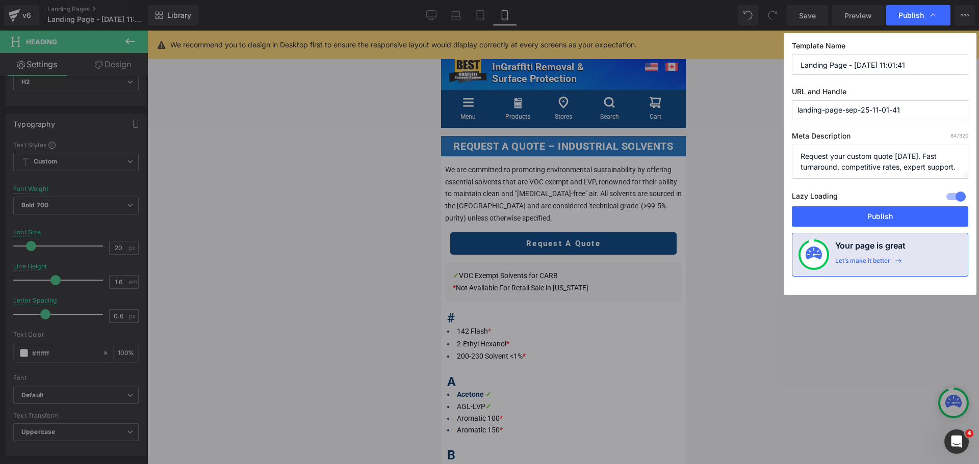
paste input "Request Quote for Solvent | Fast & Custom Pricing"
type input "Request Quote for Solvent | Fast & Custom Pricing"
drag, startPoint x: 913, startPoint y: 109, endPoint x: 759, endPoint y: 109, distance: 154.0
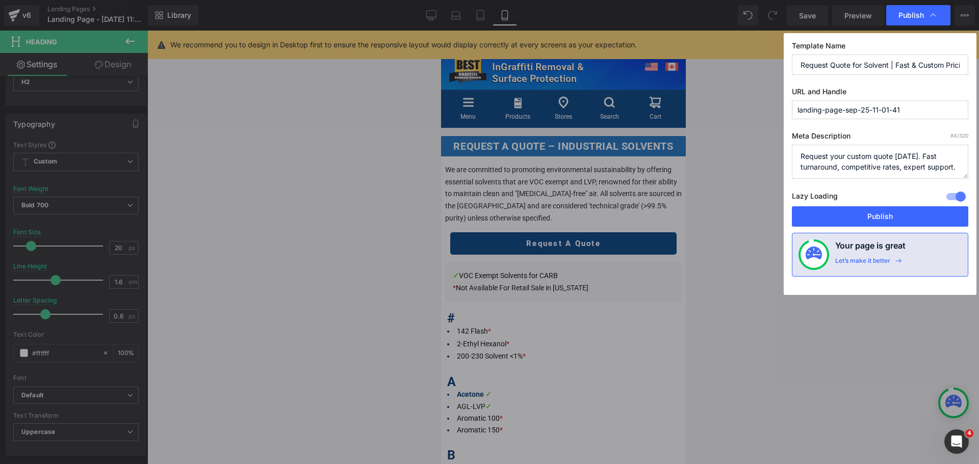
click at [760, 109] on div "Publish Template Name Request Quote for Solvent | Fast & Custom Pricing URL and…" at bounding box center [489, 232] width 979 height 464
paste input "Request Quote for Solvent | Fast & Custom Pricing"
type input "request-quote-for-solvent--fast--custom-pricing"
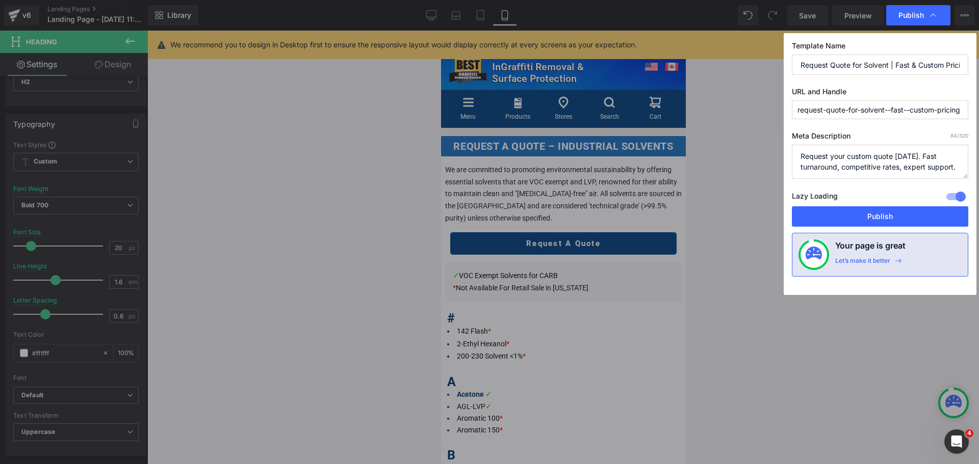
click at [890, 64] on input "Request Quote for Solvent | Fast & Custom Pricing" at bounding box center [880, 65] width 176 height 20
click at [888, 64] on input "Request Quote for Solvent | Fast & Custom Pricing" at bounding box center [880, 65] width 176 height 20
click at [890, 65] on input "Request Quote for Solvent | Fast & Custom Pricing" at bounding box center [880, 65] width 176 height 20
click at [889, 64] on input "Request Quote for Solvent | Fast & Custom Pricing" at bounding box center [880, 65] width 176 height 20
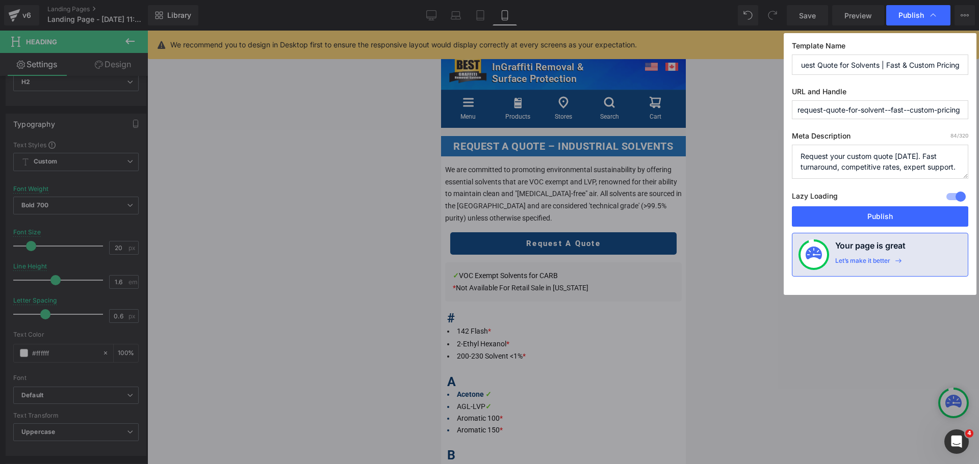
drag, startPoint x: 894, startPoint y: 65, endPoint x: 978, endPoint y: 65, distance: 84.1
click at [978, 65] on div "Publish Template Name Request Quote for Solvents | Fast & Custom Pricing URL an…" at bounding box center [489, 232] width 979 height 464
type input "Request Quote for Solvents"
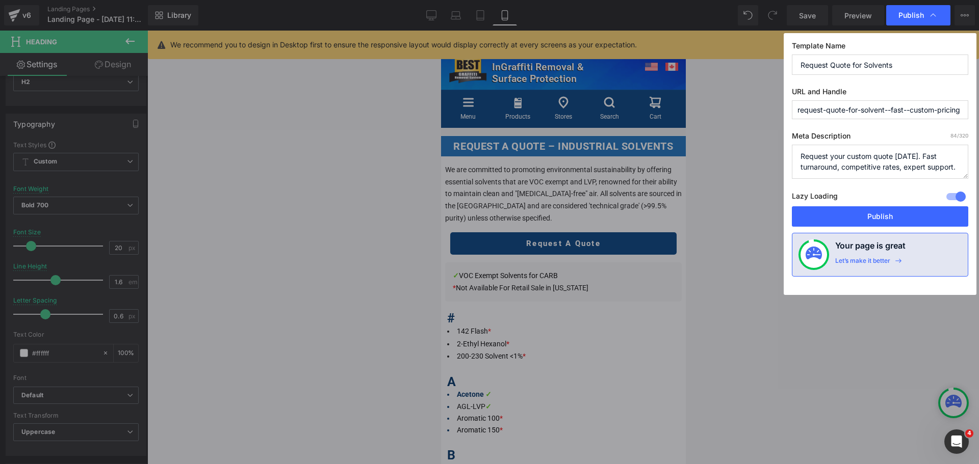
drag, startPoint x: 886, startPoint y: 110, endPoint x: 978, endPoint y: 109, distance: 92.3
click at [978, 109] on div "Publish Template Name Request Quote for Solvents URL and Handle request-quote-f…" at bounding box center [489, 232] width 979 height 464
type input "request-quote-for-solvents"
click at [921, 98] on label "URL and Handle" at bounding box center [880, 93] width 176 height 13
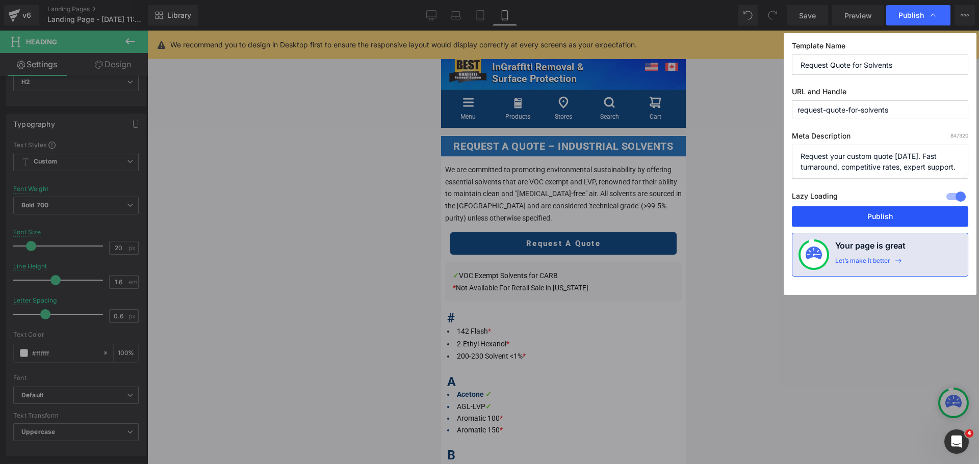
click at [891, 220] on button "Publish" at bounding box center [880, 216] width 176 height 20
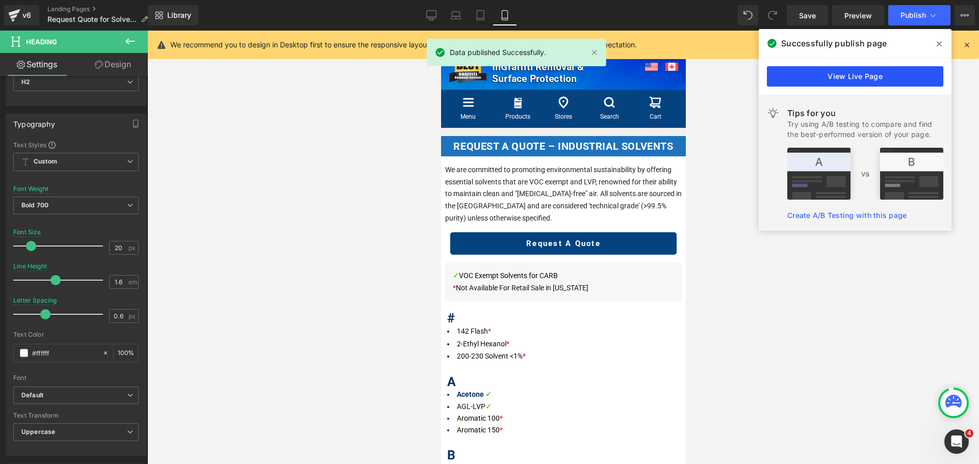
click at [859, 73] on link "View Live Page" at bounding box center [855, 76] width 176 height 20
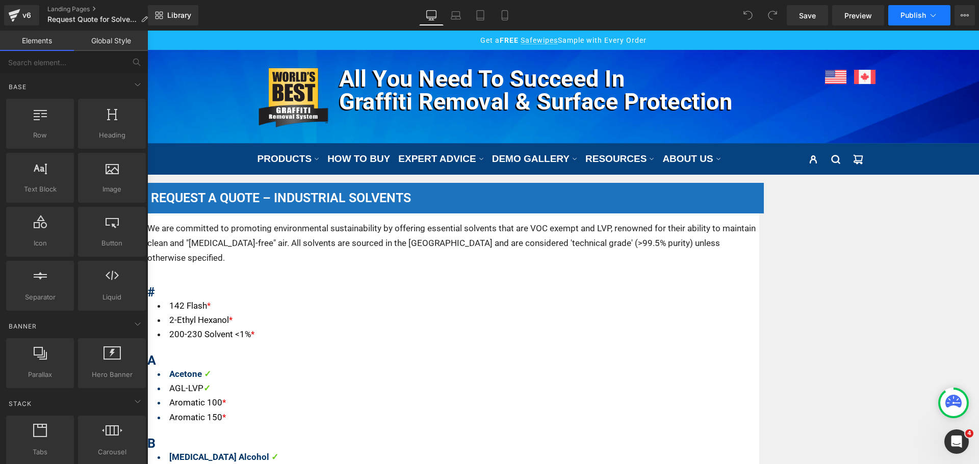
click at [943, 13] on button "Publish" at bounding box center [919, 15] width 62 height 20
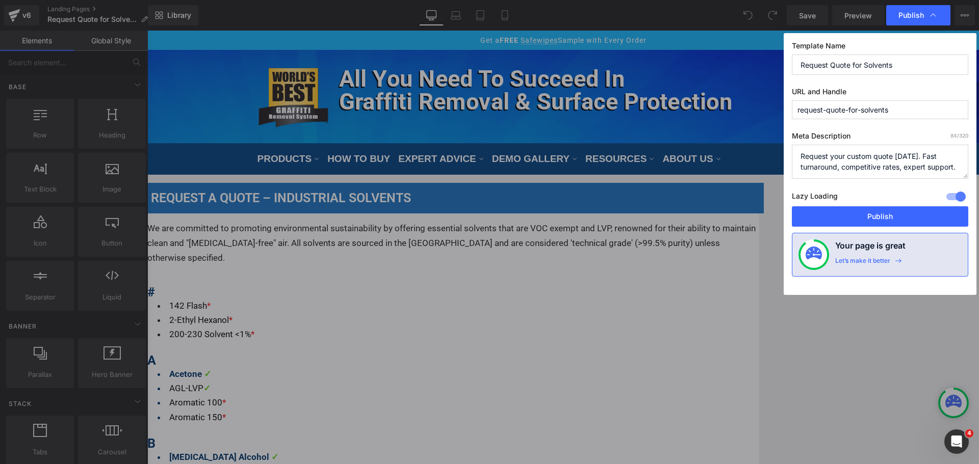
drag, startPoint x: 798, startPoint y: 153, endPoint x: 978, endPoint y: 191, distance: 184.4
click at [978, 191] on div "Publish Template Name Request Quote for Solvents URL and Handle request-quote-f…" at bounding box center [489, 232] width 979 height 464
